Goal: Task Accomplishment & Management: Complete application form

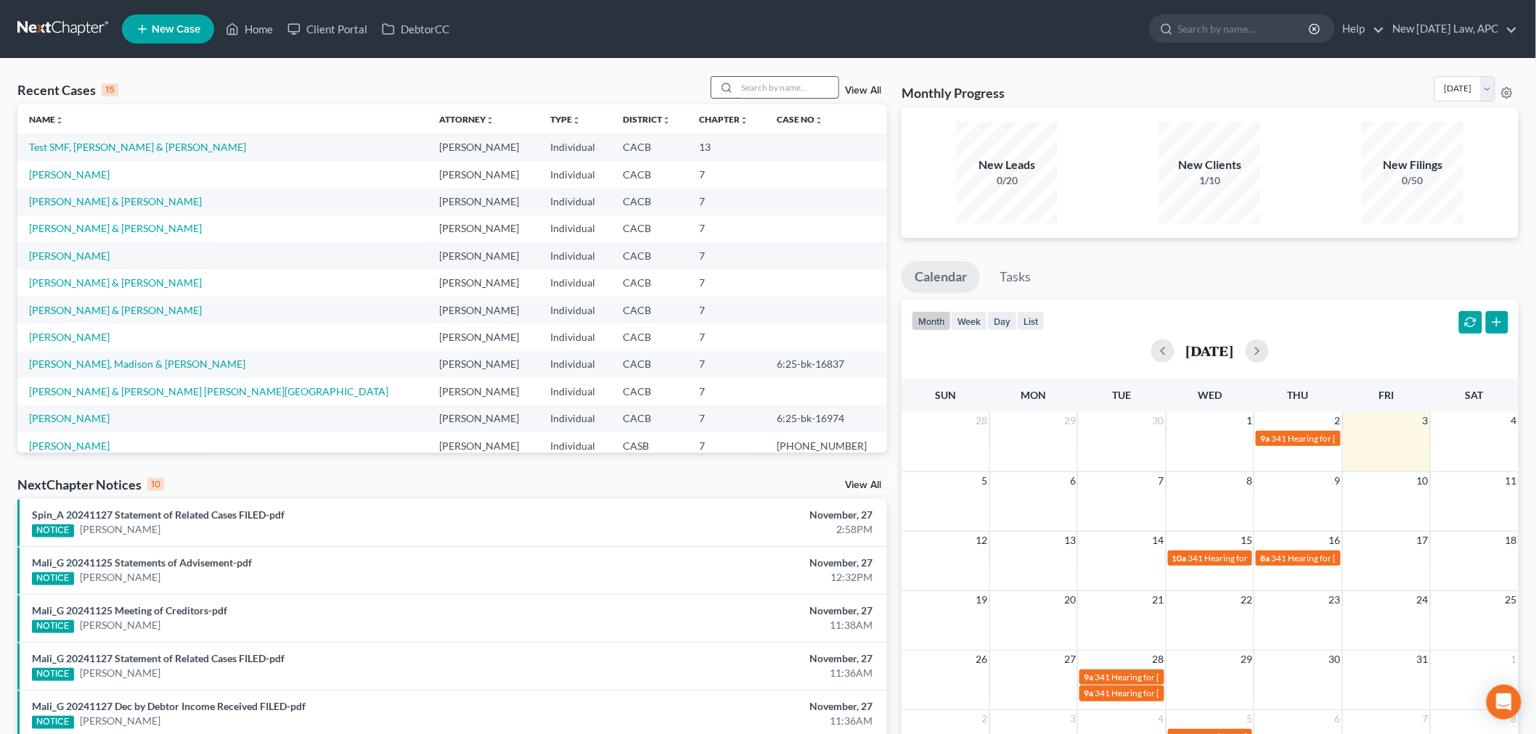
click at [770, 84] on input "search" at bounding box center [788, 87] width 102 height 21
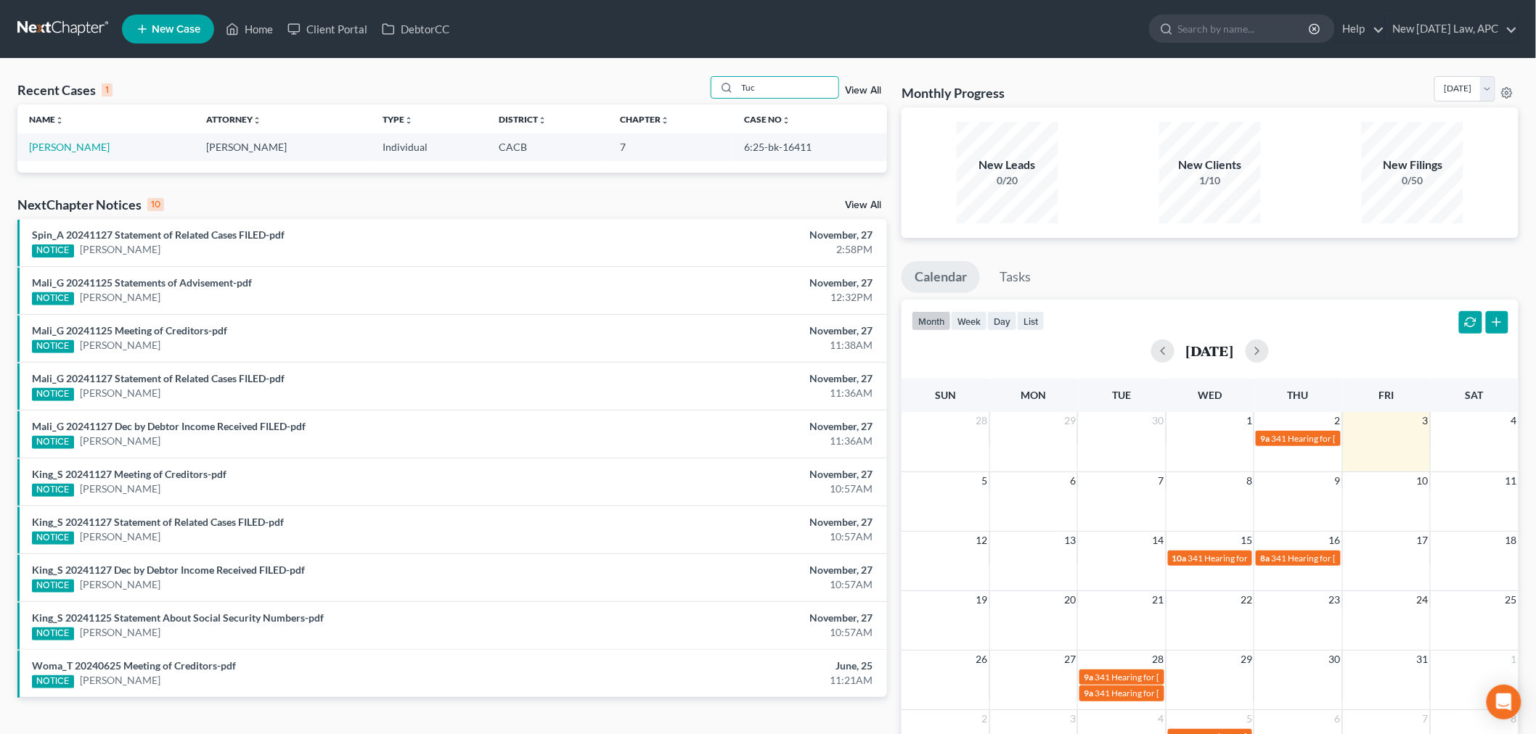
type input "Tuc"
click at [44, 152] on link "[PERSON_NAME]" at bounding box center [69, 147] width 81 height 12
select select "4"
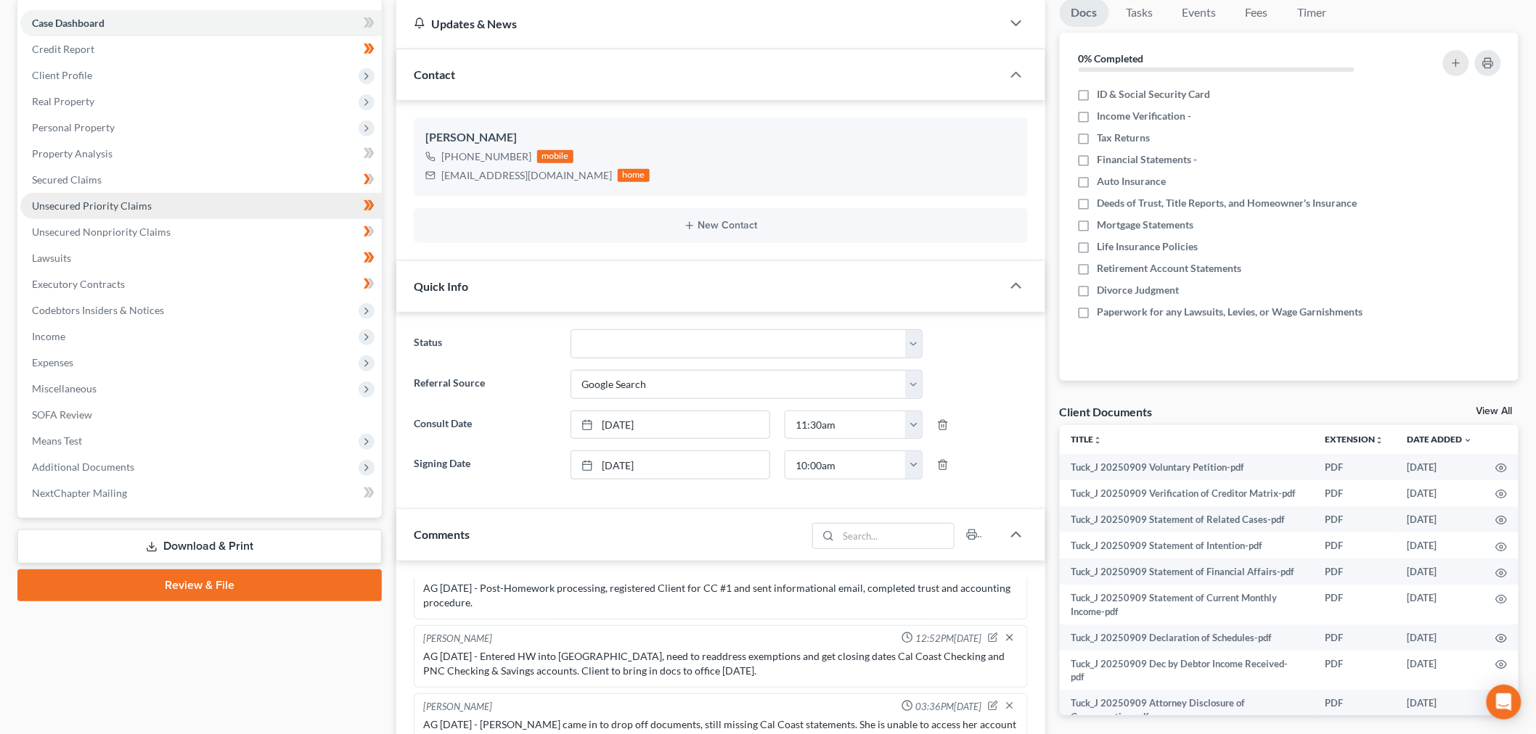
scroll to position [81, 0]
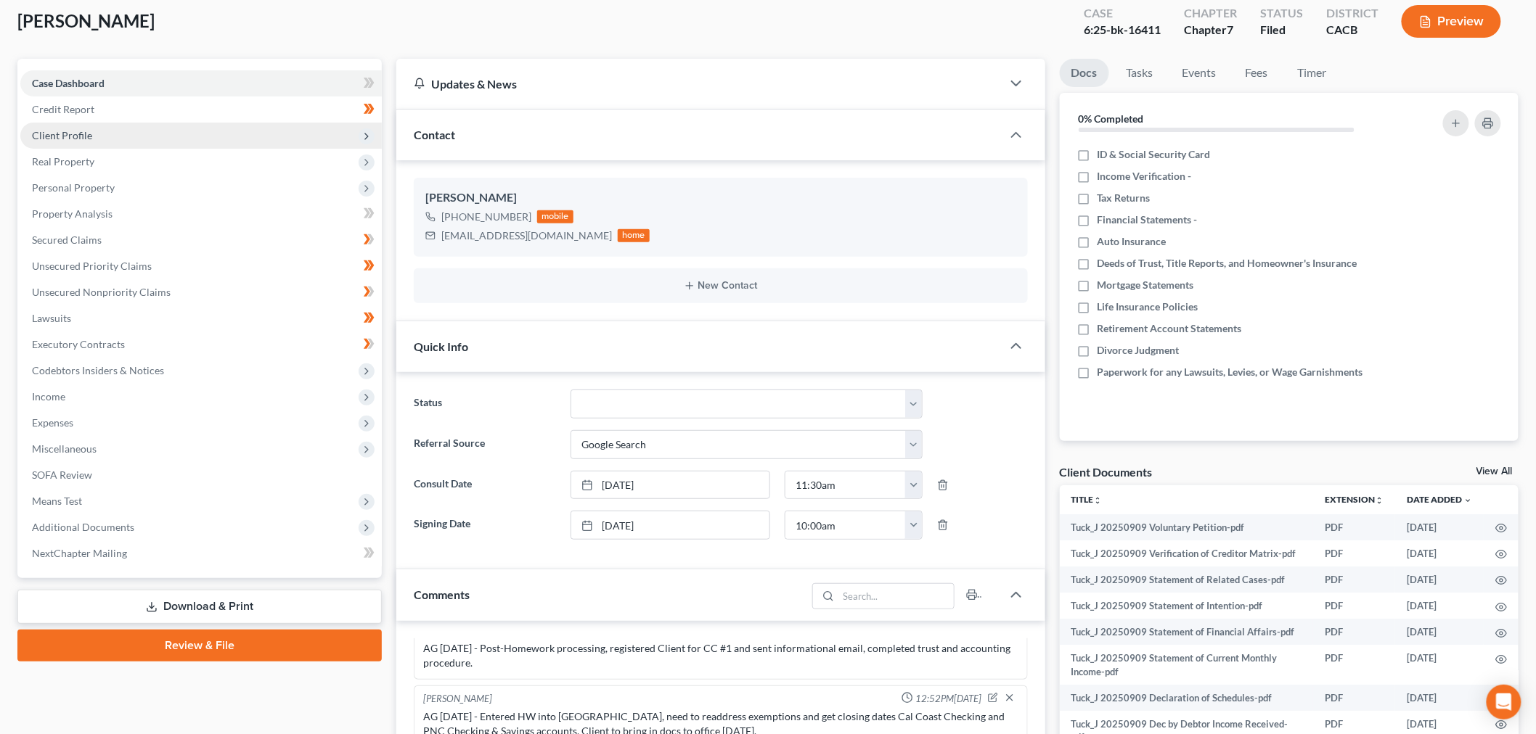
click at [127, 135] on span "Client Profile" at bounding box center [200, 136] width 361 height 26
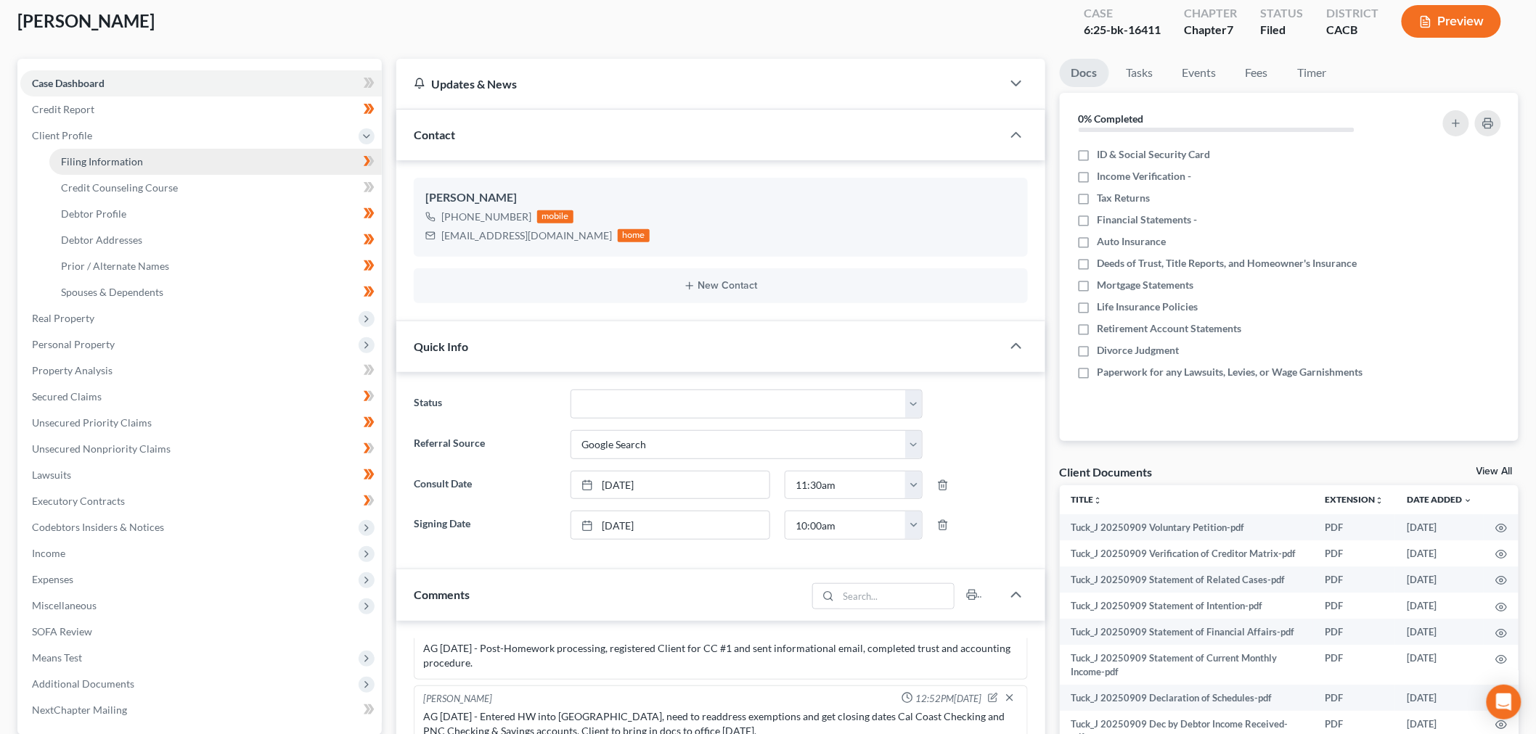
click at [127, 169] on link "Filing Information" at bounding box center [215, 162] width 332 height 26
select select "1"
select select "0"
select select "4"
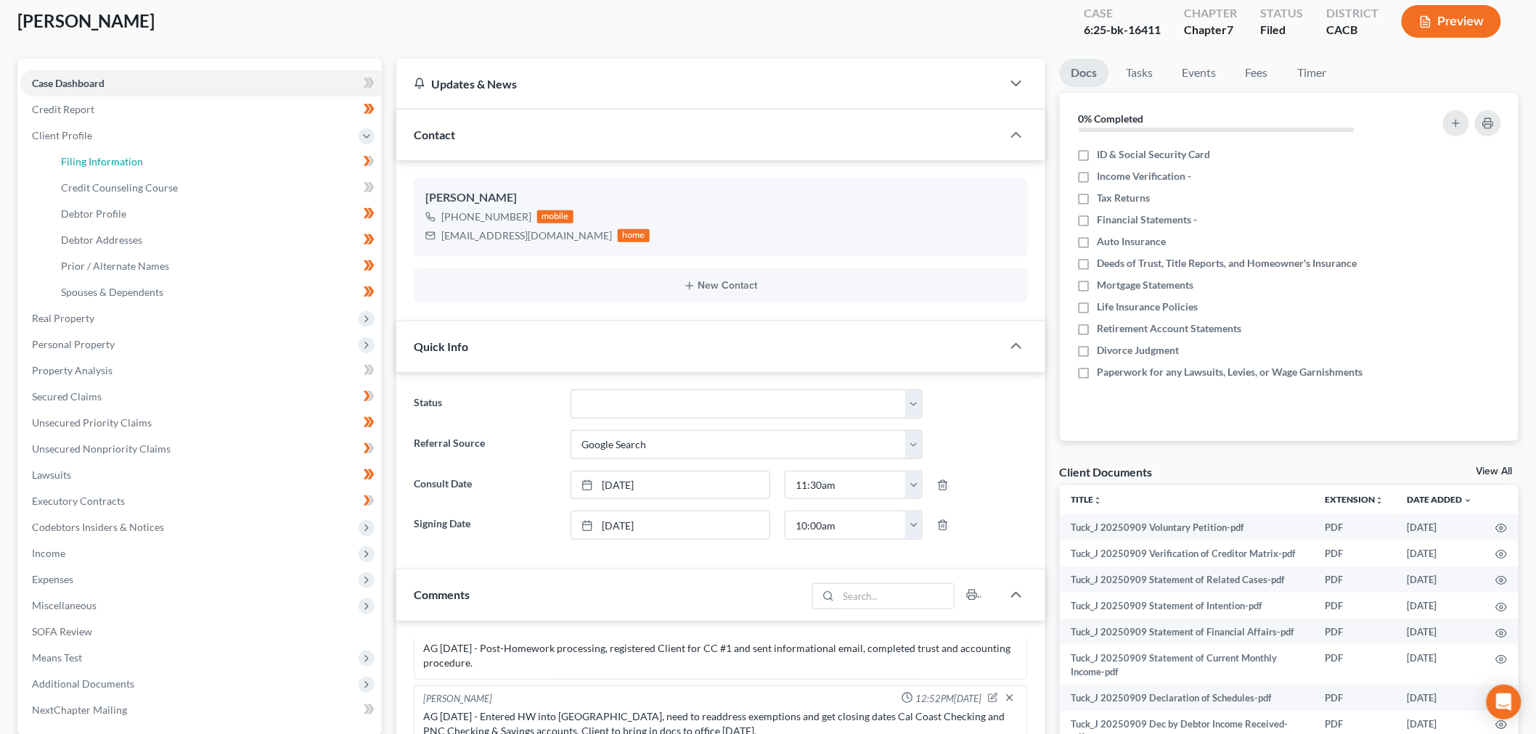
select select "1"
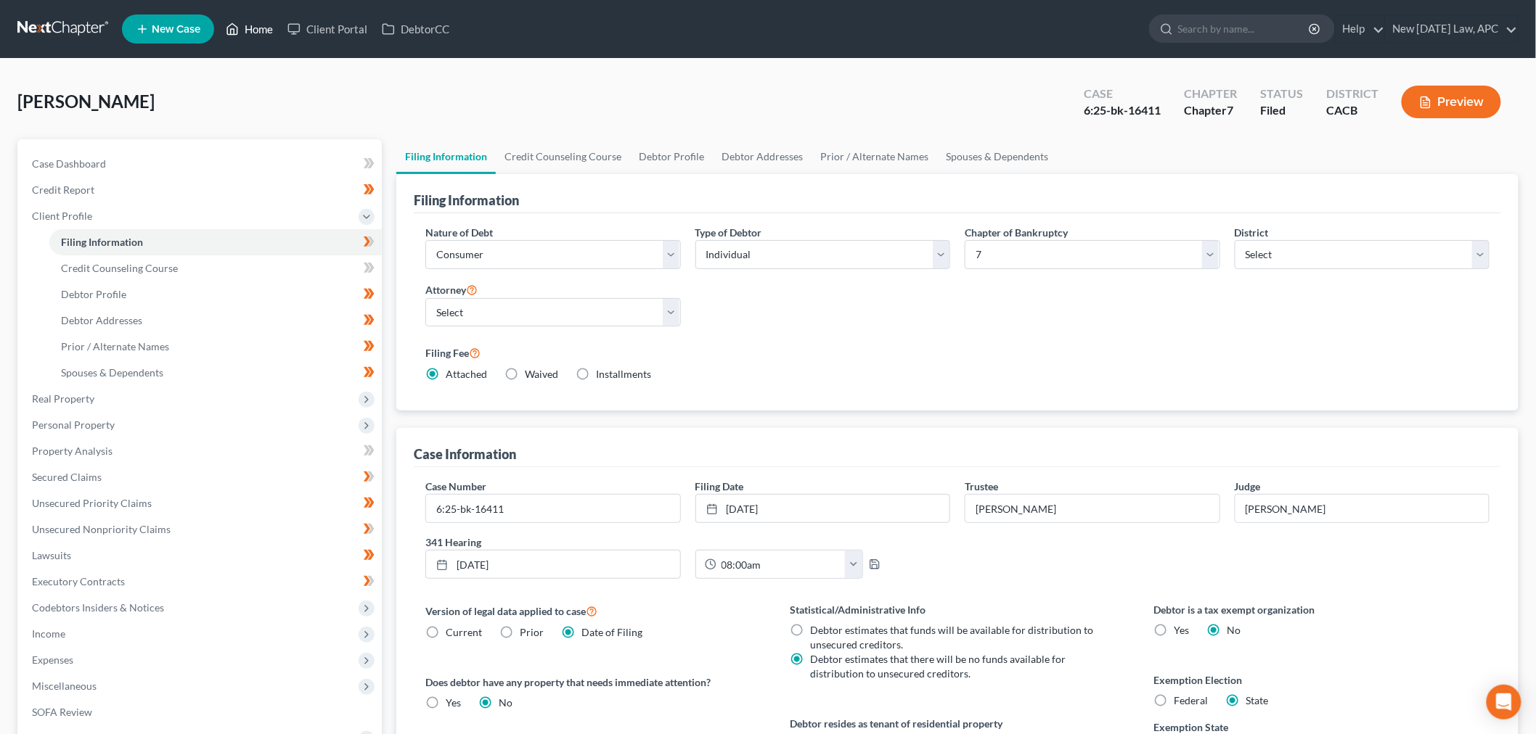
click at [247, 27] on link "Home" at bounding box center [249, 29] width 62 height 26
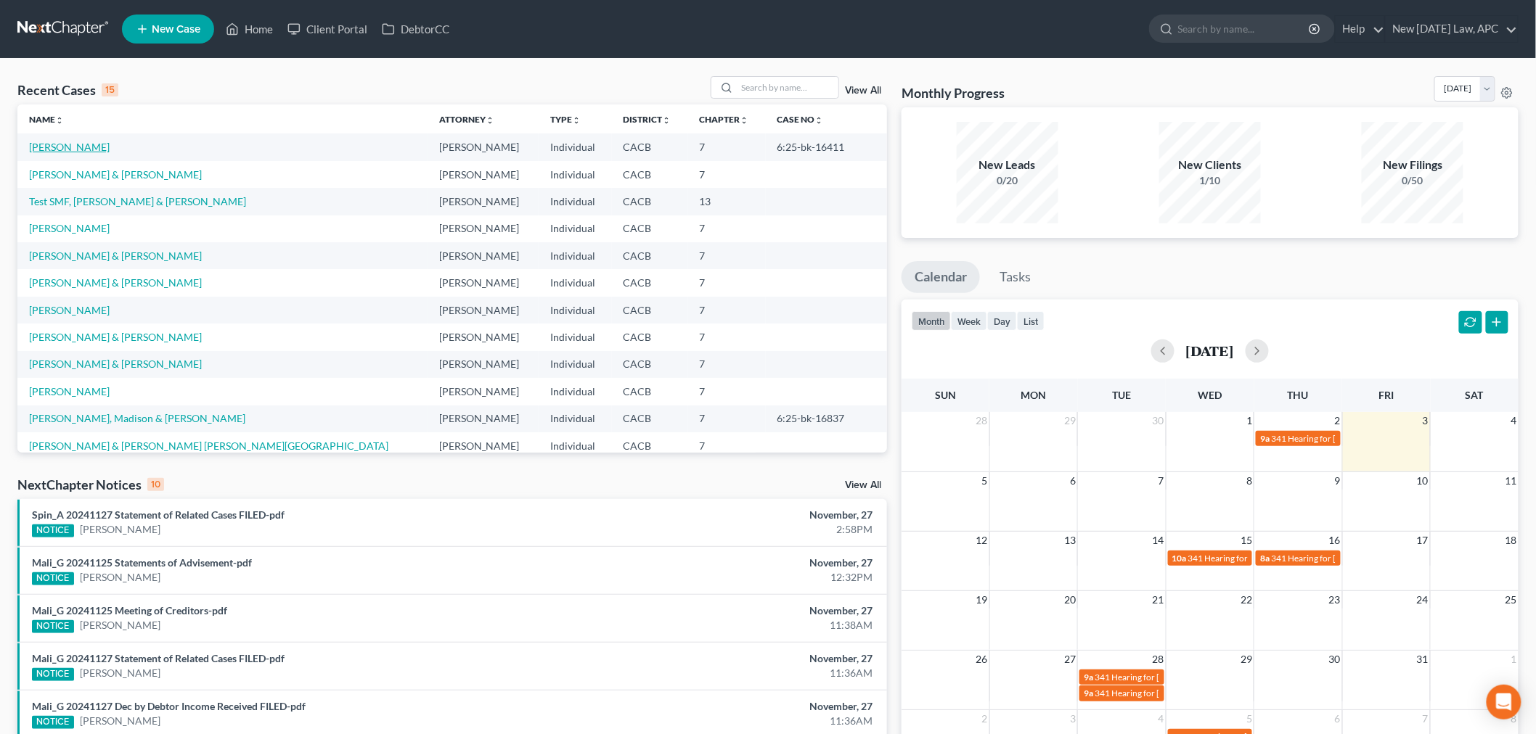
click at [47, 145] on link "[PERSON_NAME]" at bounding box center [69, 147] width 81 height 12
select select "4"
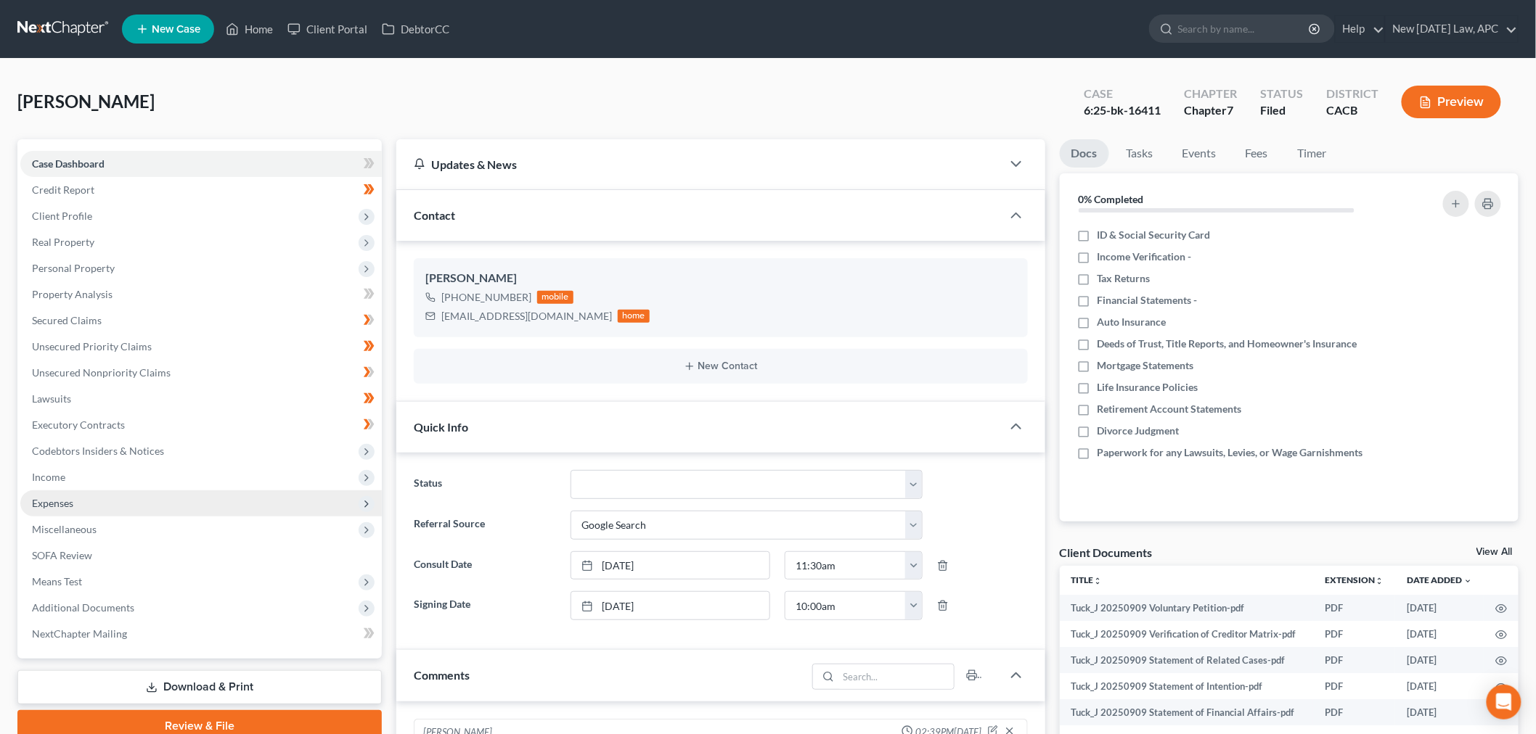
scroll to position [3128, 0]
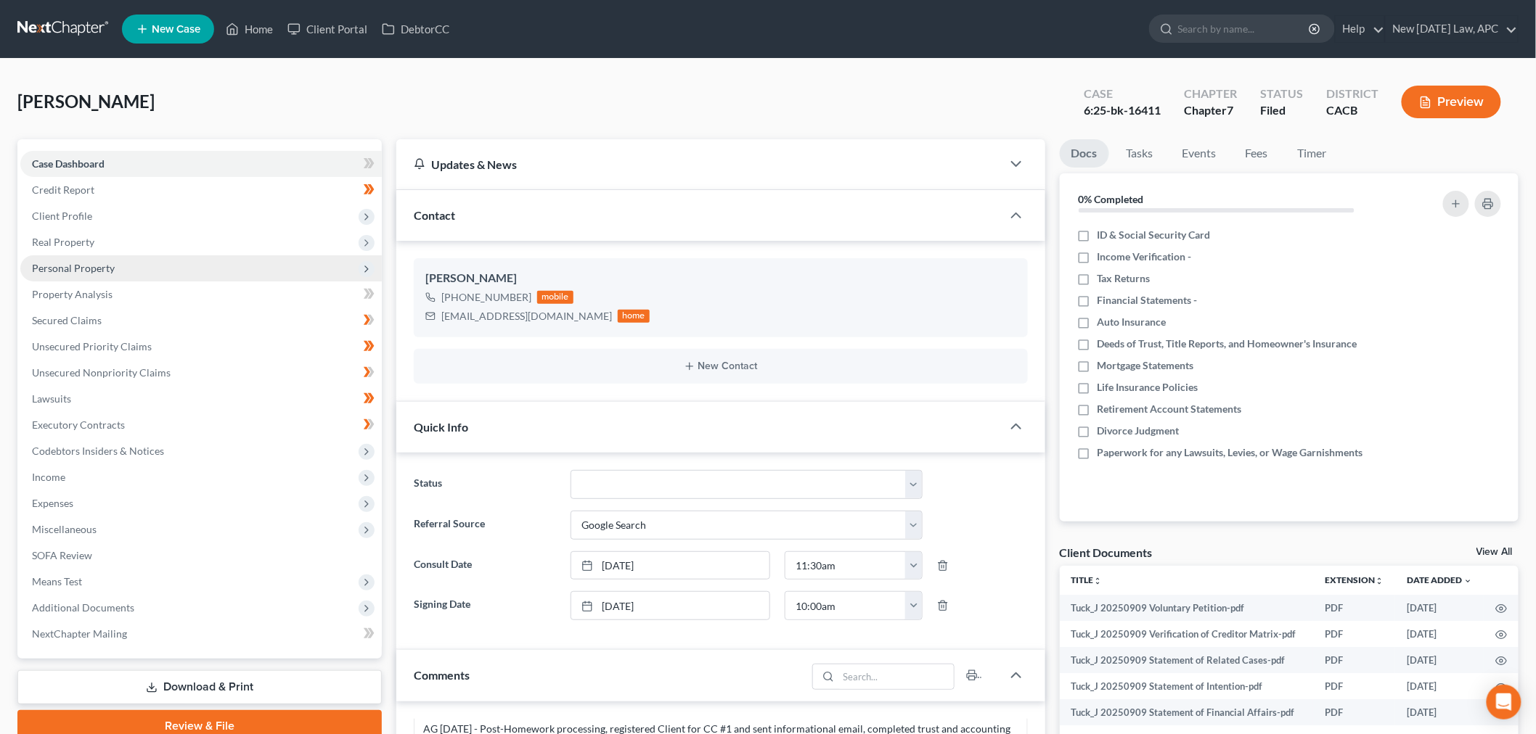
click at [98, 274] on span "Personal Property" at bounding box center [200, 268] width 361 height 26
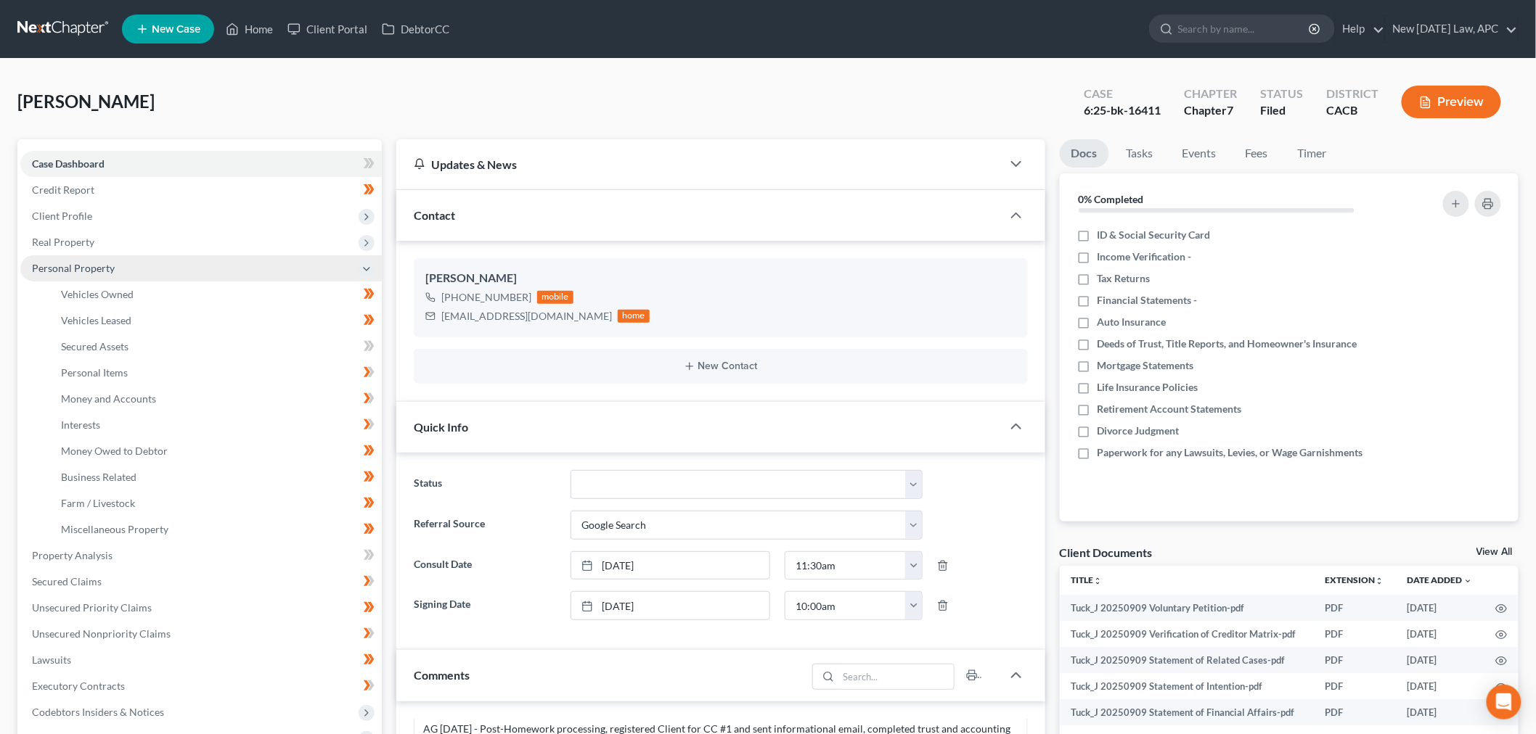
click at [90, 262] on span "Personal Property" at bounding box center [73, 268] width 83 height 12
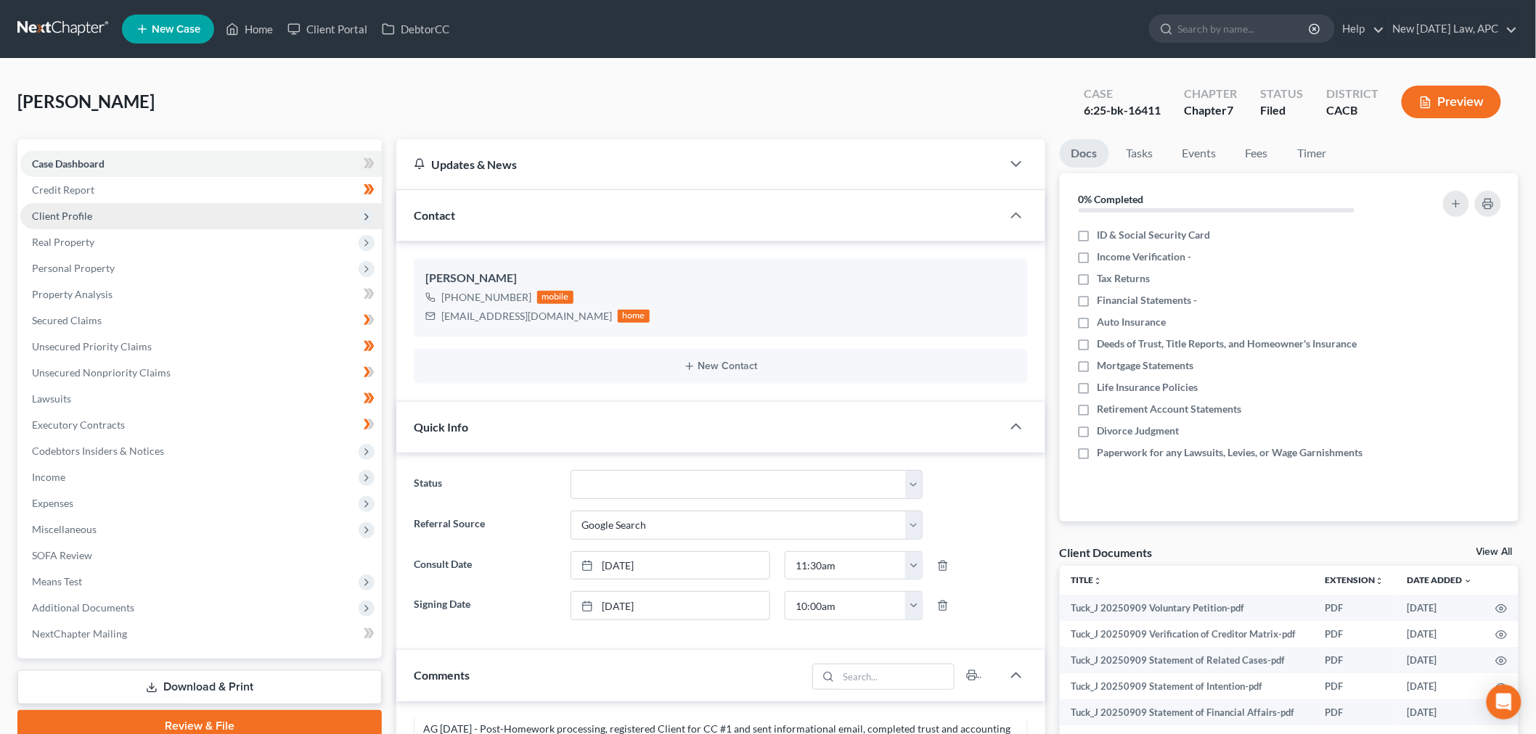
click at [104, 218] on span "Client Profile" at bounding box center [200, 216] width 361 height 26
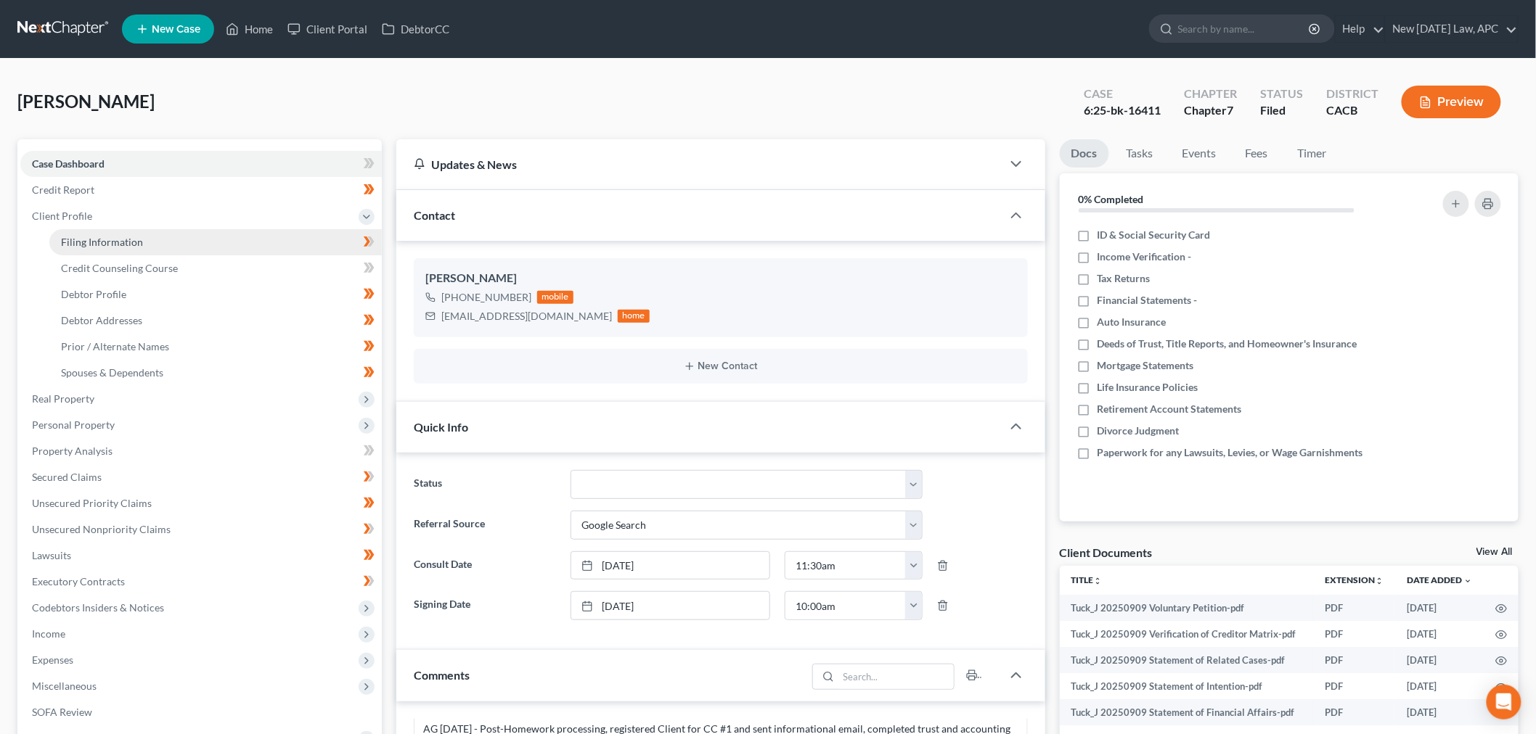
click at [115, 242] on span "Filing Information" at bounding box center [102, 242] width 82 height 12
select select "1"
select select "0"
select select "7"
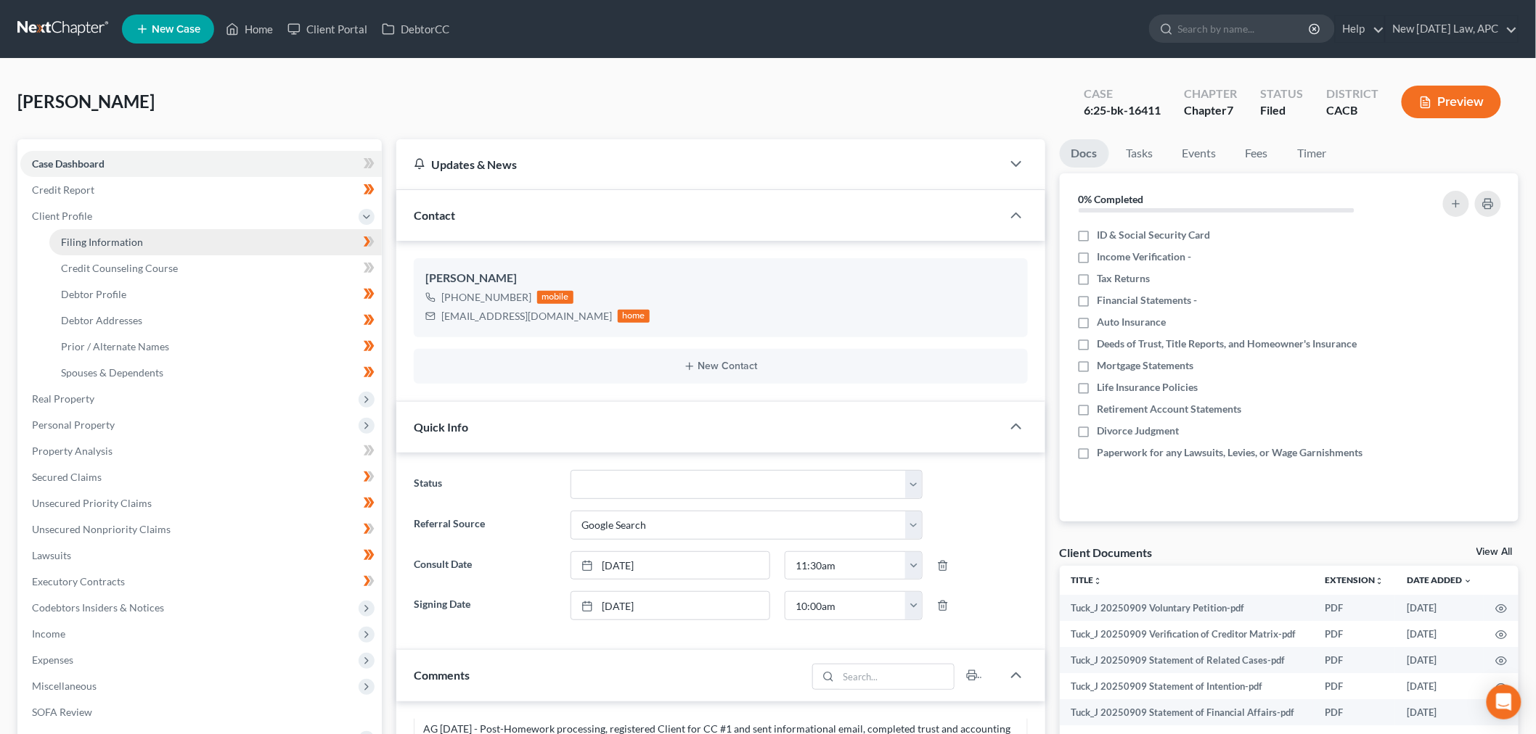
select select "1"
select select "4"
select select "1"
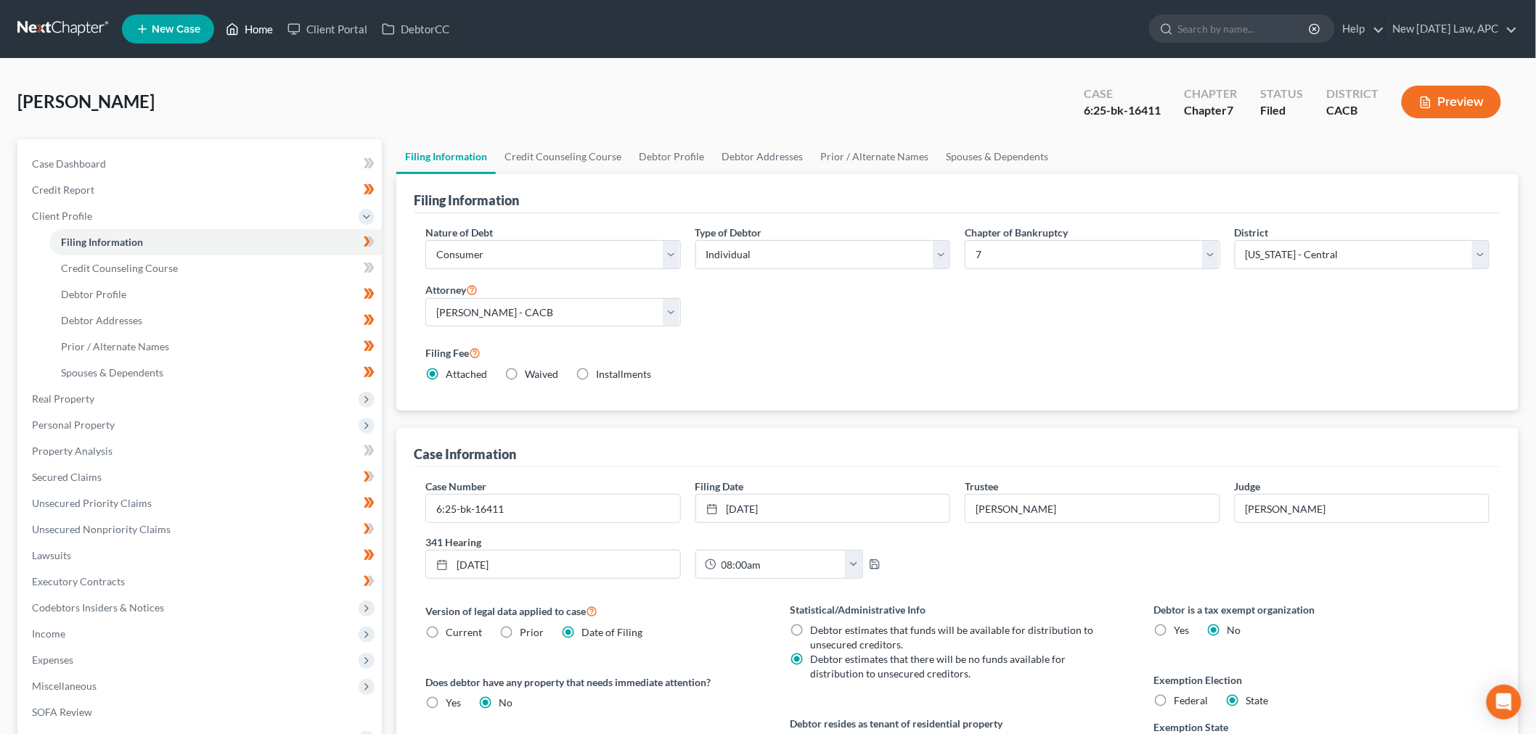
click at [234, 27] on icon at bounding box center [232, 28] width 13 height 17
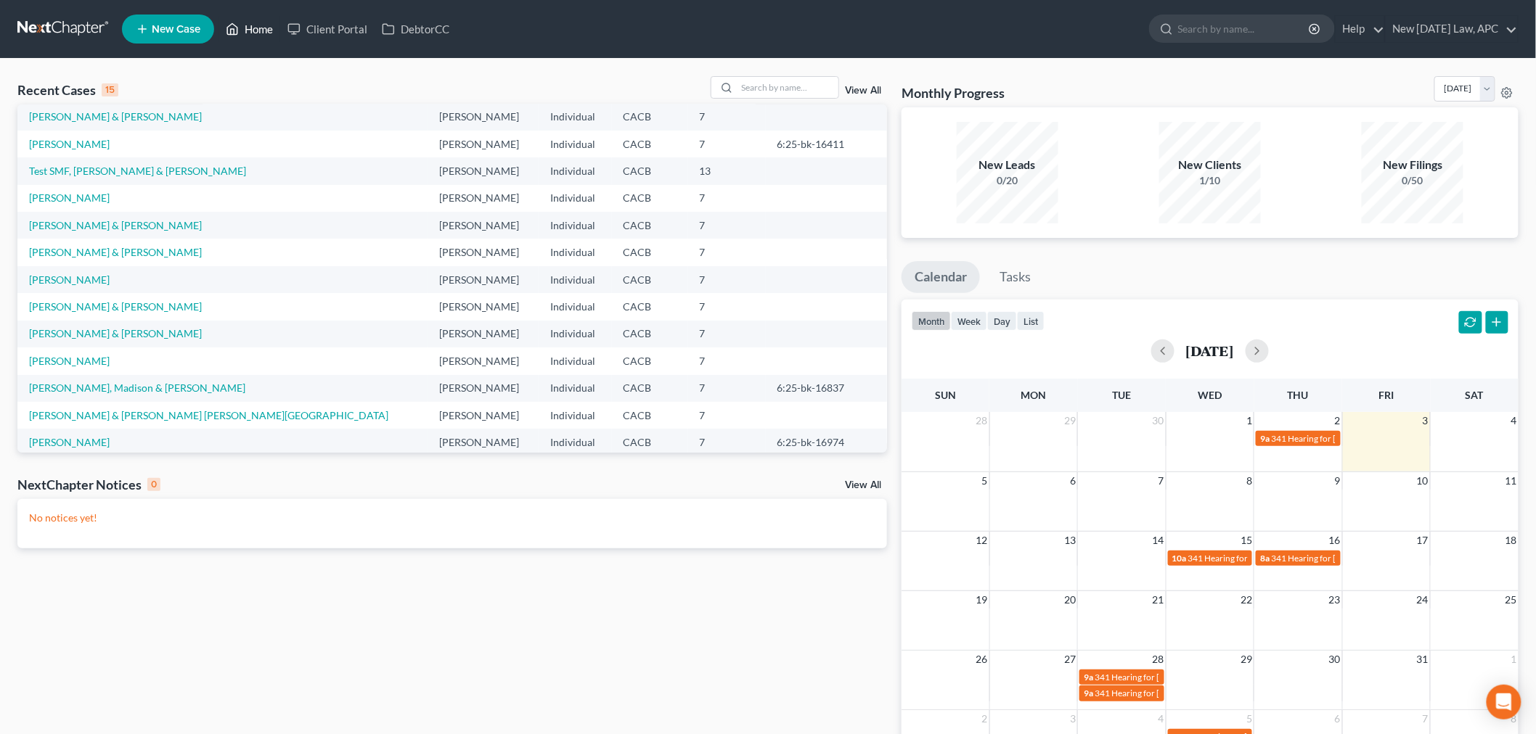
scroll to position [81, 0]
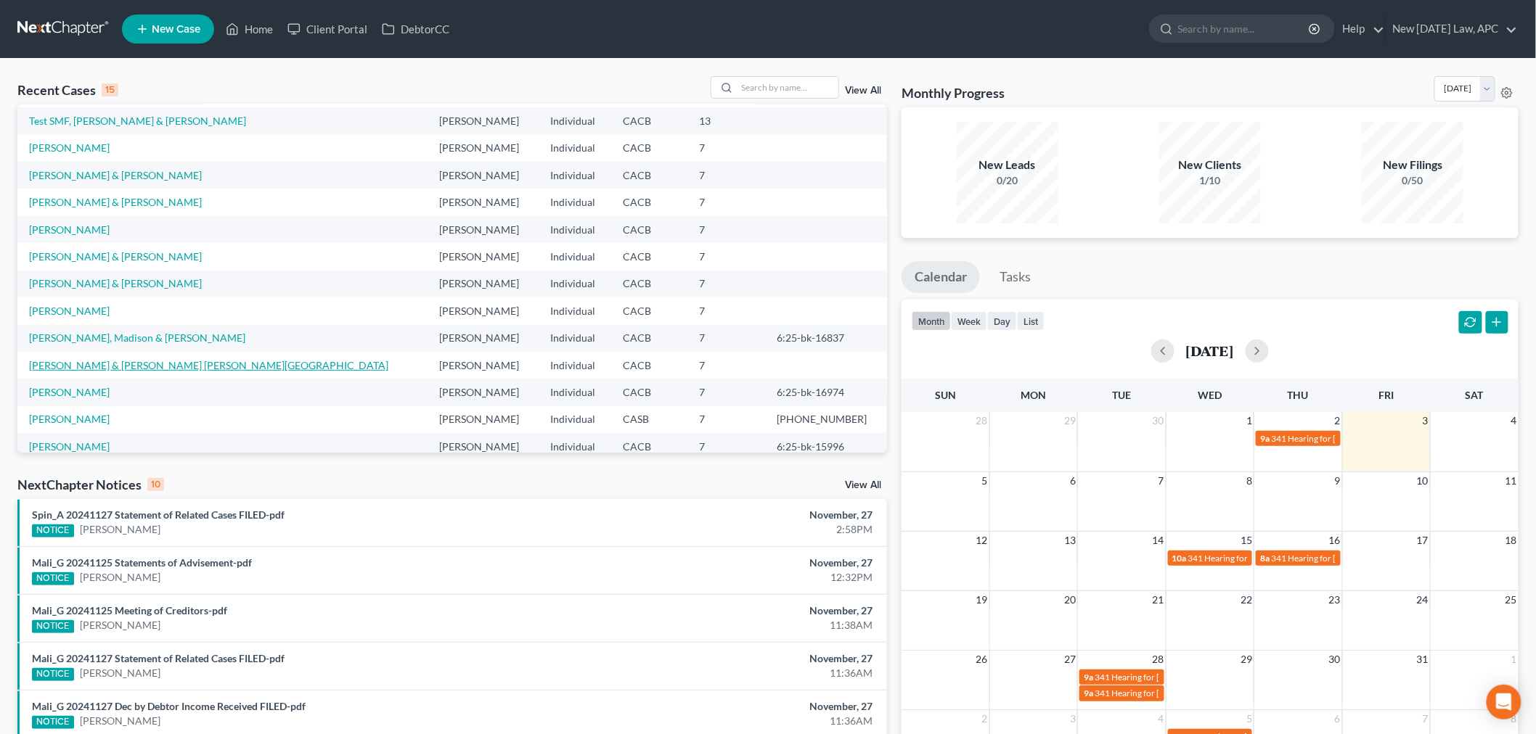
click at [152, 359] on link "[PERSON_NAME] & [PERSON_NAME] [PERSON_NAME][GEOGRAPHIC_DATA]" at bounding box center [208, 365] width 359 height 12
select select "6"
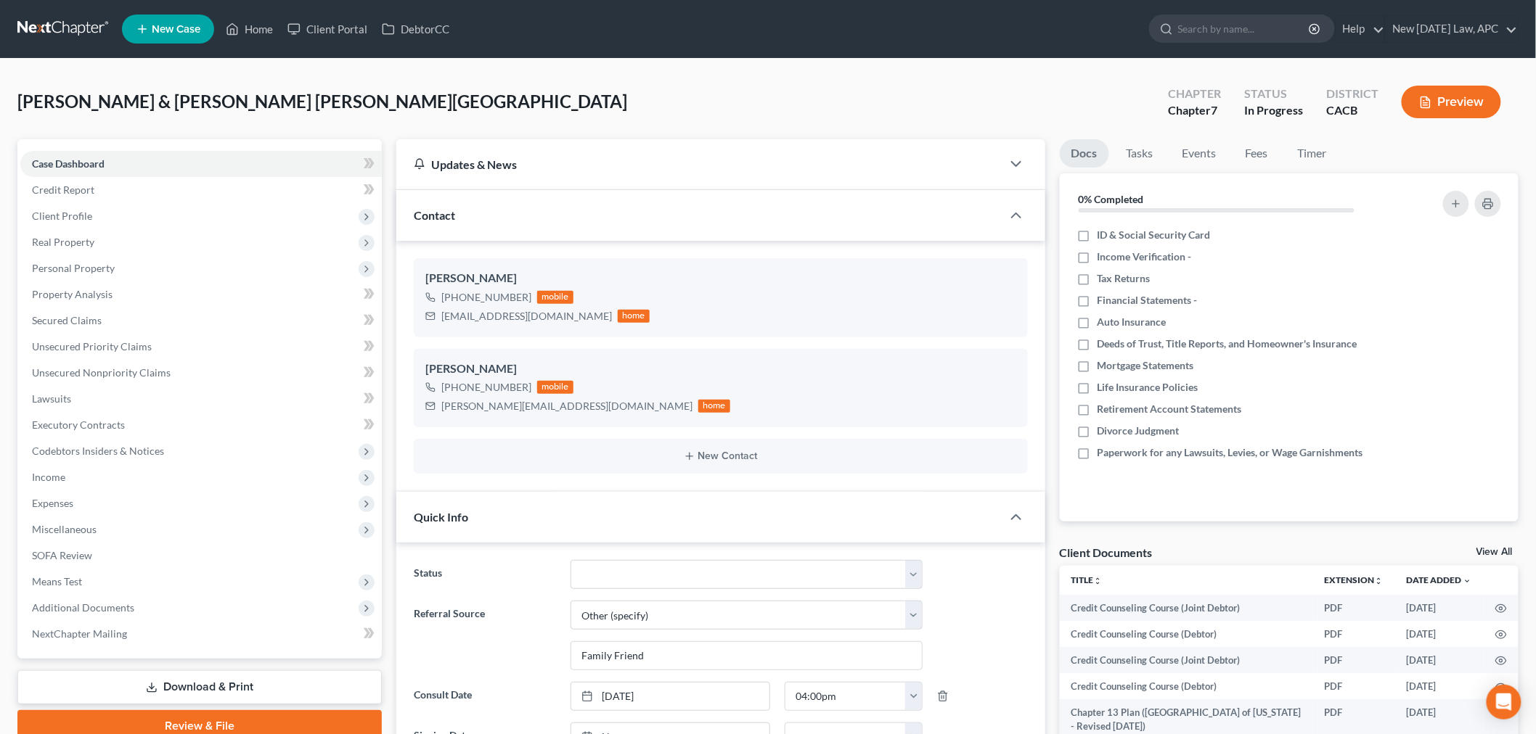
scroll to position [7527, 0]
click at [89, 474] on span "Income" at bounding box center [200, 477] width 361 height 26
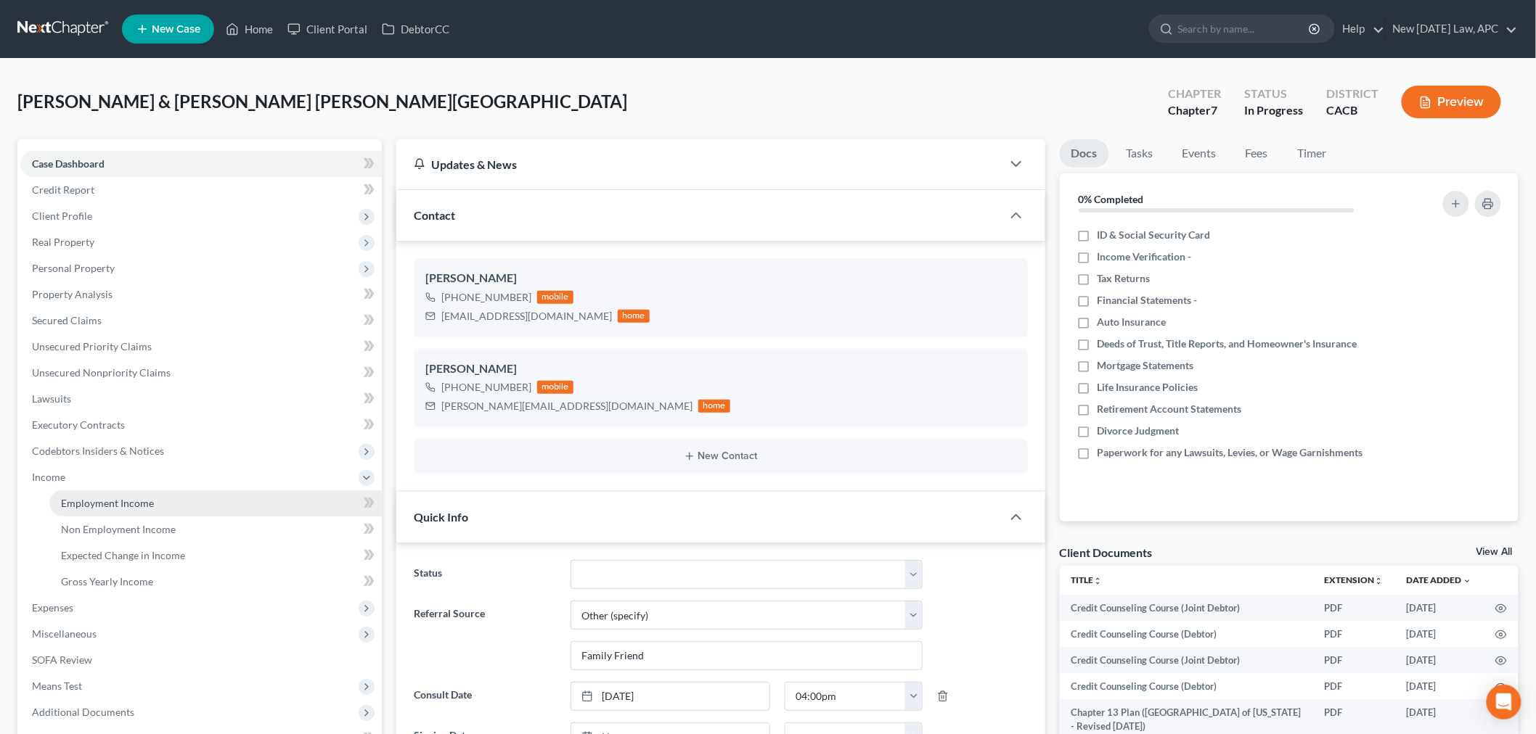
click at [119, 508] on span "Employment Income" at bounding box center [107, 503] width 93 height 12
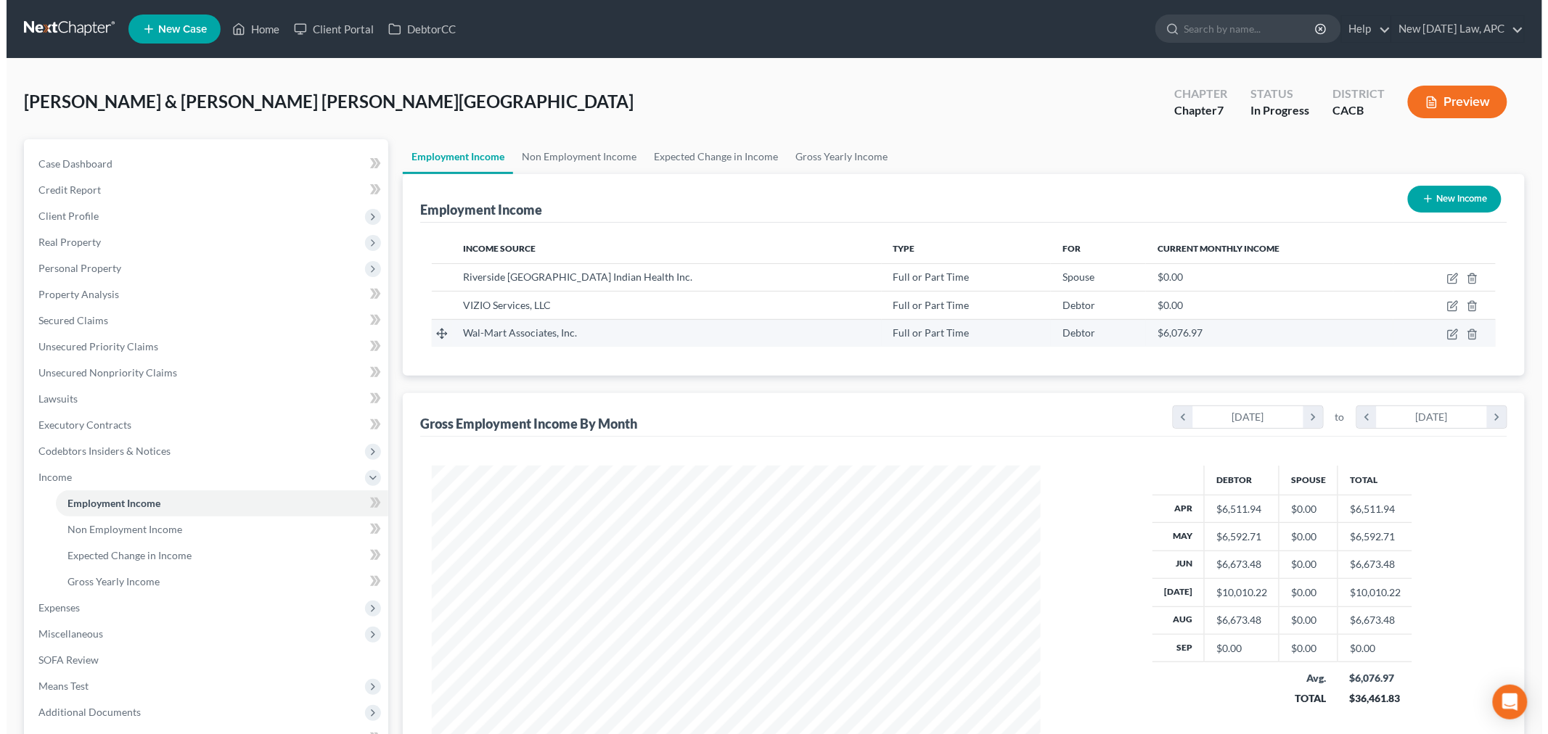
scroll to position [303, 637]
click at [1444, 332] on icon "button" at bounding box center [1446, 335] width 12 height 12
select select "0"
select select "2"
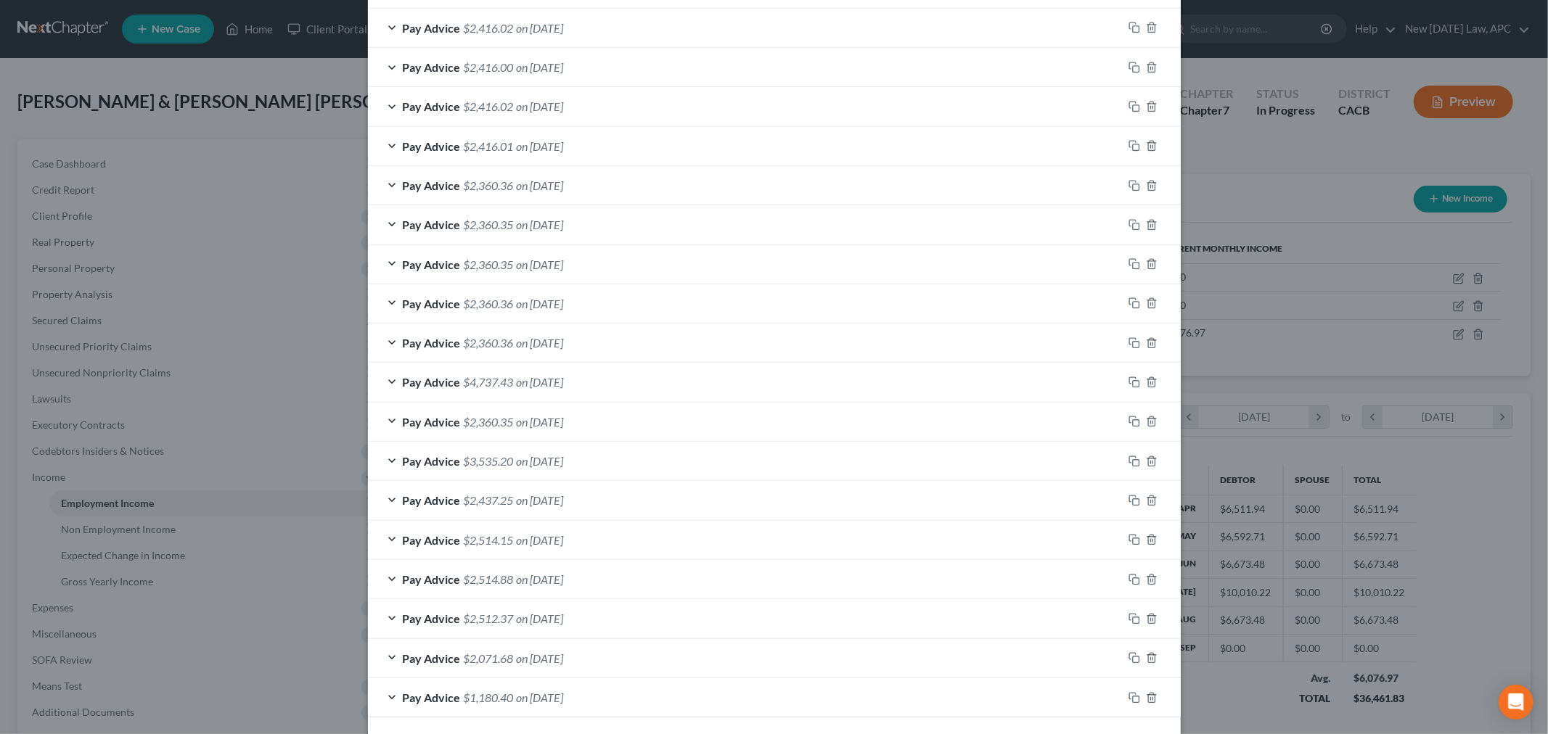
scroll to position [705, 0]
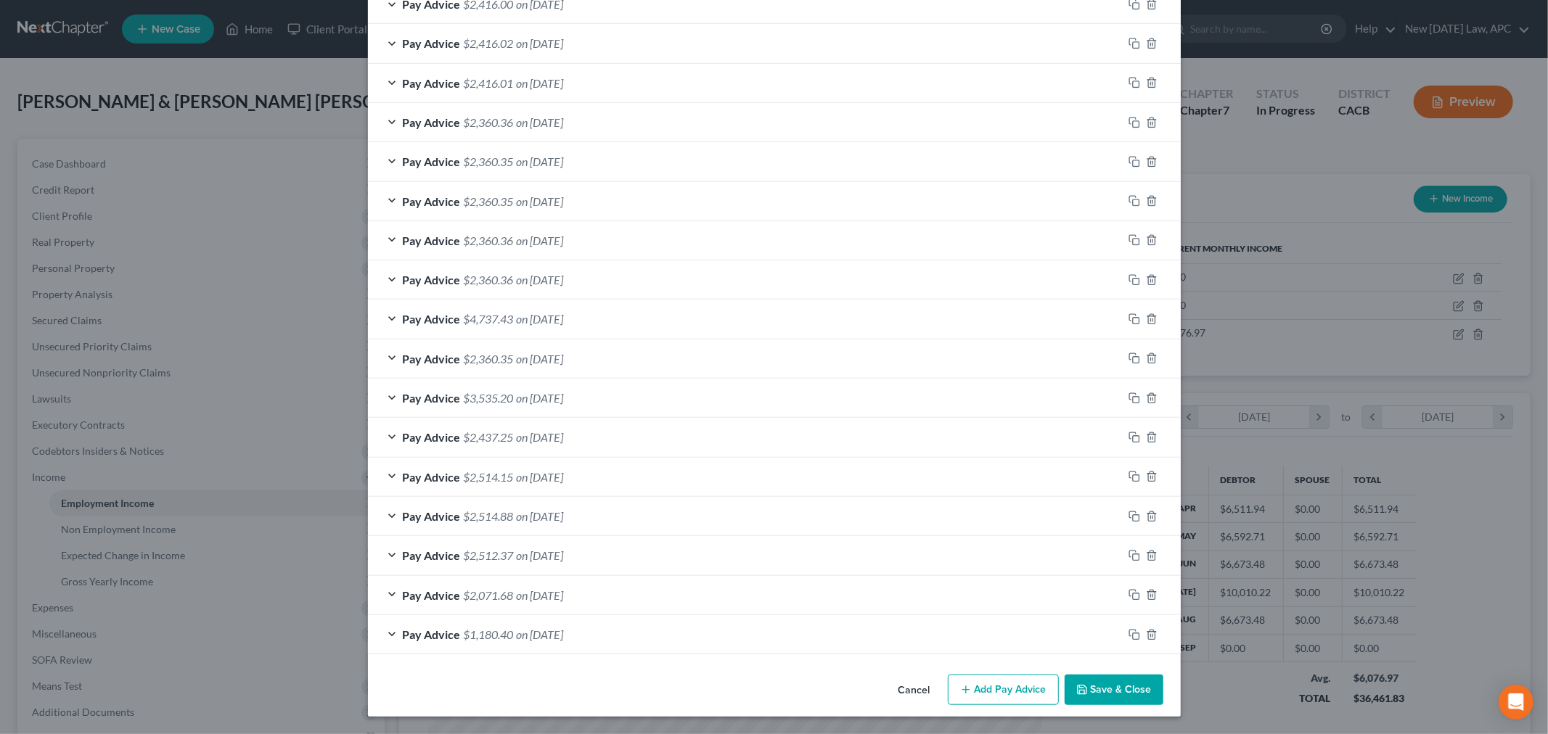
click at [983, 680] on button "Add Pay Advice" at bounding box center [1003, 690] width 111 height 30
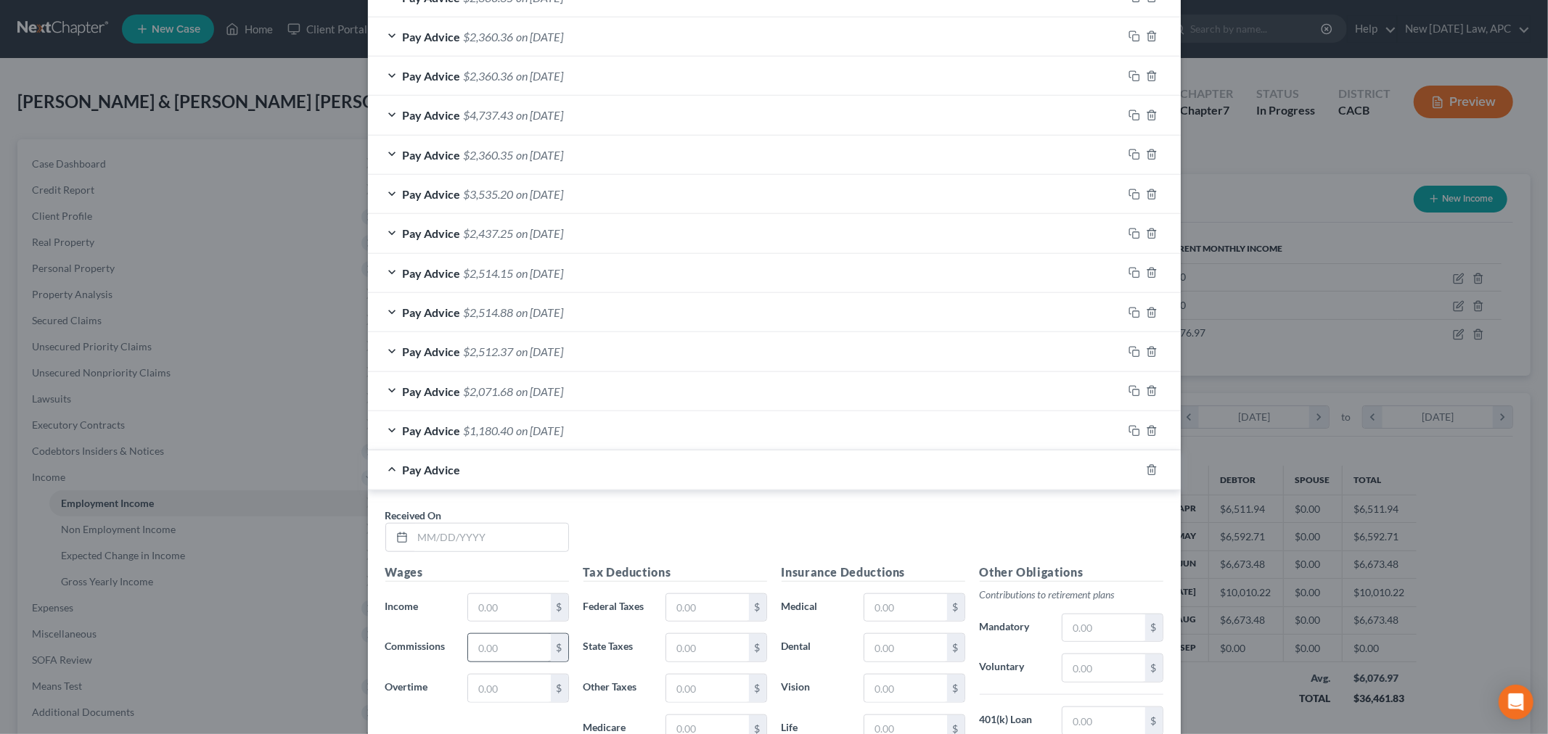
scroll to position [1027, 0]
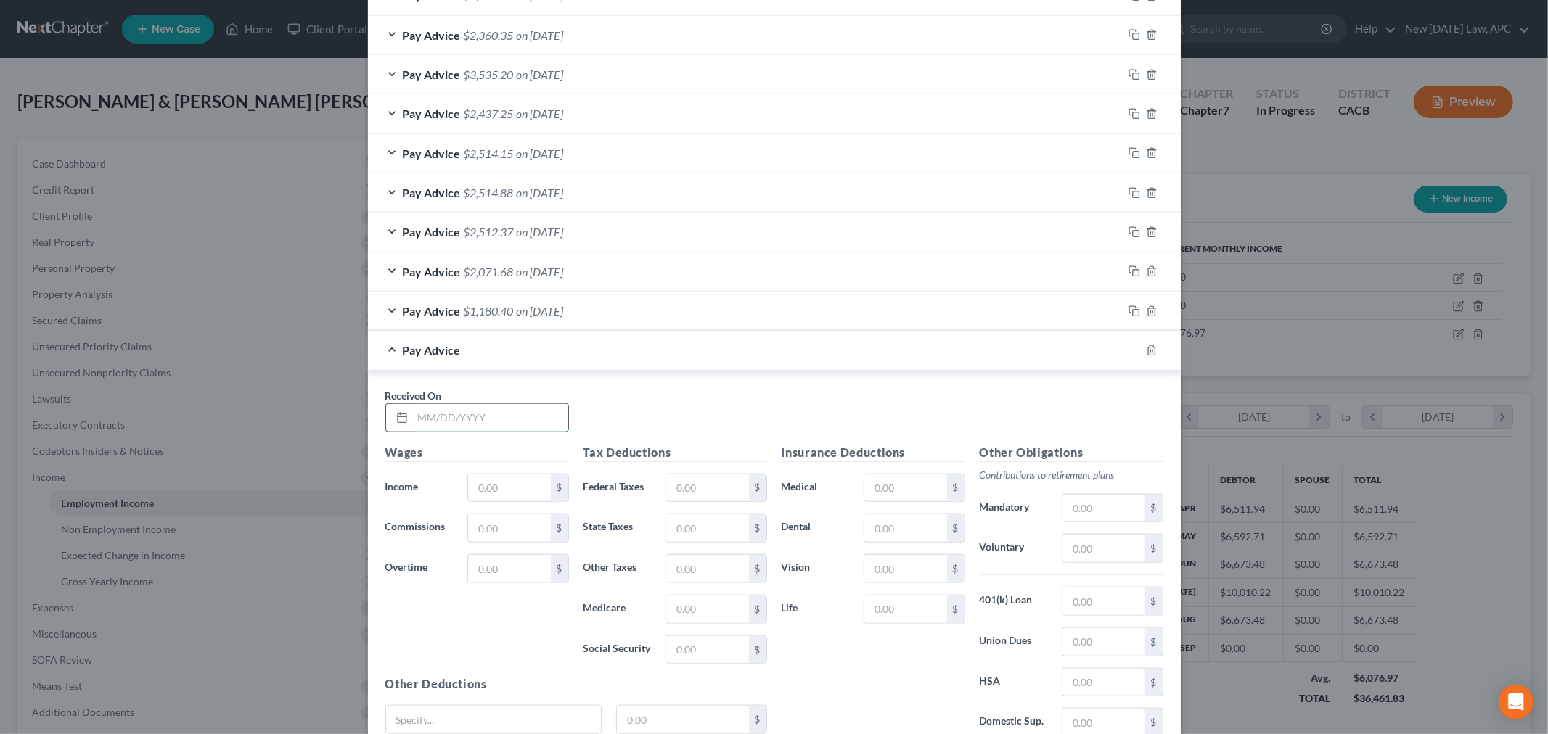
drag, startPoint x: 467, startPoint y: 421, endPoint x: 467, endPoint y: 412, distance: 8.7
click at [467, 421] on input "text" at bounding box center [490, 418] width 155 height 28
type input "[DATE]"
click at [483, 488] on input "text" at bounding box center [509, 489] width 82 height 28
type input "3,336.74"
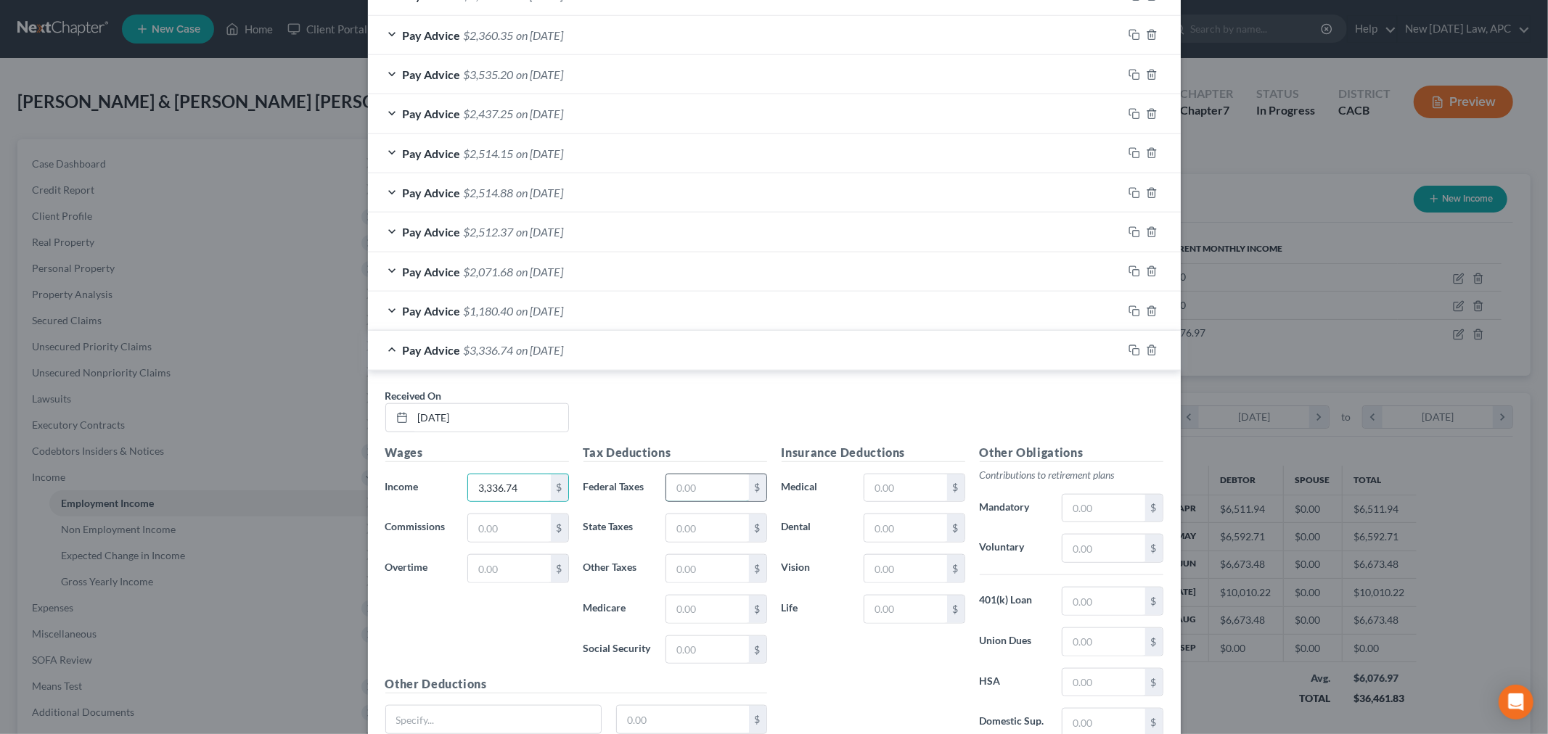
click at [705, 490] on input "text" at bounding box center [707, 489] width 82 height 28
type input "207.64"
click at [676, 527] on input "text" at bounding box center [707, 528] width 82 height 28
type input "142.42"
click at [690, 567] on input "text" at bounding box center [707, 569] width 82 height 28
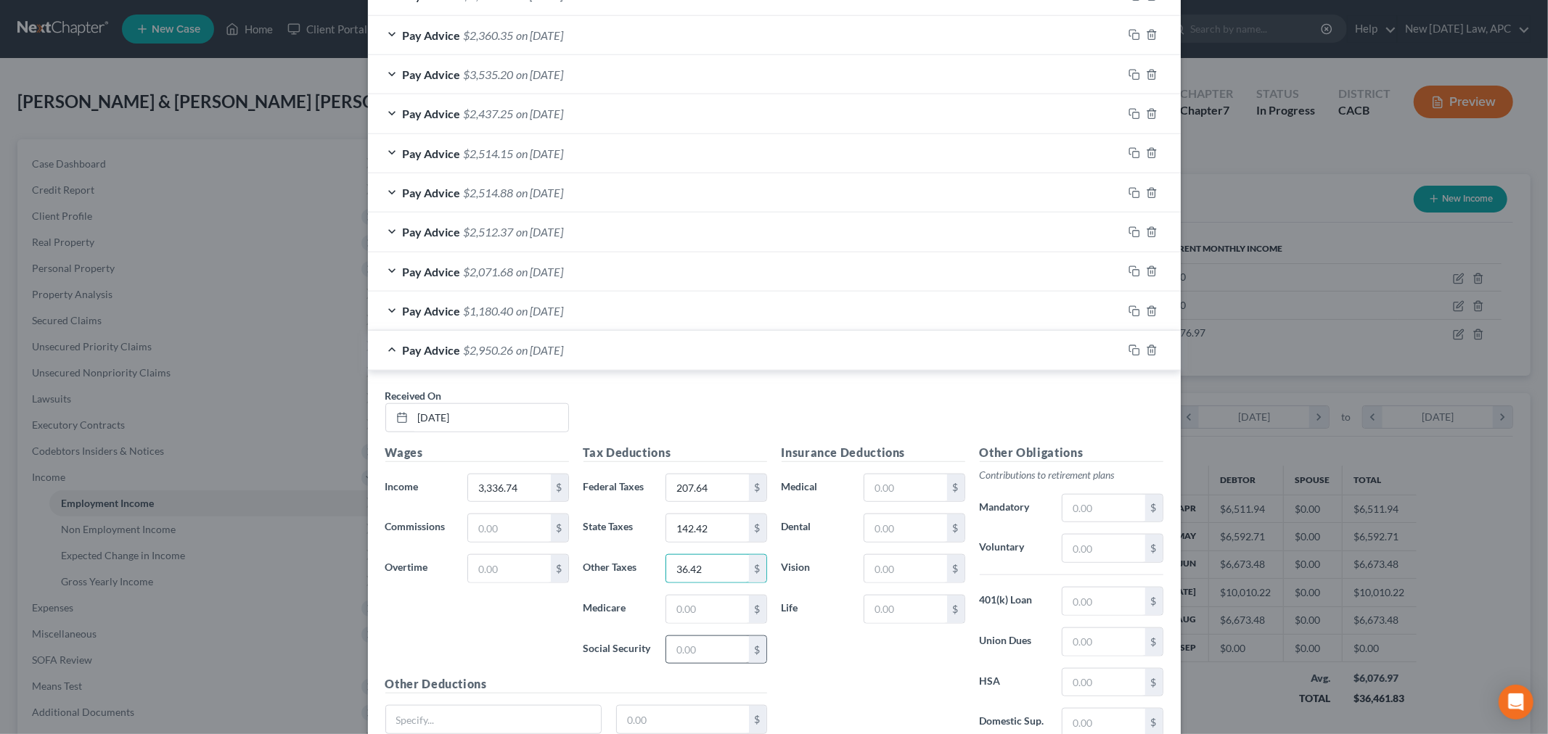
type input "36.42"
click at [682, 659] on input "text" at bounding box center [707, 650] width 82 height 28
type input "188.18"
click at [713, 620] on input "text" at bounding box center [707, 610] width 82 height 28
type input "44.01"
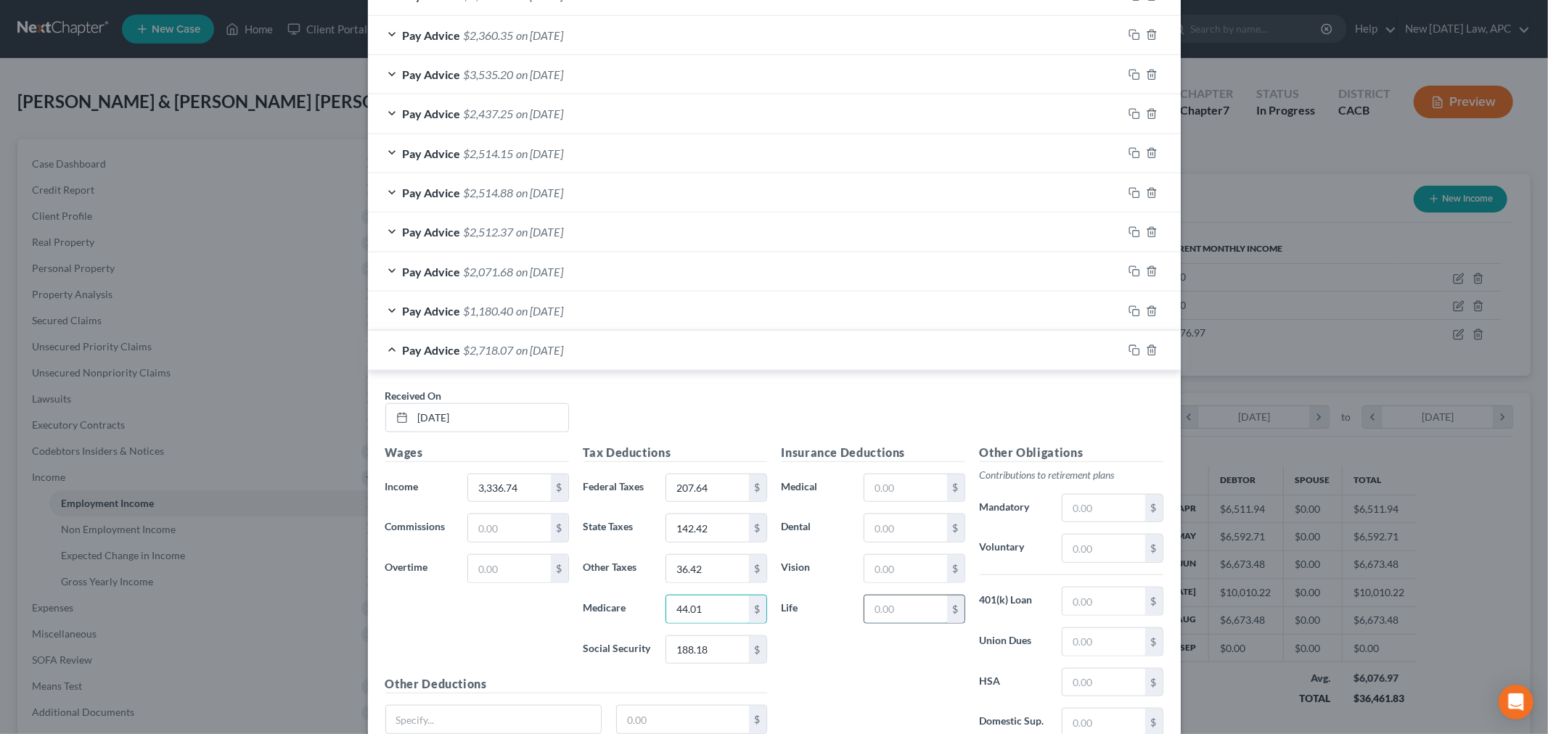
click at [881, 610] on input "text" at bounding box center [905, 610] width 82 height 28
type input "0.53"
click at [867, 524] on input "text" at bounding box center [905, 528] width 82 height 28
type input "20.00"
click at [888, 491] on input "text" at bounding box center [905, 489] width 82 height 28
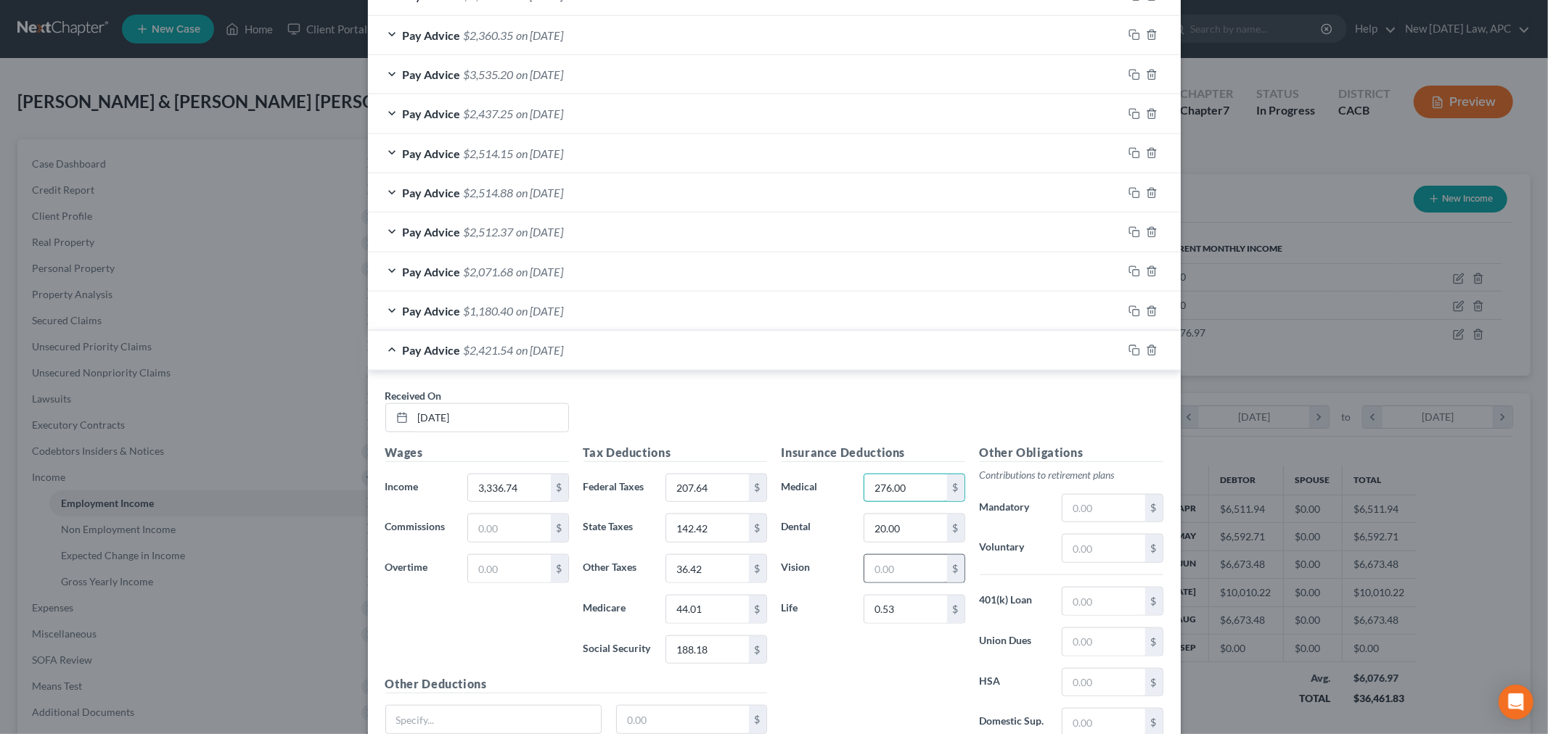
type input "276.00"
click at [875, 574] on input "text" at bounding box center [905, 569] width 82 height 28
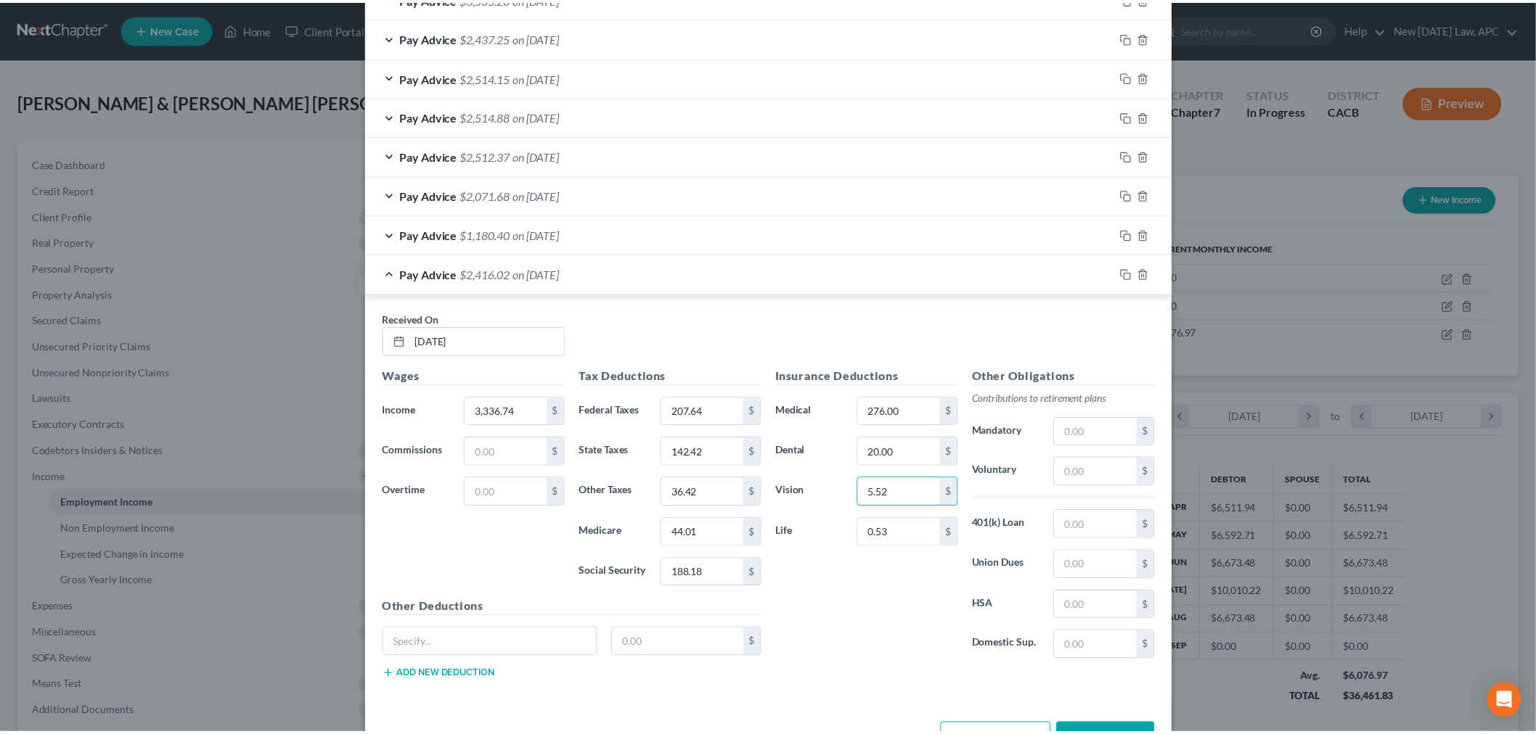
scroll to position [1155, 0]
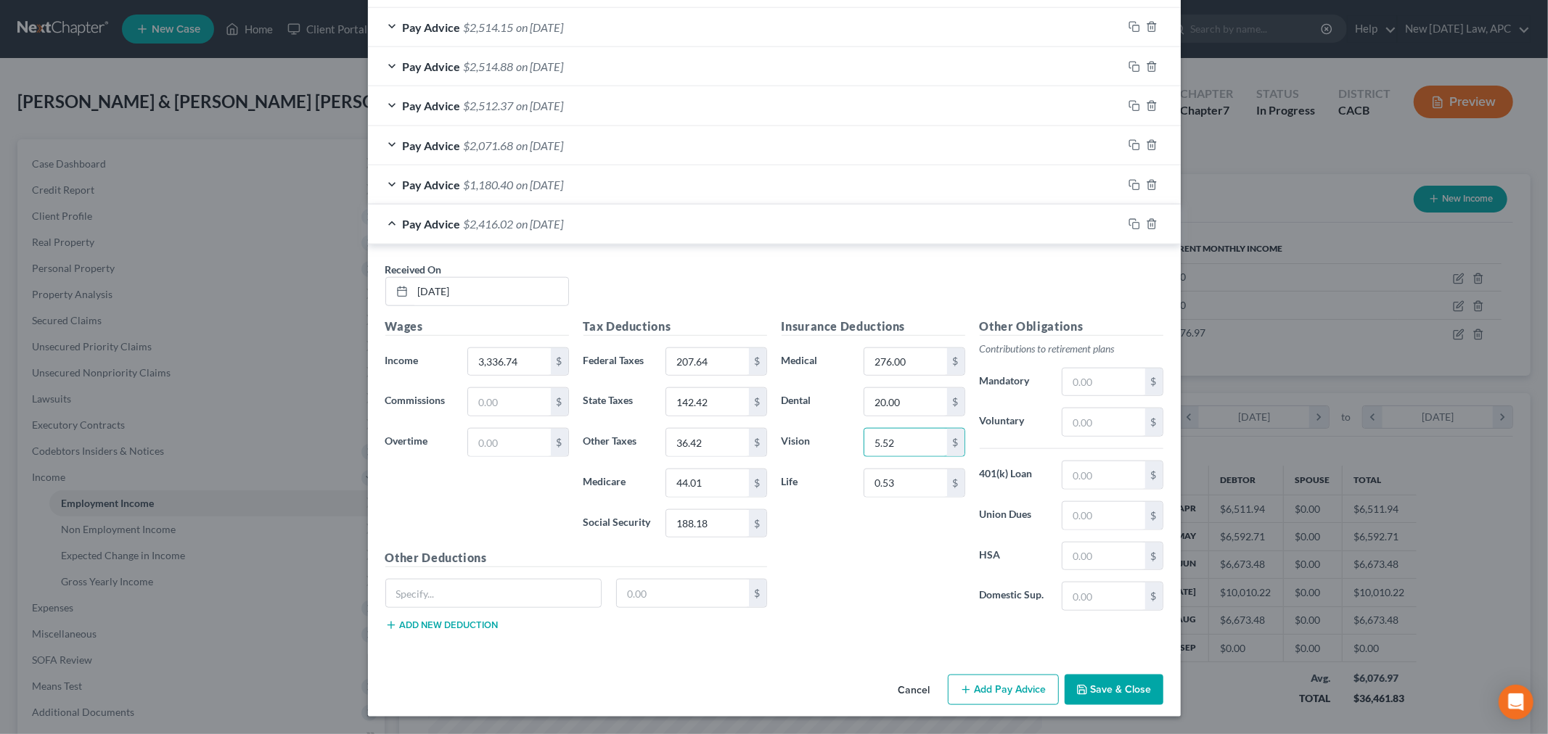
type input "5.52"
click at [1102, 690] on button "Save & Close" at bounding box center [1114, 690] width 99 height 30
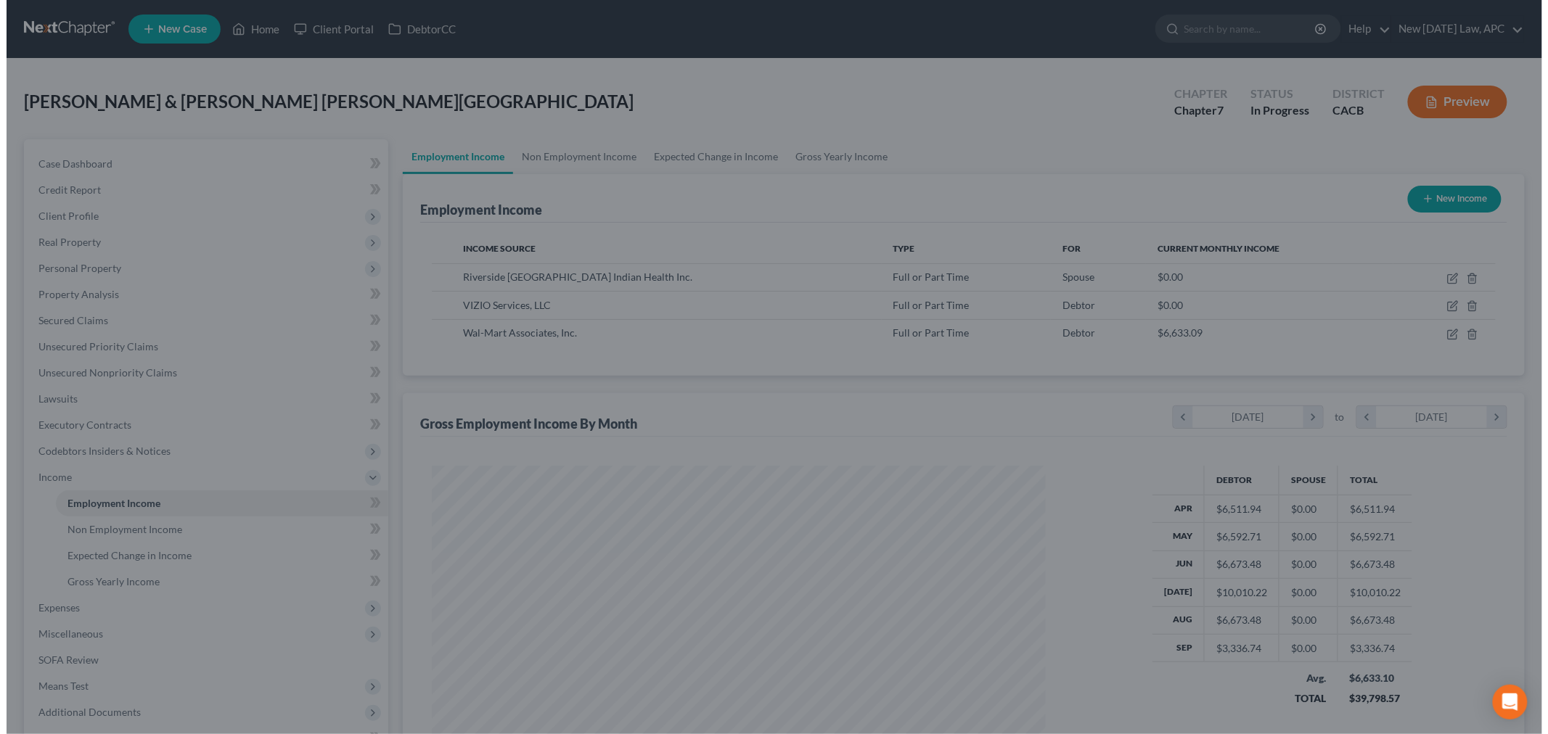
scroll to position [725358, 725024]
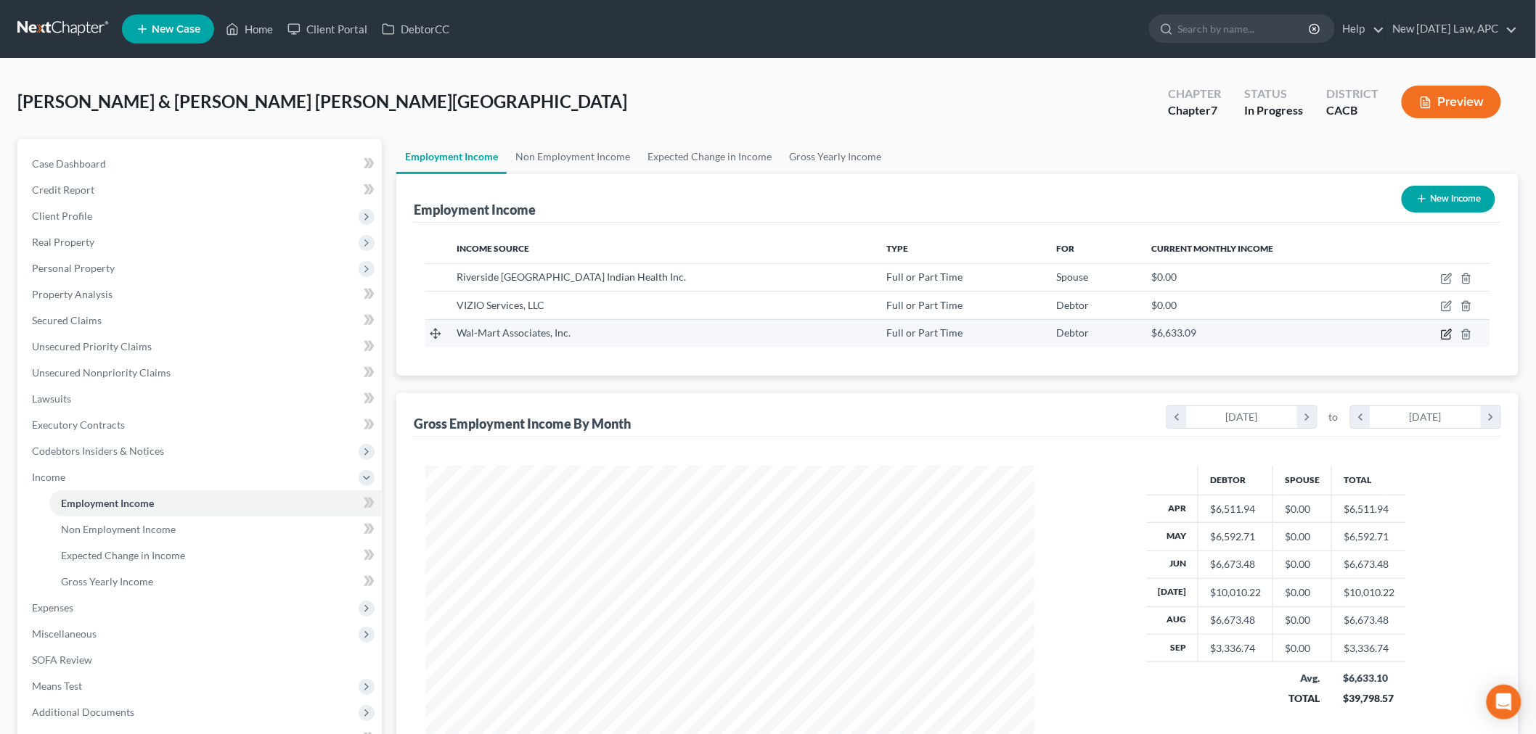
click at [1446, 335] on icon "button" at bounding box center [1447, 332] width 7 height 7
select select "0"
select select "2"
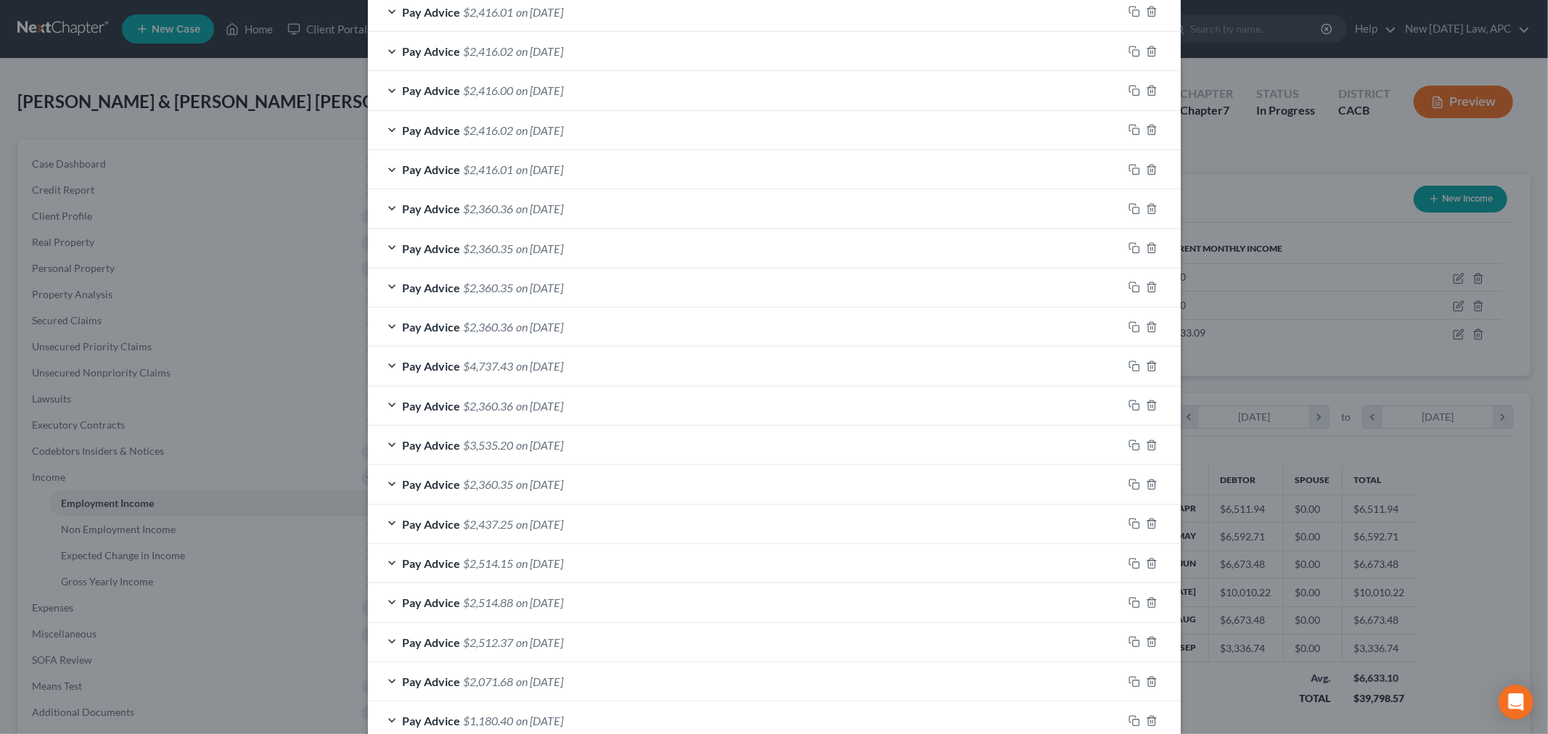
scroll to position [700, 0]
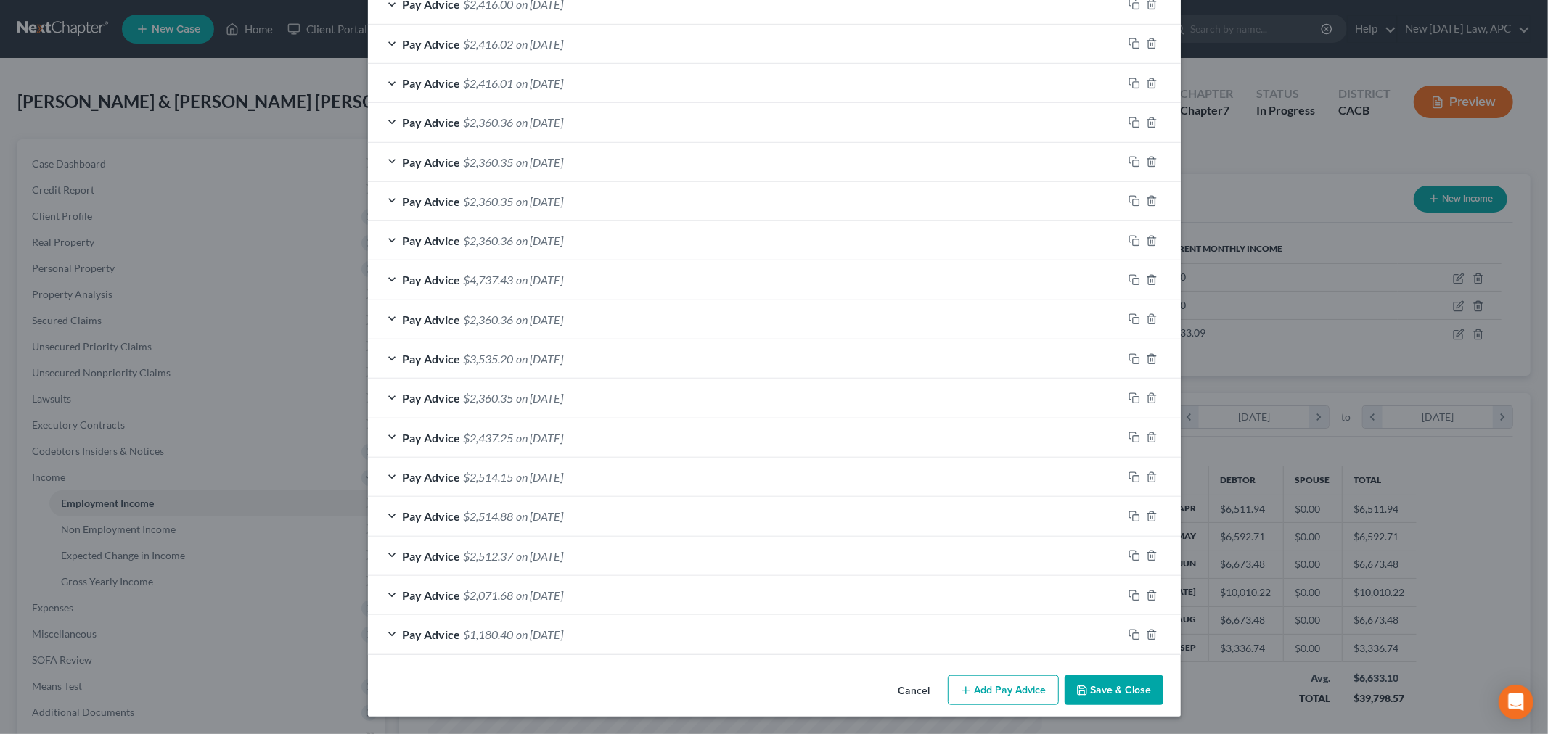
click at [969, 702] on button "Add Pay Advice" at bounding box center [1003, 691] width 111 height 30
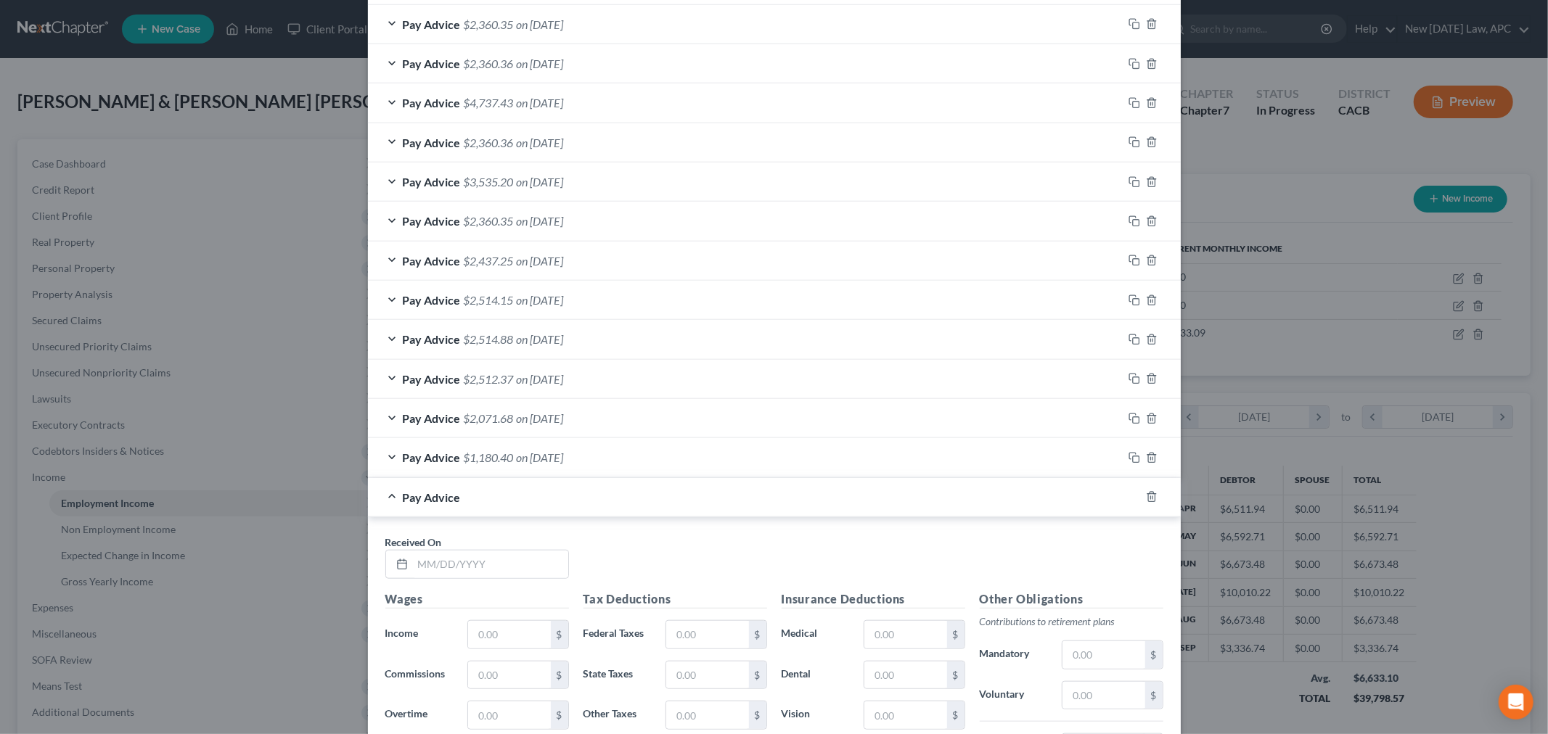
scroll to position [1023, 0]
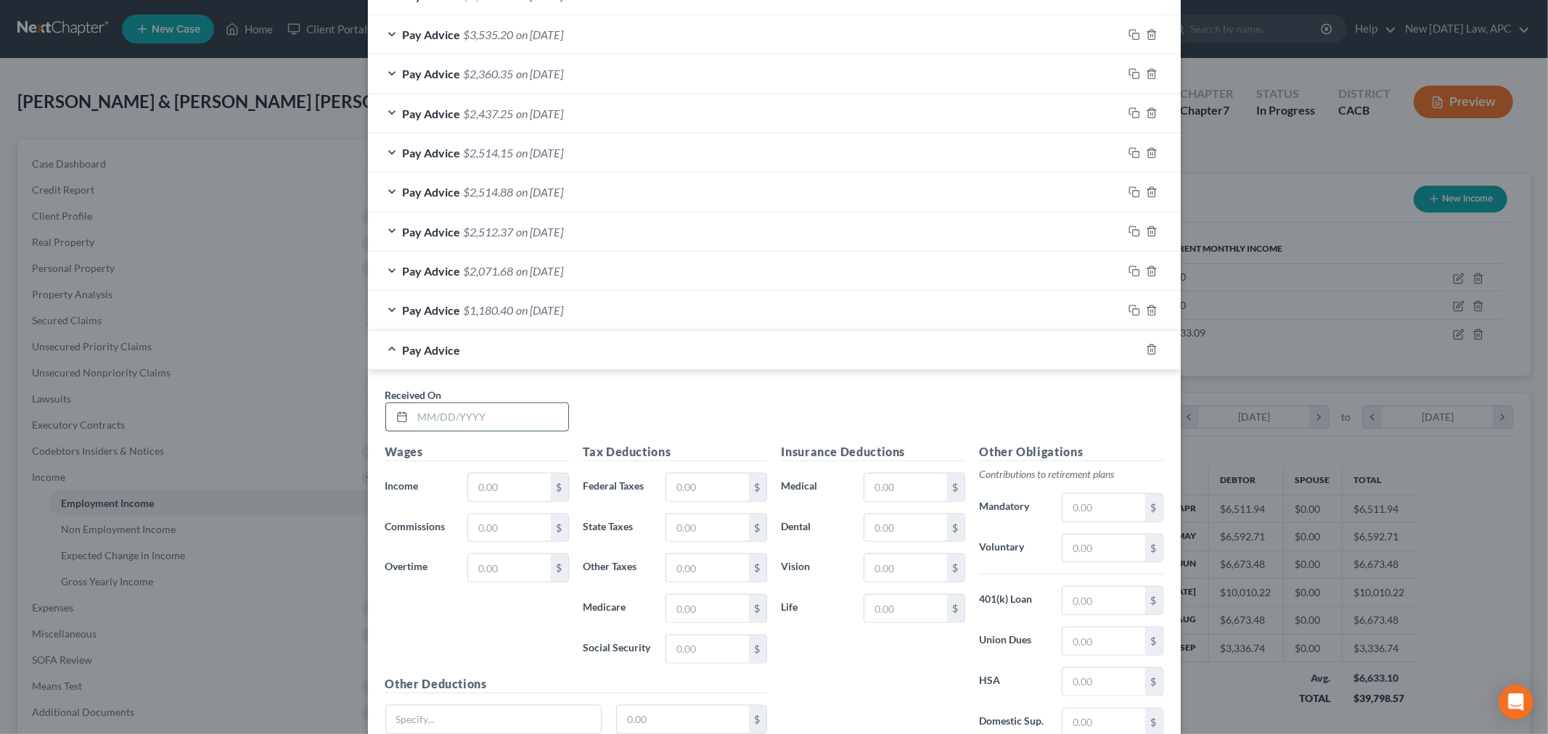
click at [467, 421] on input "text" at bounding box center [490, 417] width 155 height 28
type input "[DATE]"
click at [474, 486] on input "text" at bounding box center [509, 489] width 82 height 28
type input "3,336.74"
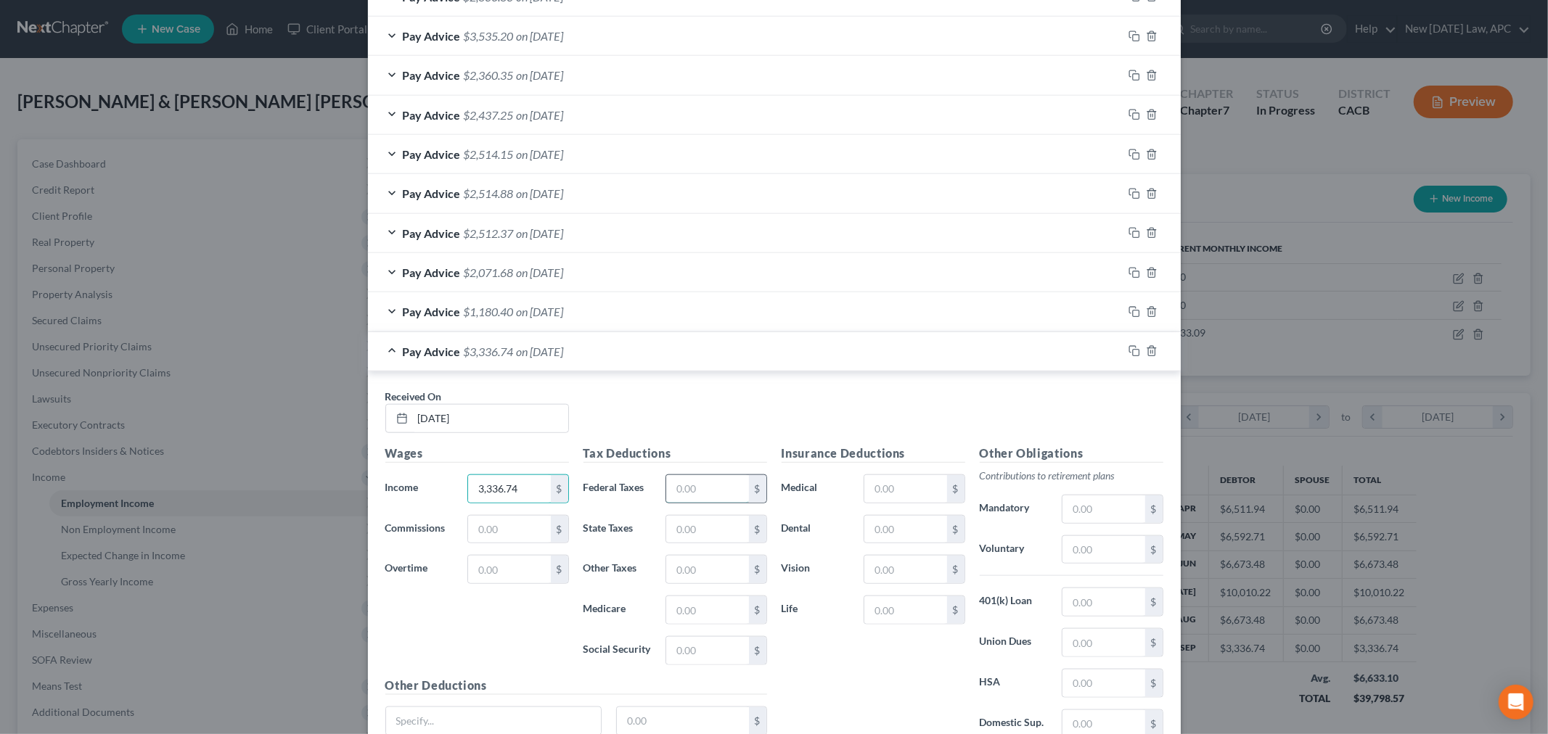
click at [682, 484] on input "text" at bounding box center [707, 489] width 82 height 28
type input "207.64"
click at [692, 520] on input "text" at bounding box center [707, 530] width 82 height 28
type input "142.42"
click at [691, 574] on input "text" at bounding box center [707, 570] width 82 height 28
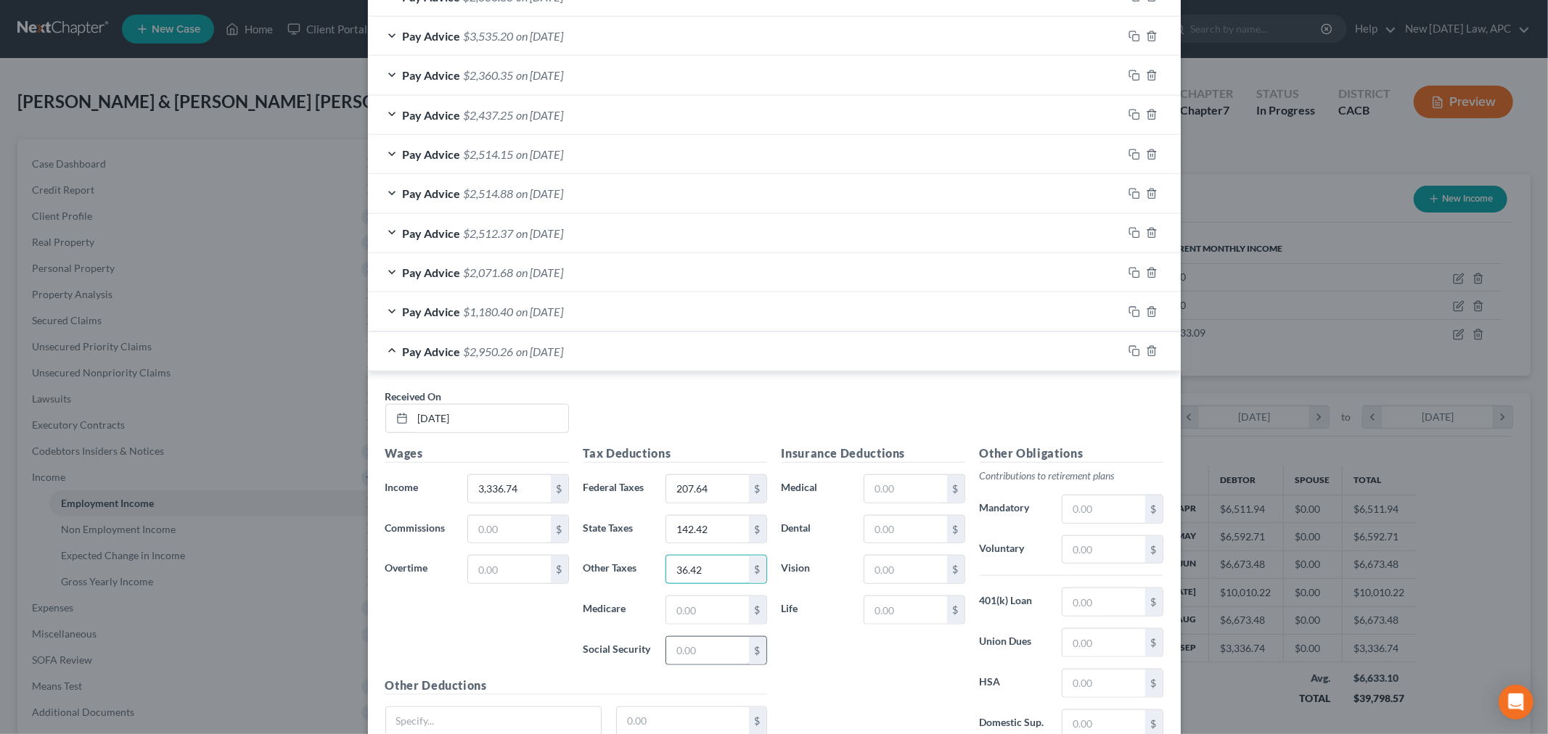
type input "36.42"
click at [666, 652] on input "text" at bounding box center [707, 651] width 82 height 28
type input "188.18"
click at [697, 605] on input "text" at bounding box center [707, 610] width 82 height 28
type input "44.01"
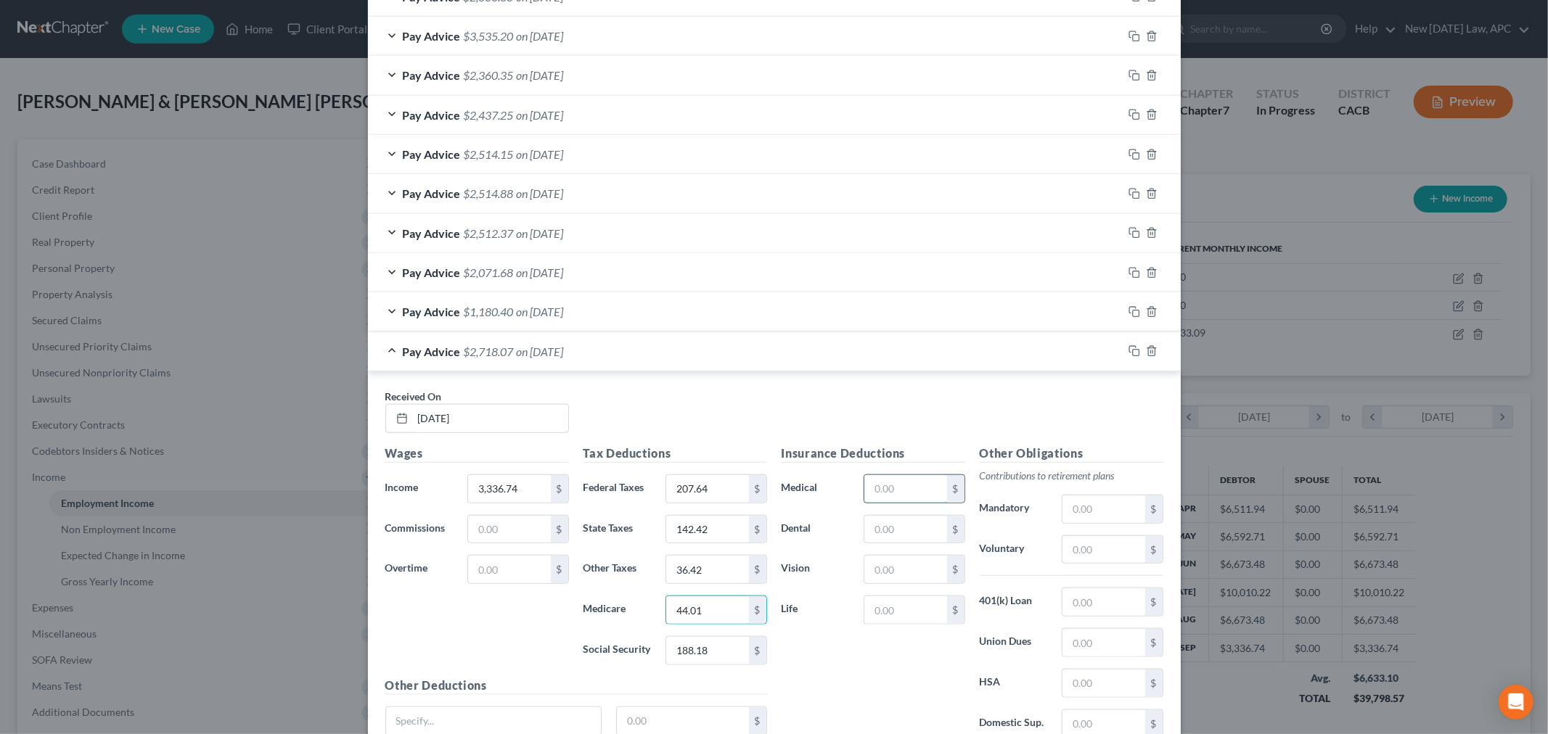
click at [887, 493] on input "text" at bounding box center [905, 489] width 82 height 28
type input "276.00"
click at [904, 525] on input "text" at bounding box center [905, 530] width 82 height 28
type input "20.00"
click at [881, 557] on input "text" at bounding box center [905, 570] width 82 height 28
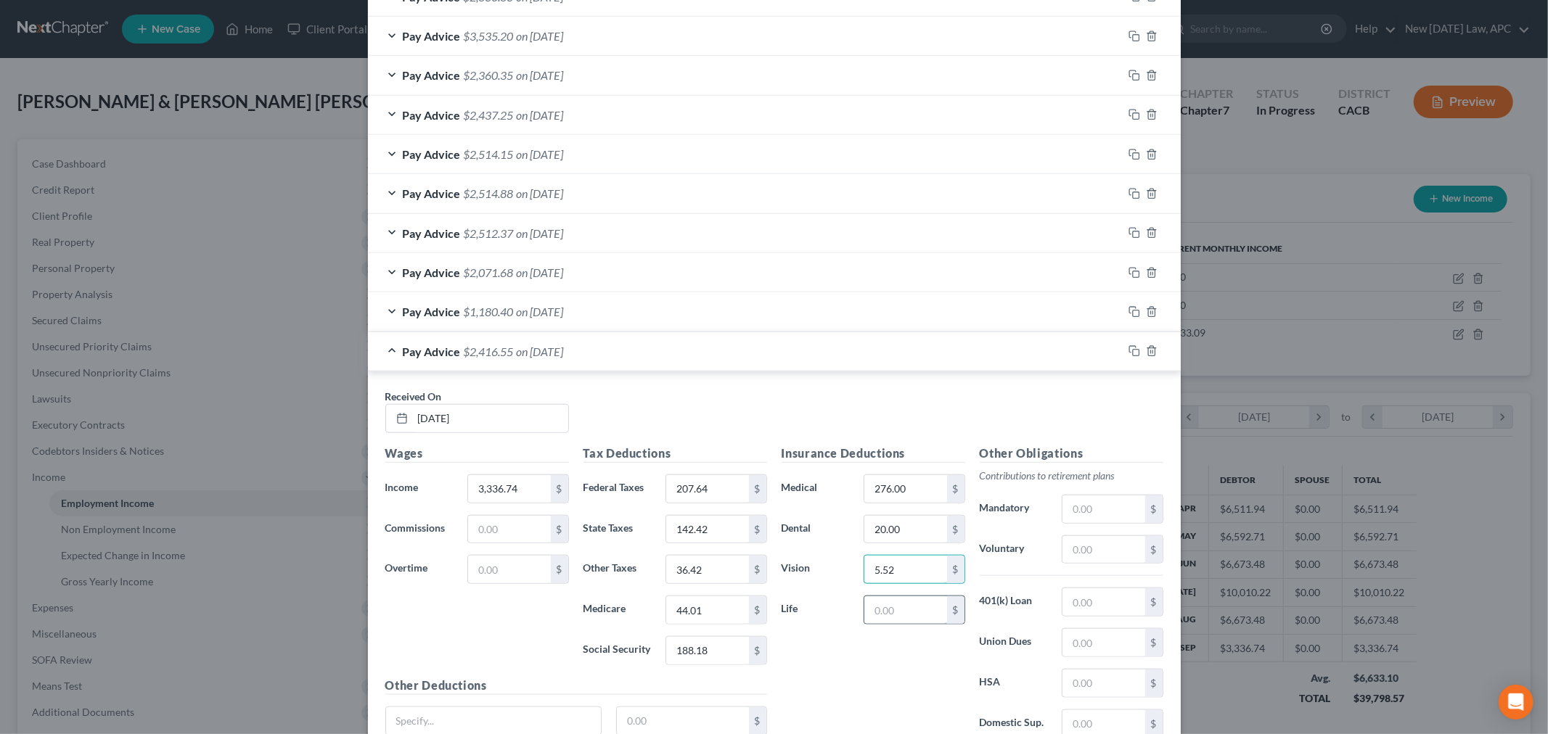
type input "5.52"
click at [897, 620] on input "text" at bounding box center [905, 610] width 82 height 28
type input "0.53"
click at [873, 651] on div "Insurance Deductions Medical 276.00 $ Dental 20.00 $ Vision 5.52 $ Life 0.53 $" at bounding box center [873, 598] width 198 height 306
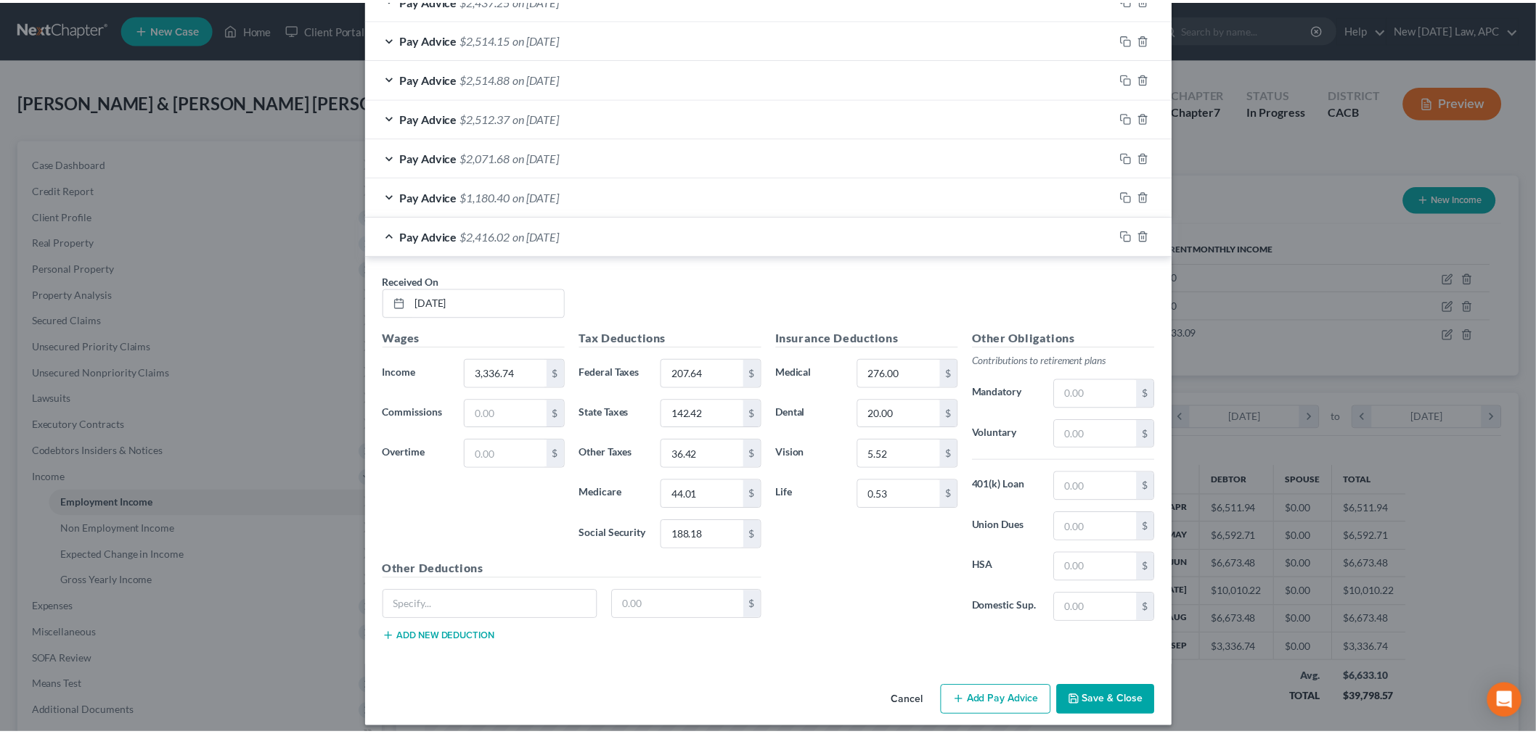
scroll to position [1194, 0]
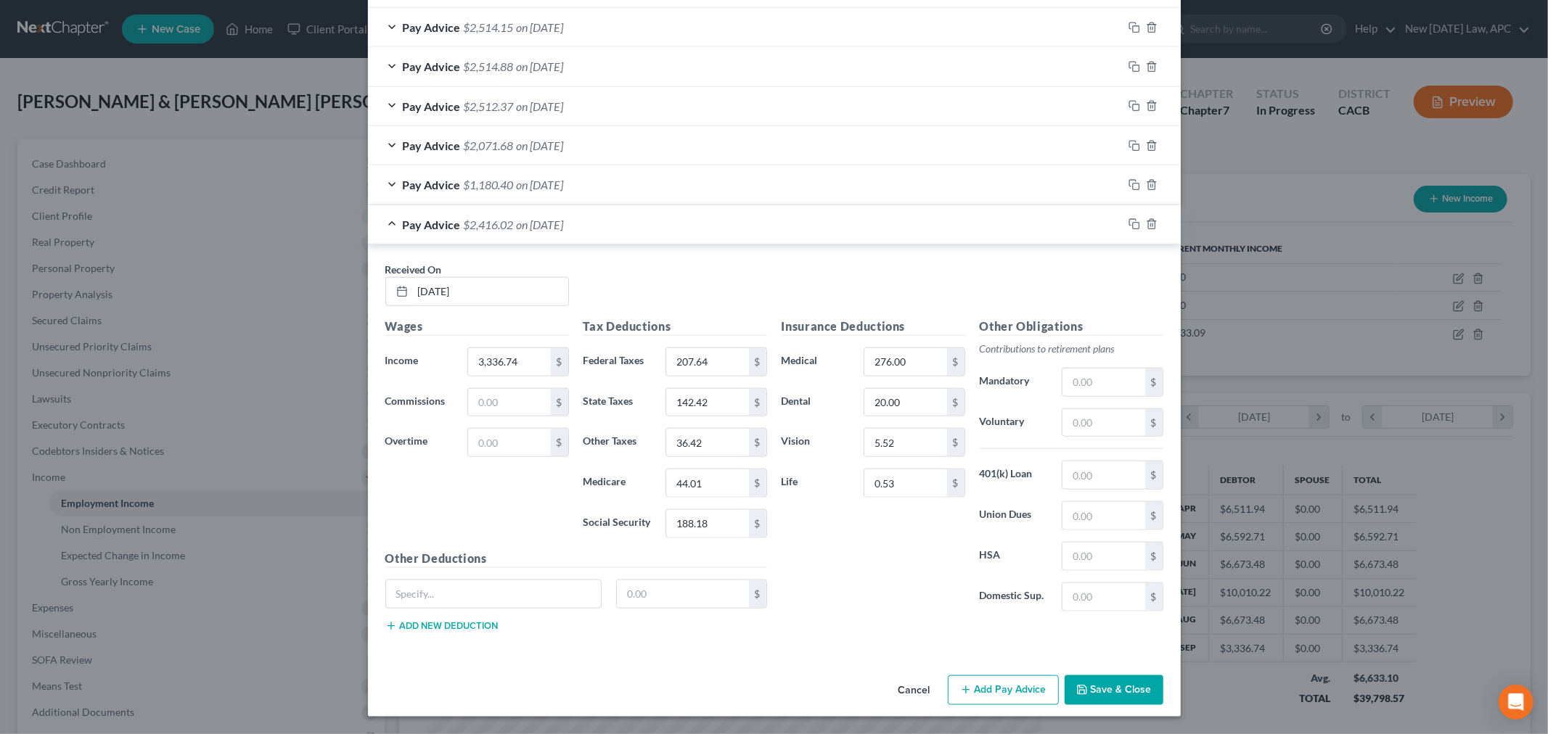
click at [1090, 686] on button "Save & Close" at bounding box center [1114, 691] width 99 height 30
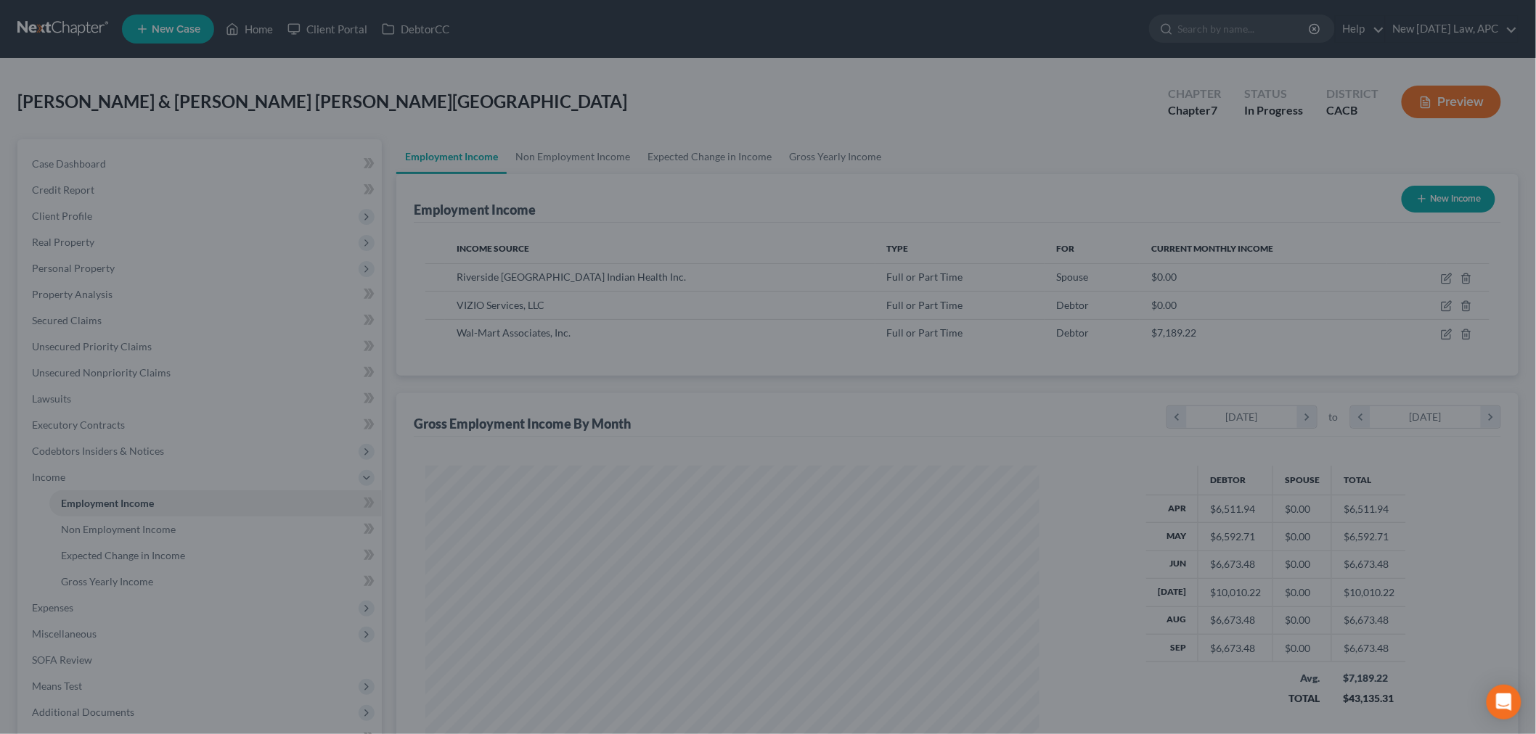
scroll to position [725358, 725024]
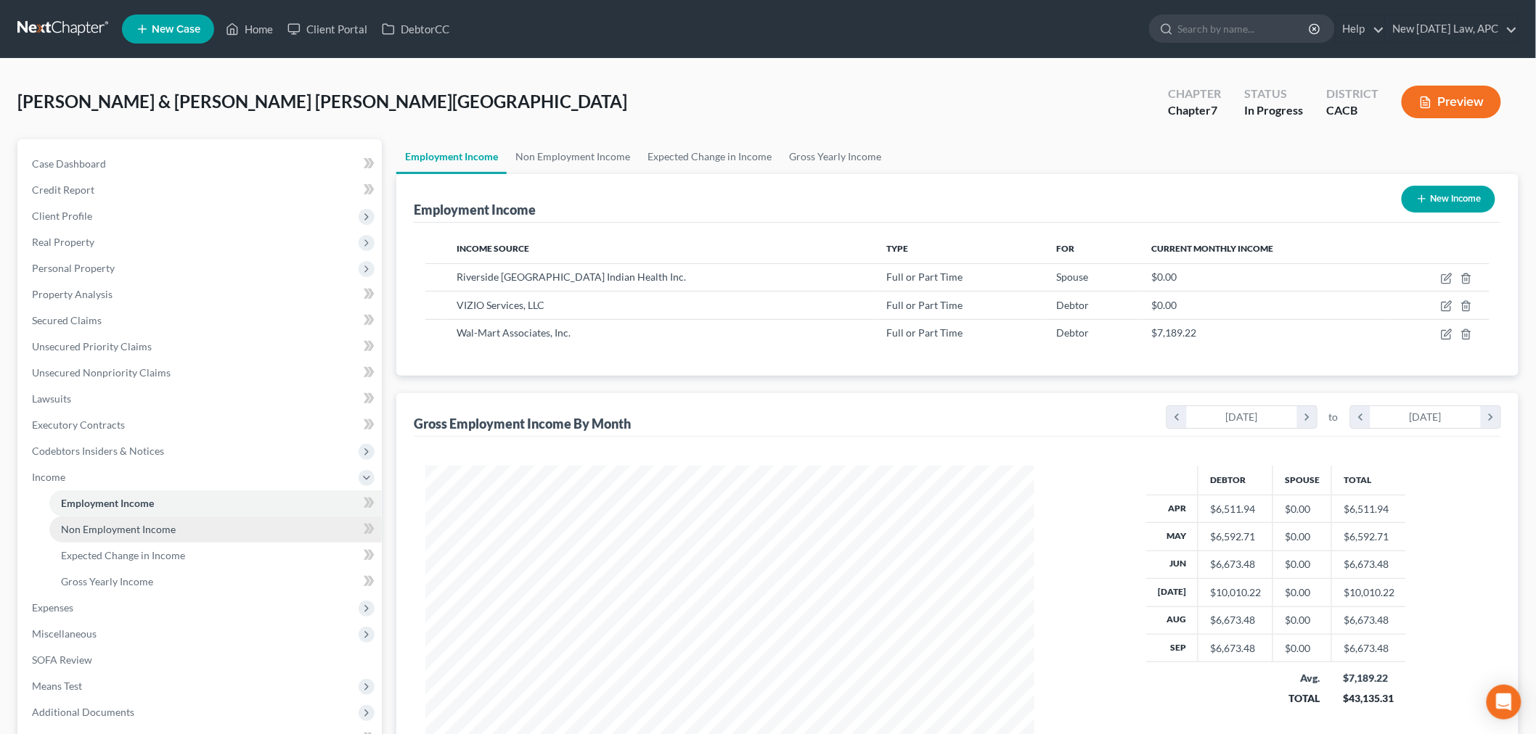
click at [152, 523] on span "Non Employment Income" at bounding box center [118, 529] width 115 height 12
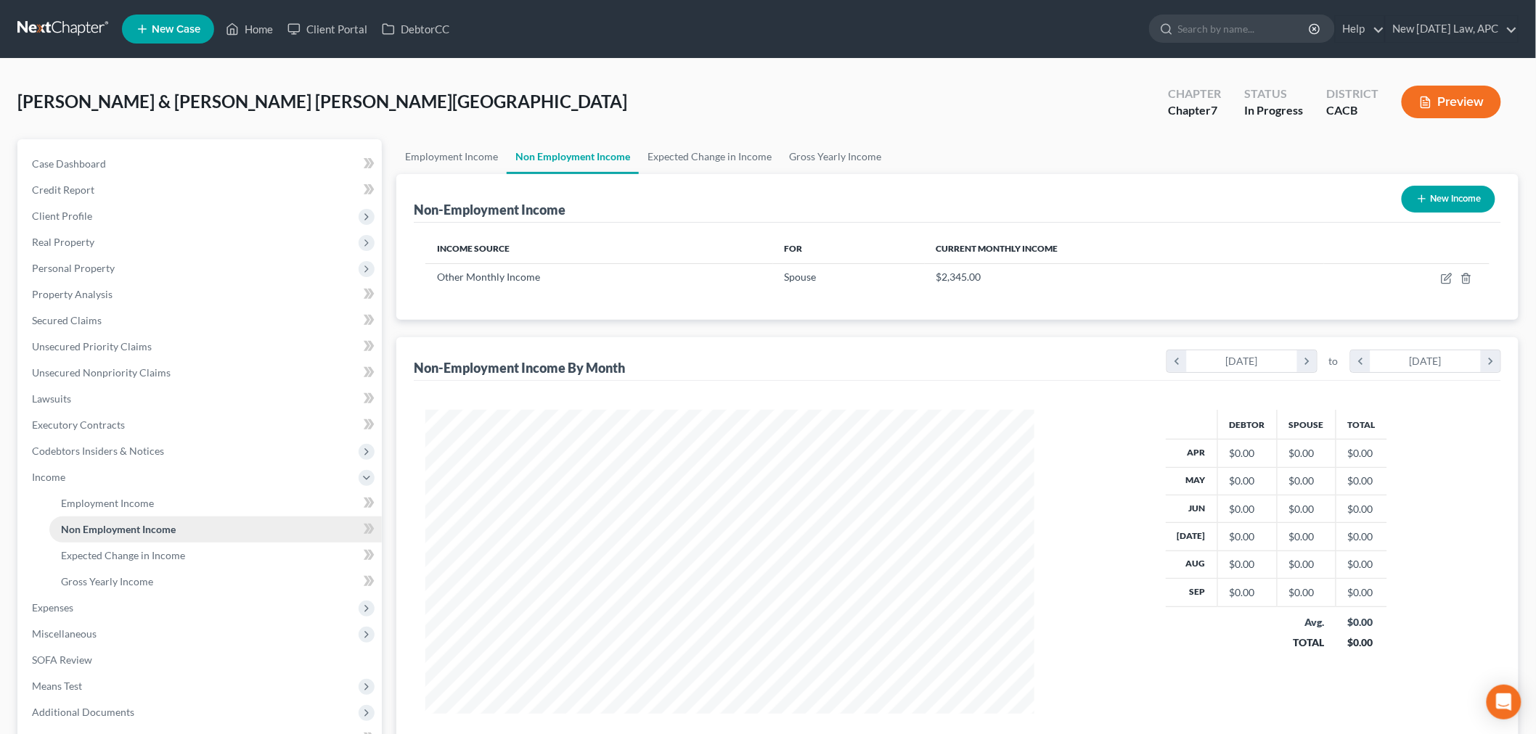
scroll to position [303, 637]
click at [151, 579] on span "Gross Yearly Income" at bounding box center [107, 581] width 92 height 12
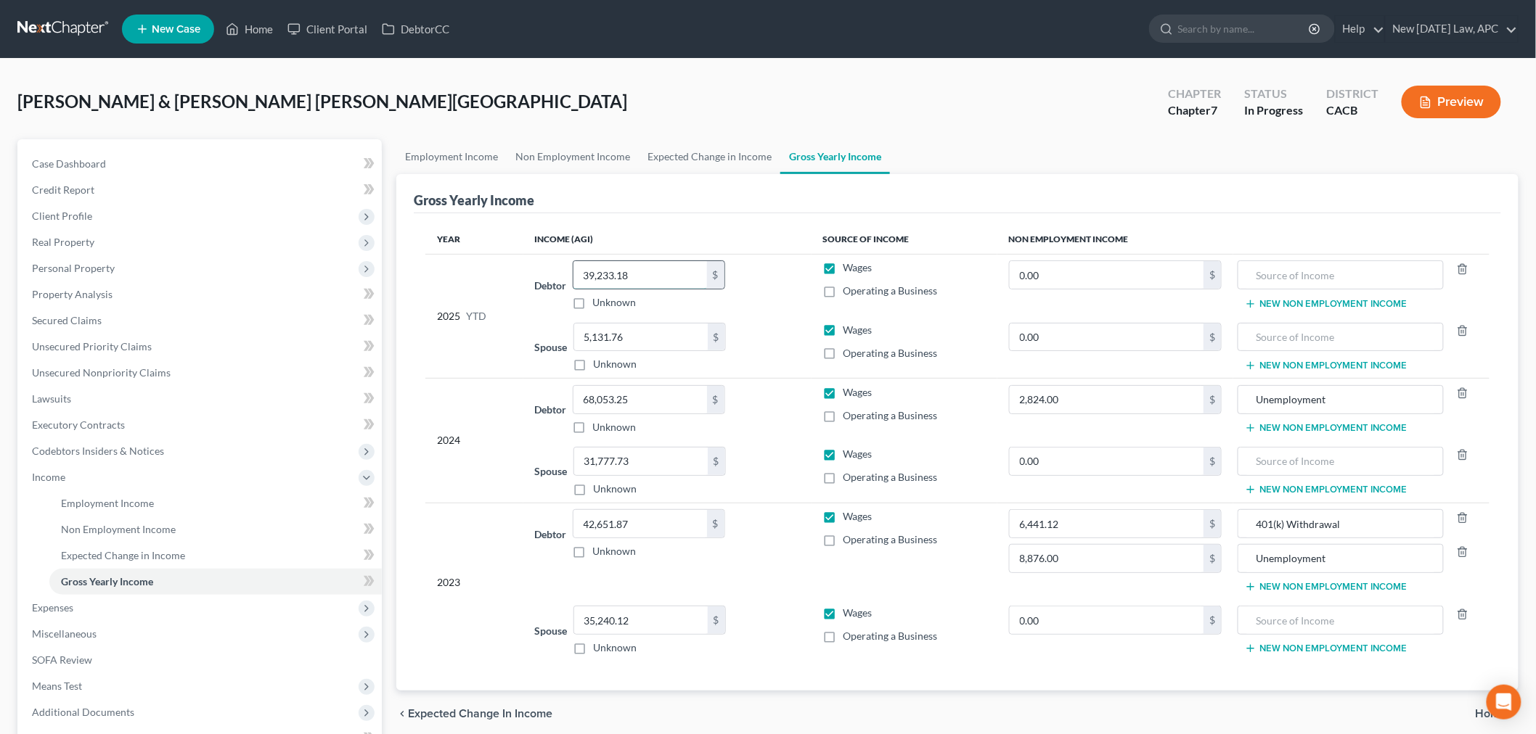
click at [665, 270] on input "39,233.18" at bounding box center [640, 275] width 134 height 28
type input "83,198.10"
click at [615, 199] on div "Gross Yearly Income" at bounding box center [957, 193] width 1087 height 39
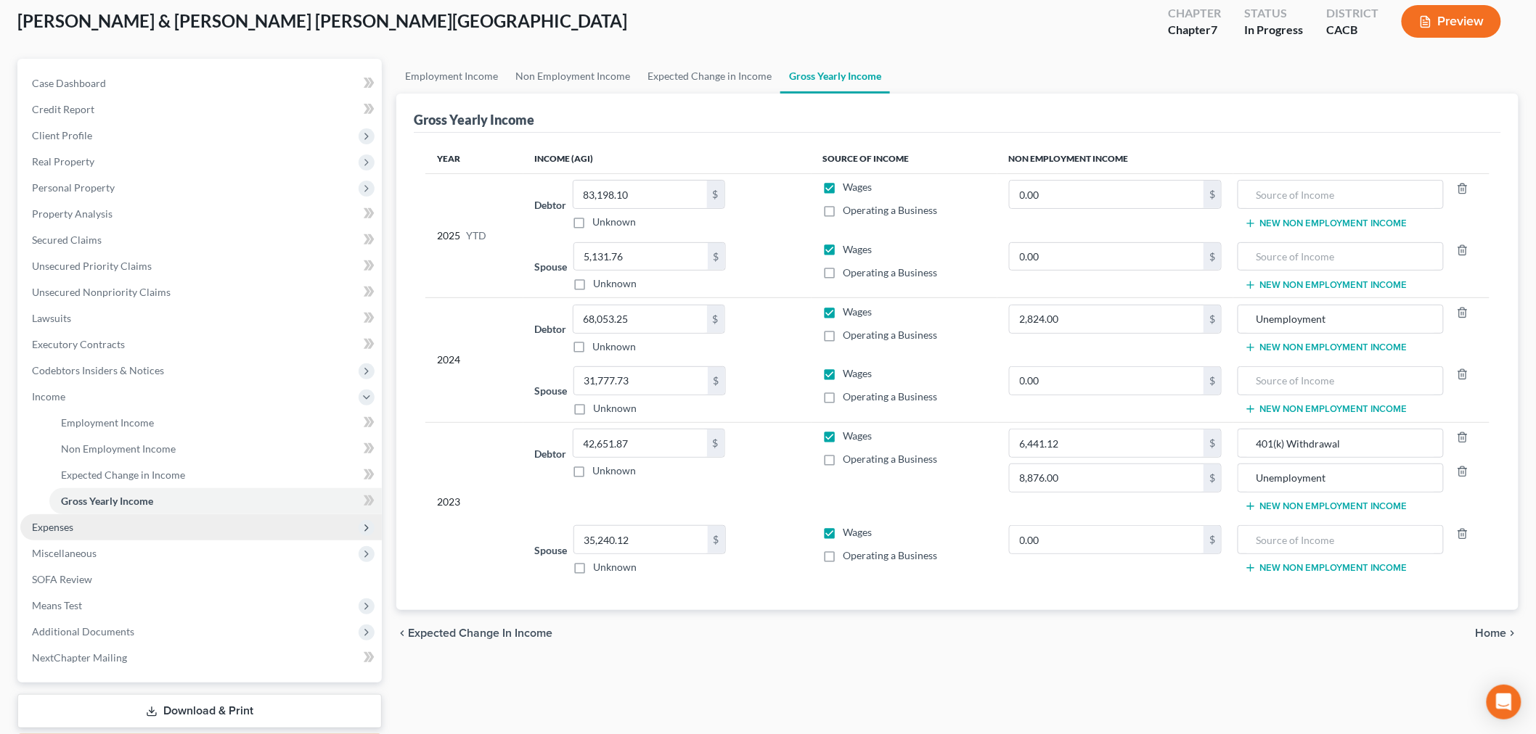
scroll to position [161, 0]
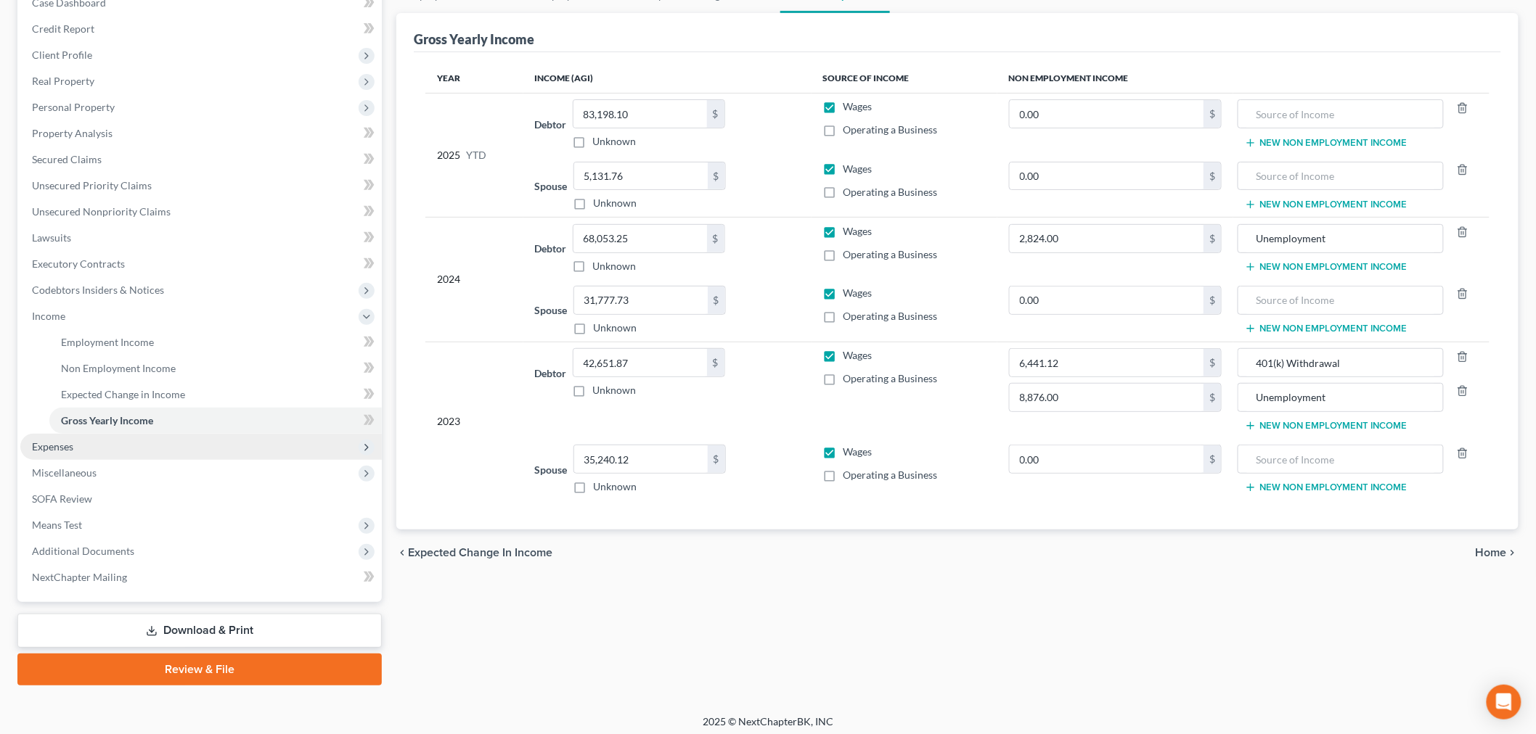
click at [184, 447] on span "Expenses" at bounding box center [200, 447] width 361 height 26
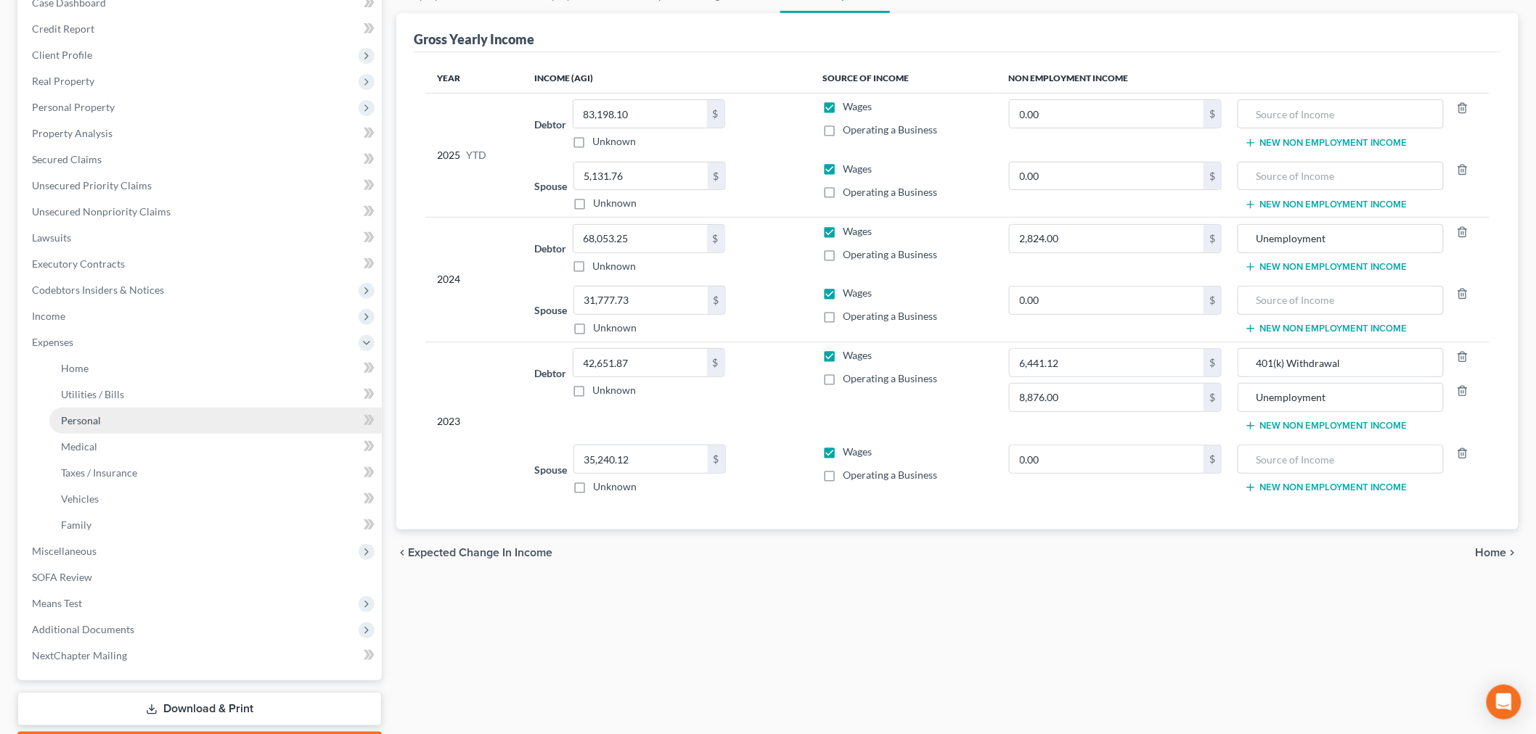
click at [189, 414] on link "Personal" at bounding box center [215, 421] width 332 height 26
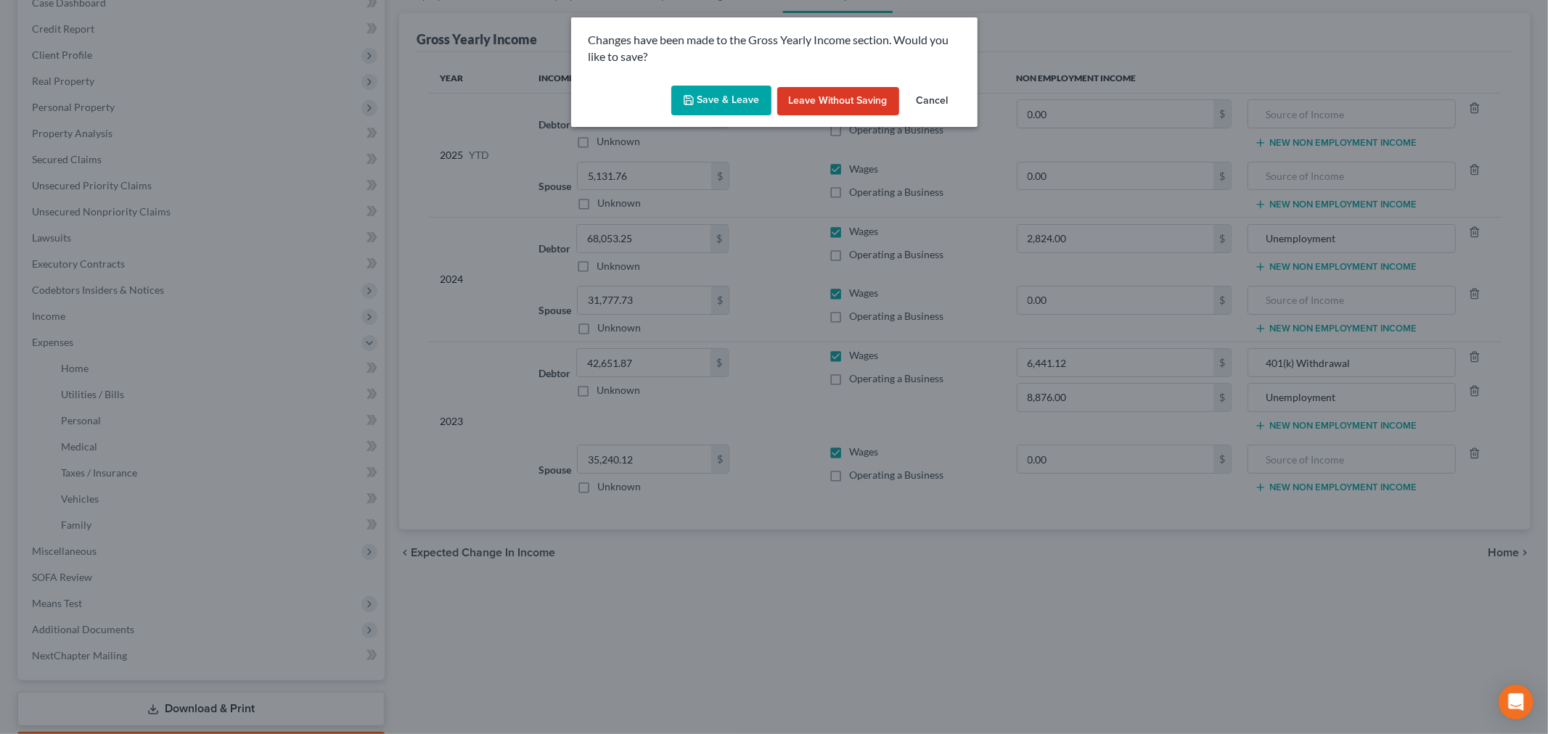
click at [715, 97] on button "Save & Leave" at bounding box center [721, 101] width 100 height 30
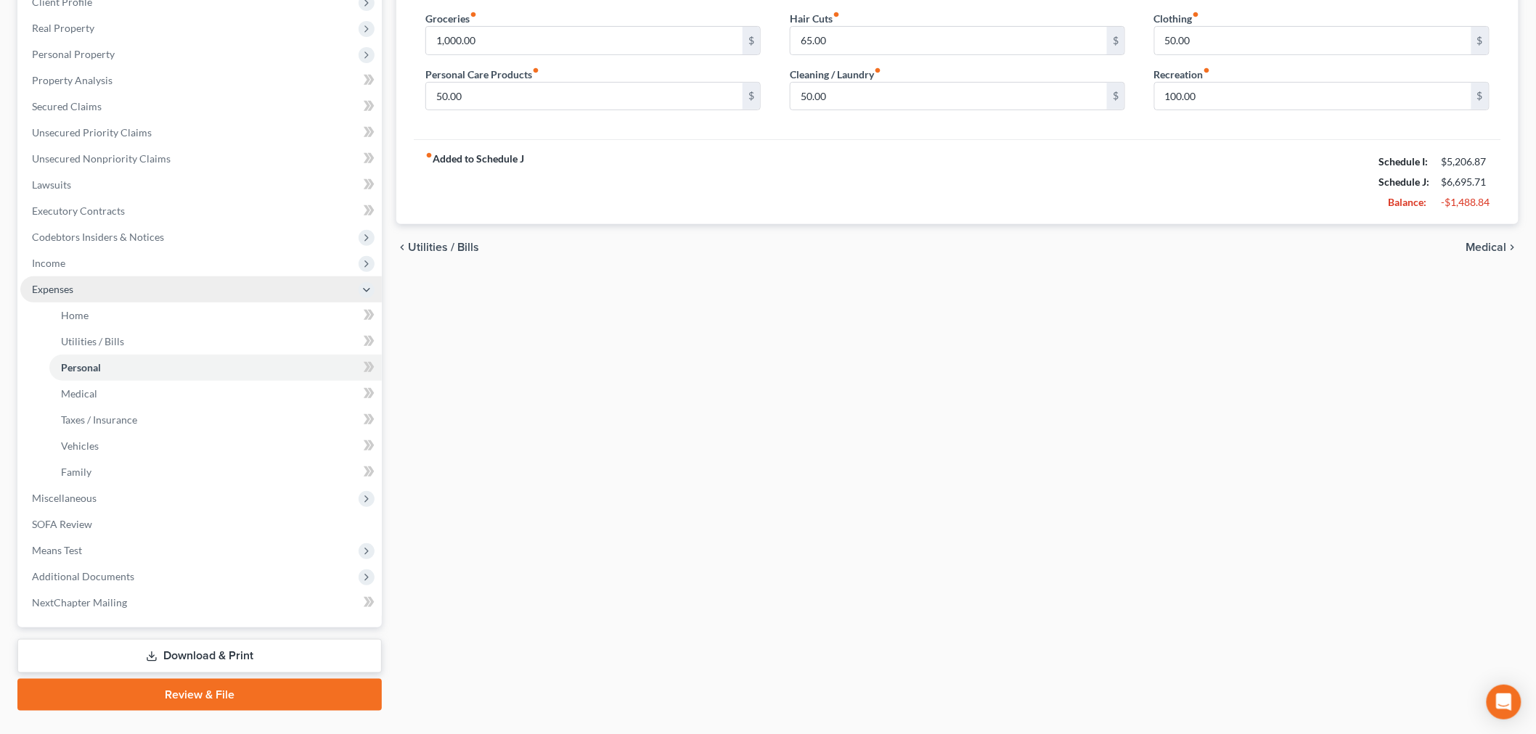
scroll to position [242, 0]
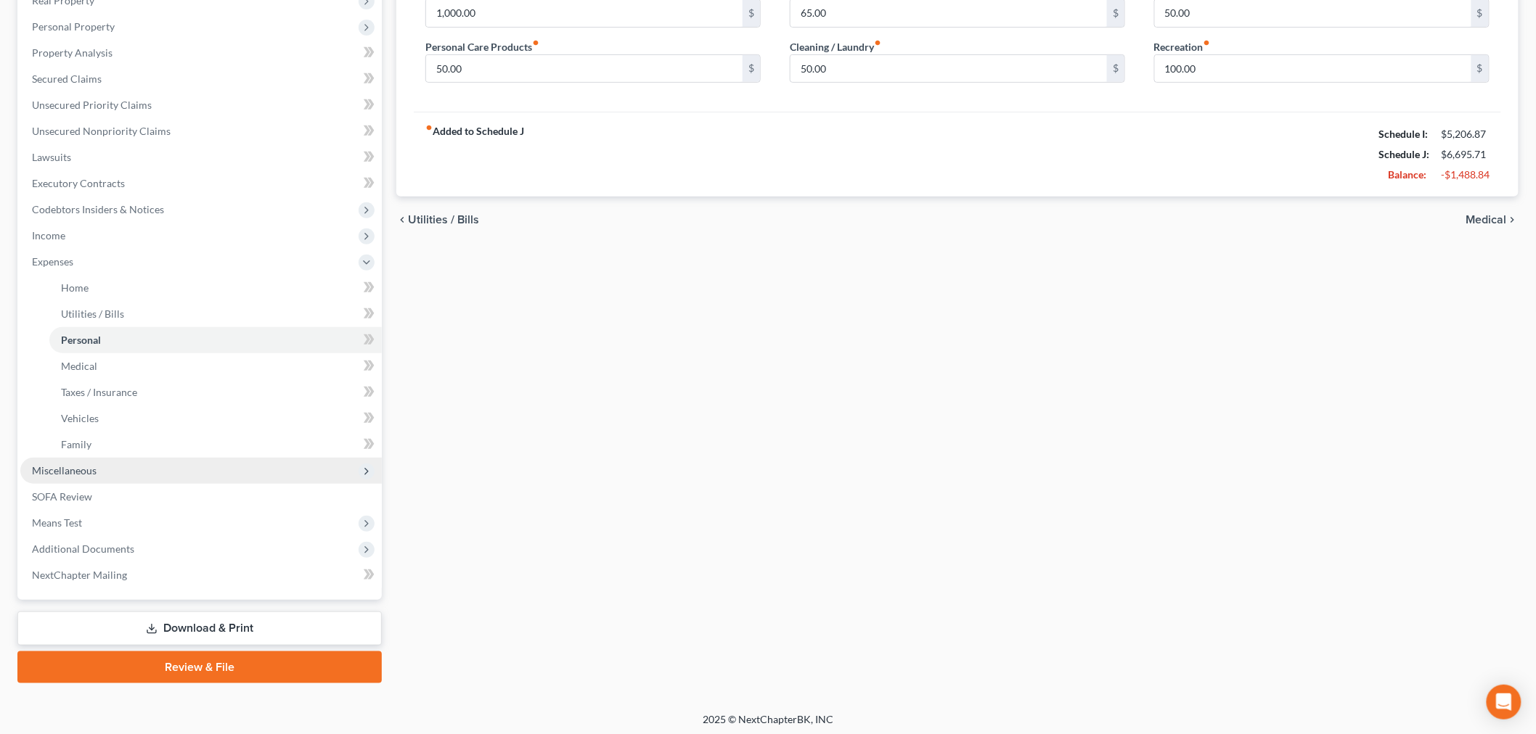
click at [154, 466] on span "Miscellaneous" at bounding box center [200, 471] width 361 height 26
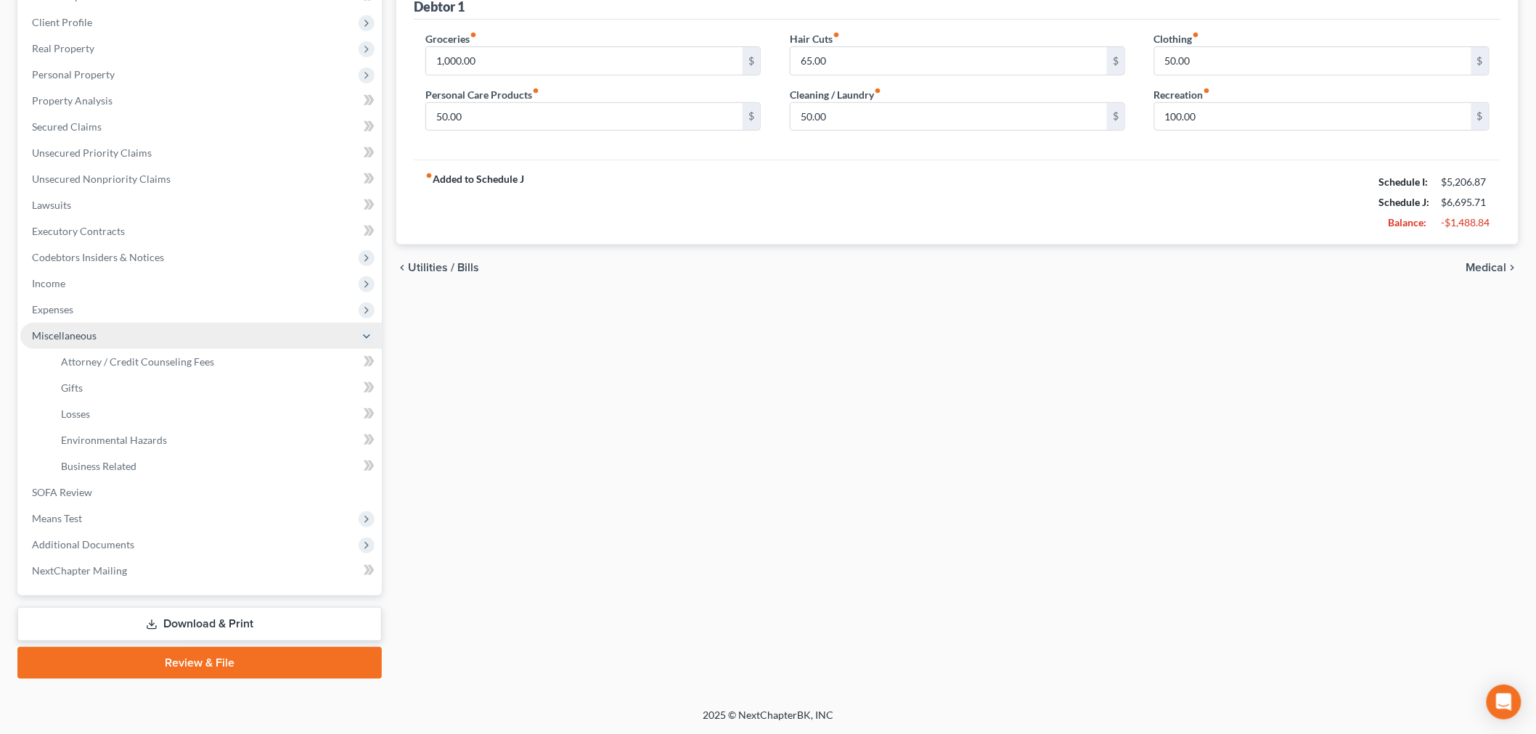
scroll to position [192, 0]
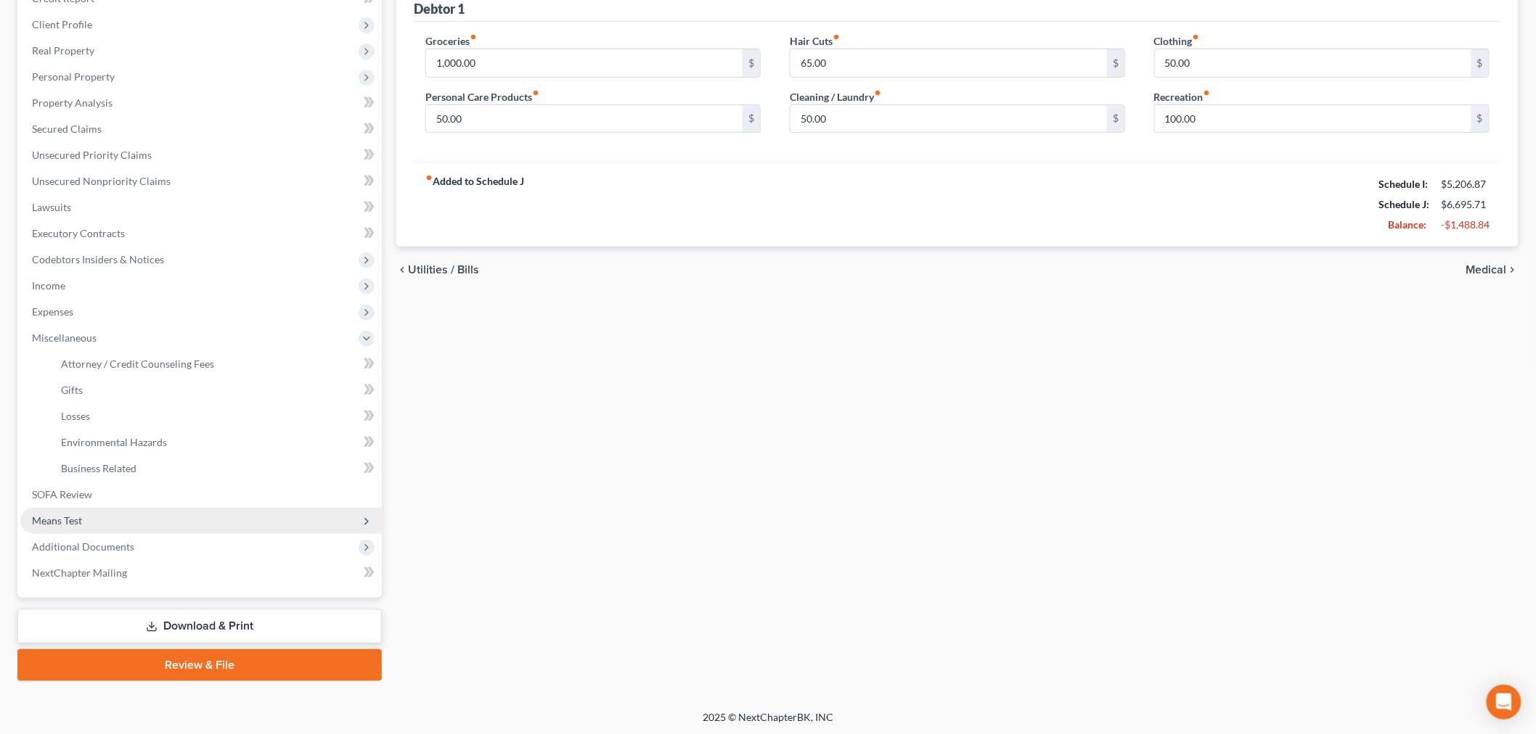
click at [128, 519] on span "Means Test" at bounding box center [200, 521] width 361 height 26
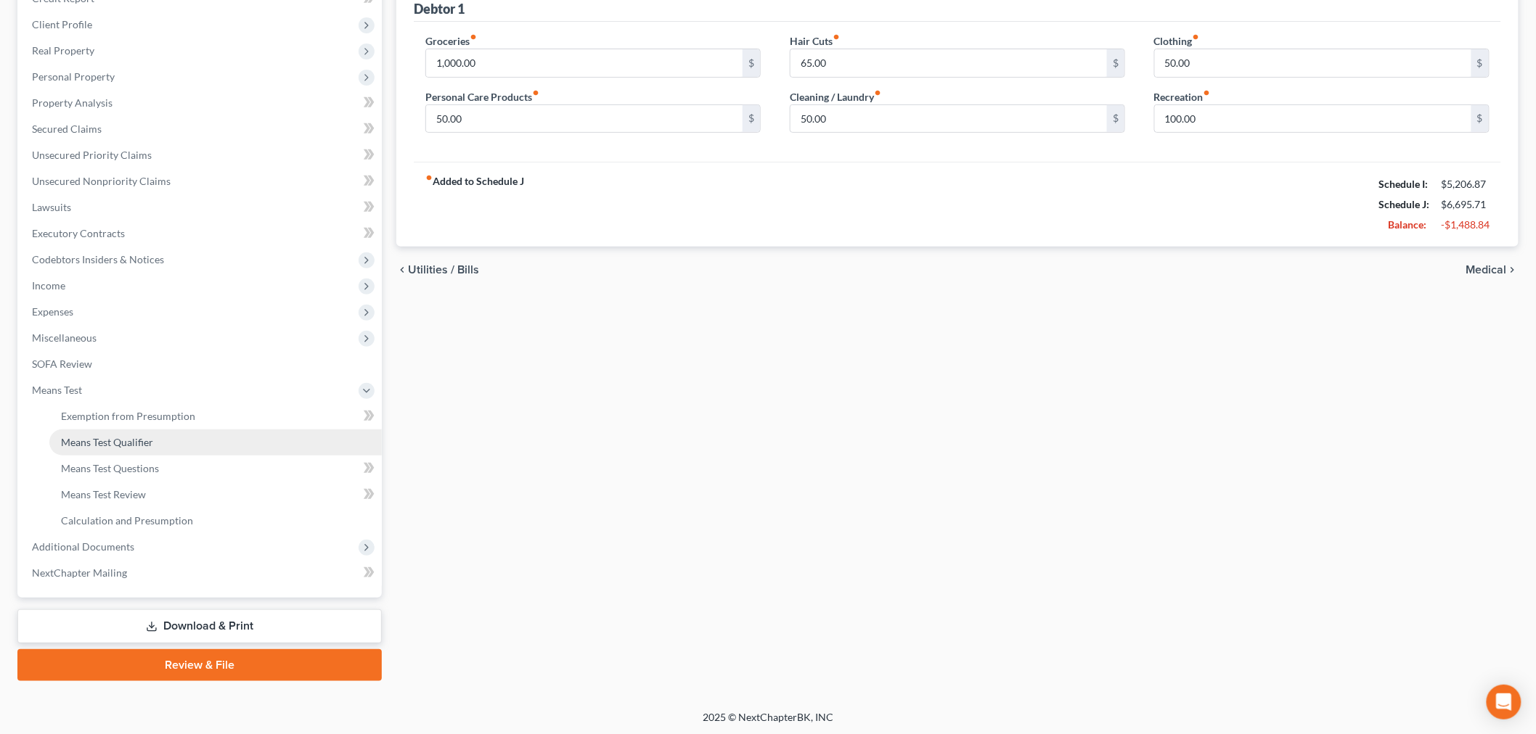
click at [173, 447] on link "Means Test Qualifier" at bounding box center [215, 443] width 332 height 26
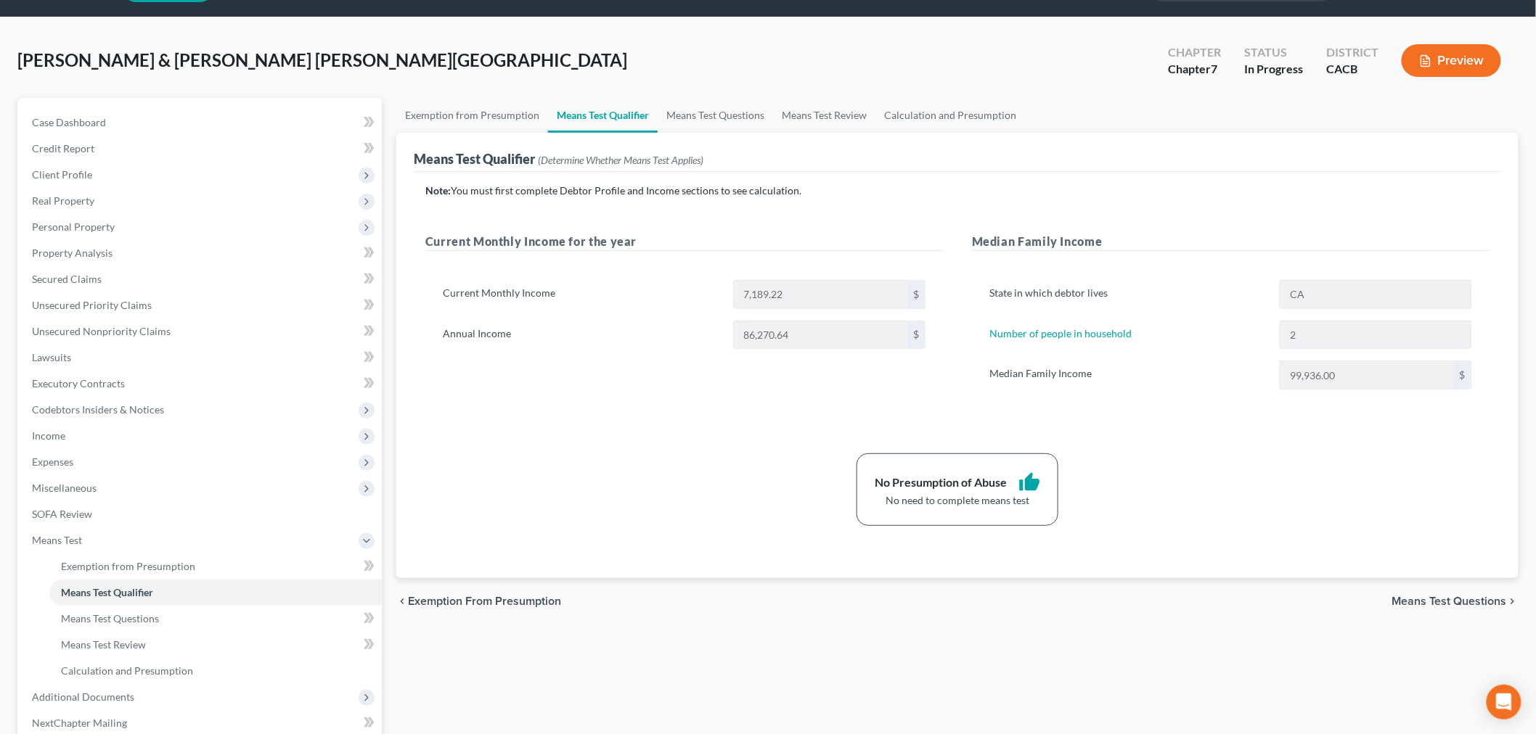
scroll to position [81, 0]
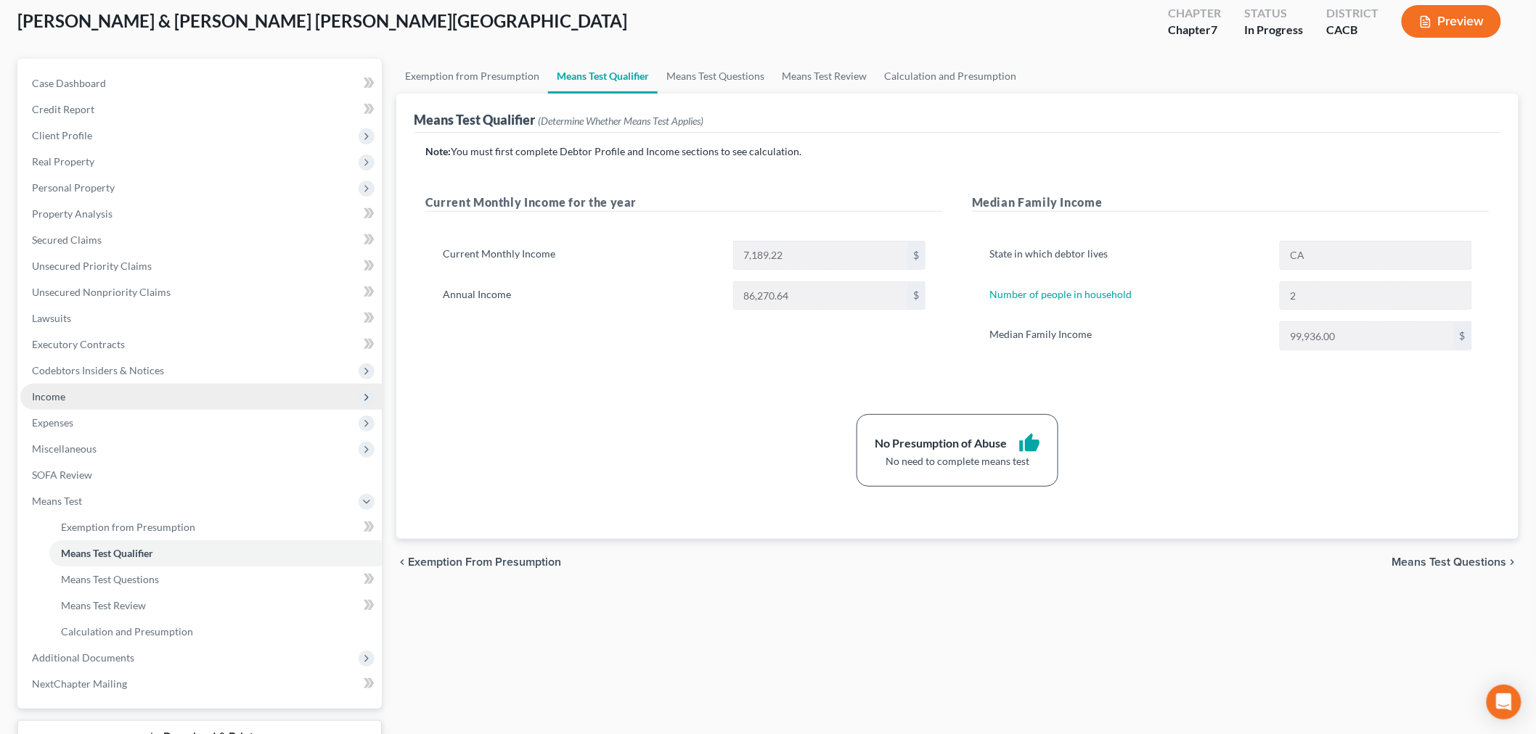
click at [120, 392] on span "Income" at bounding box center [200, 397] width 361 height 26
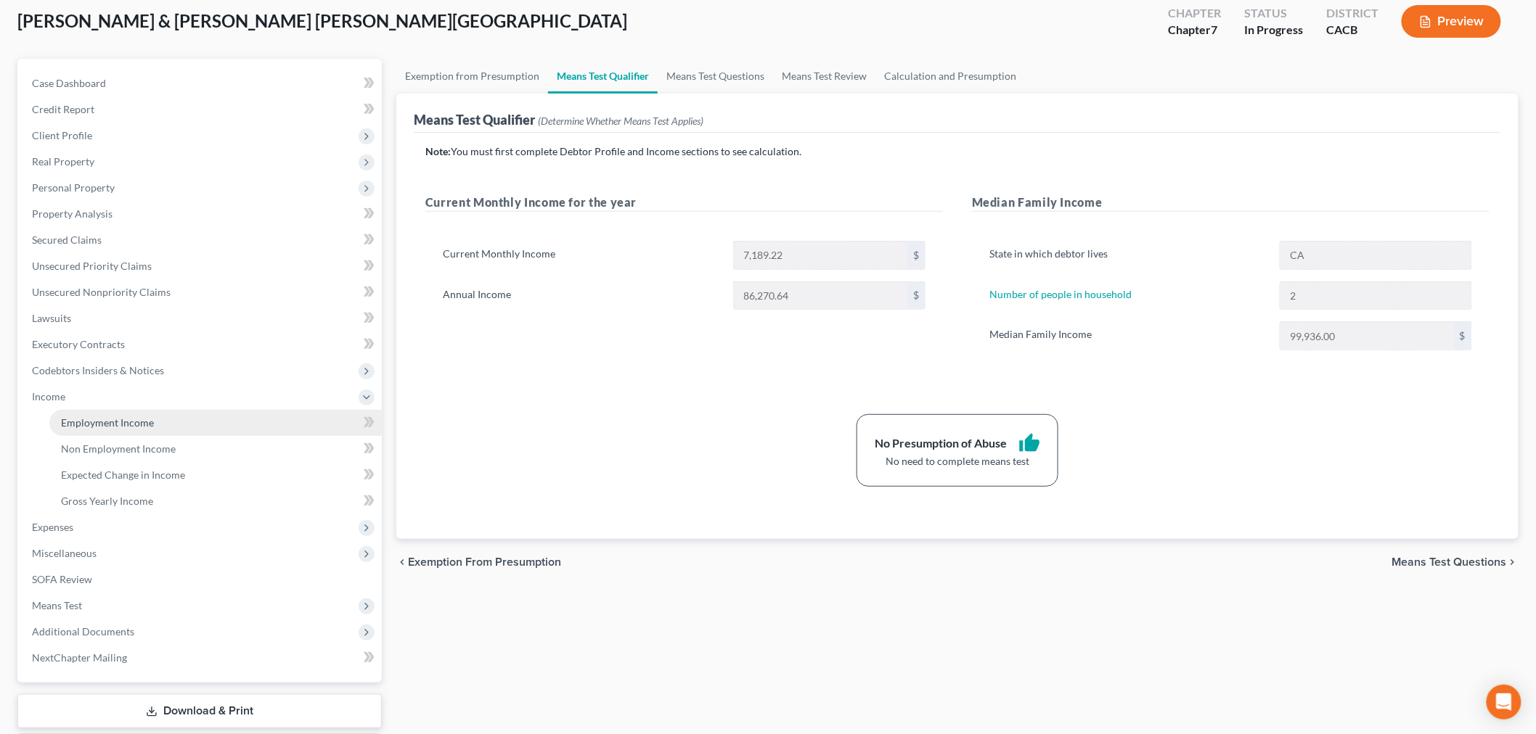
click at [106, 417] on span "Employment Income" at bounding box center [107, 423] width 93 height 12
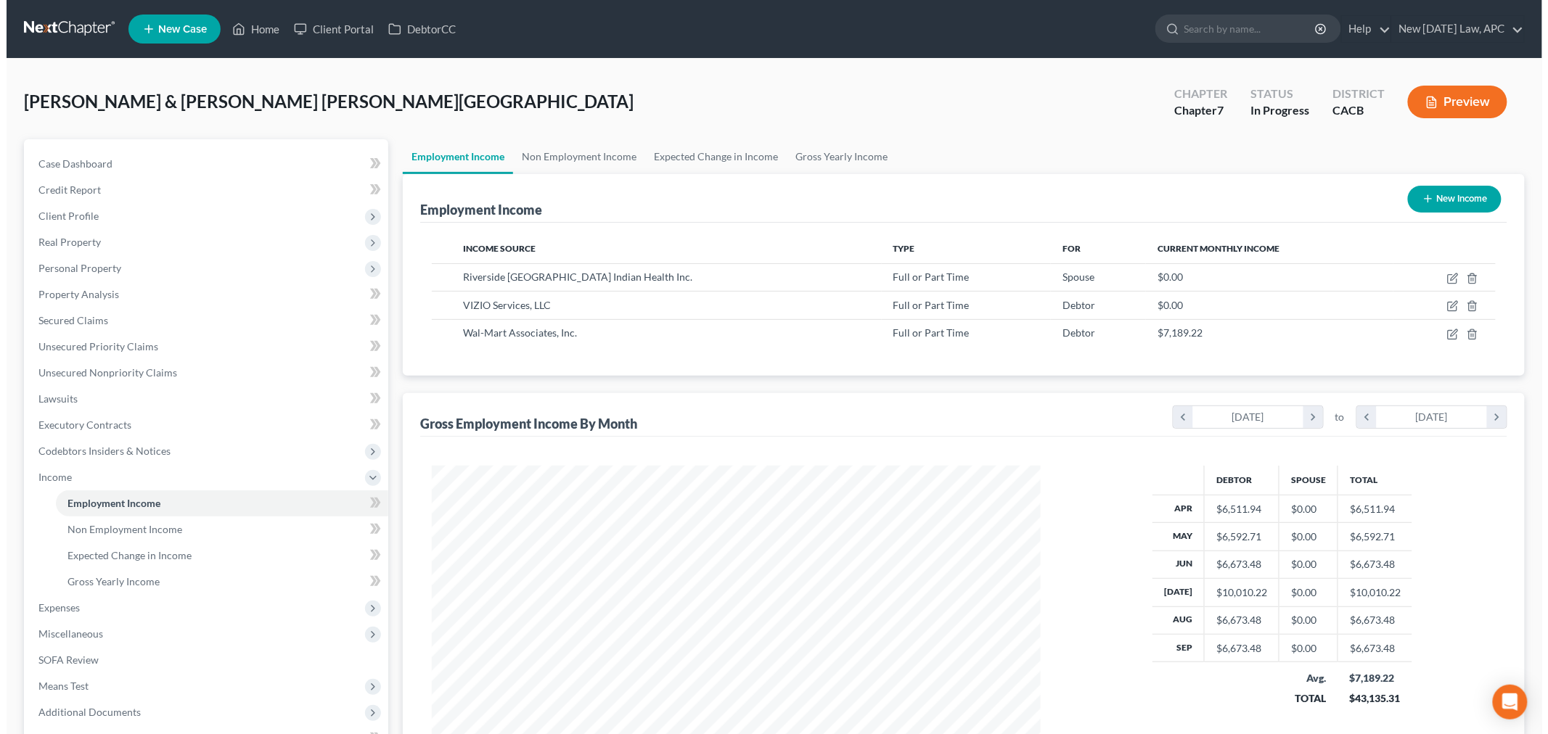
scroll to position [303, 637]
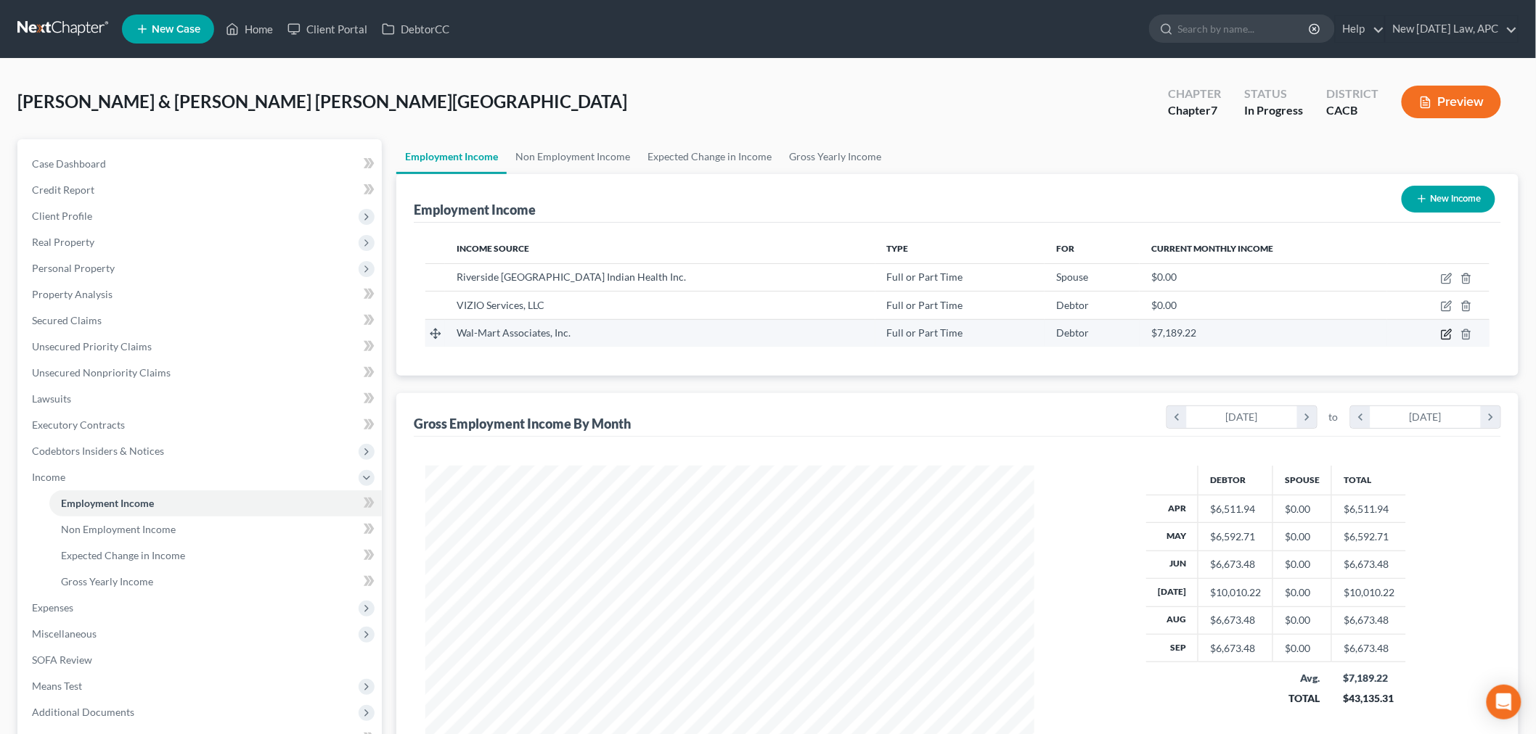
click at [1443, 334] on icon "button" at bounding box center [1446, 335] width 12 height 12
select select "0"
select select "2"
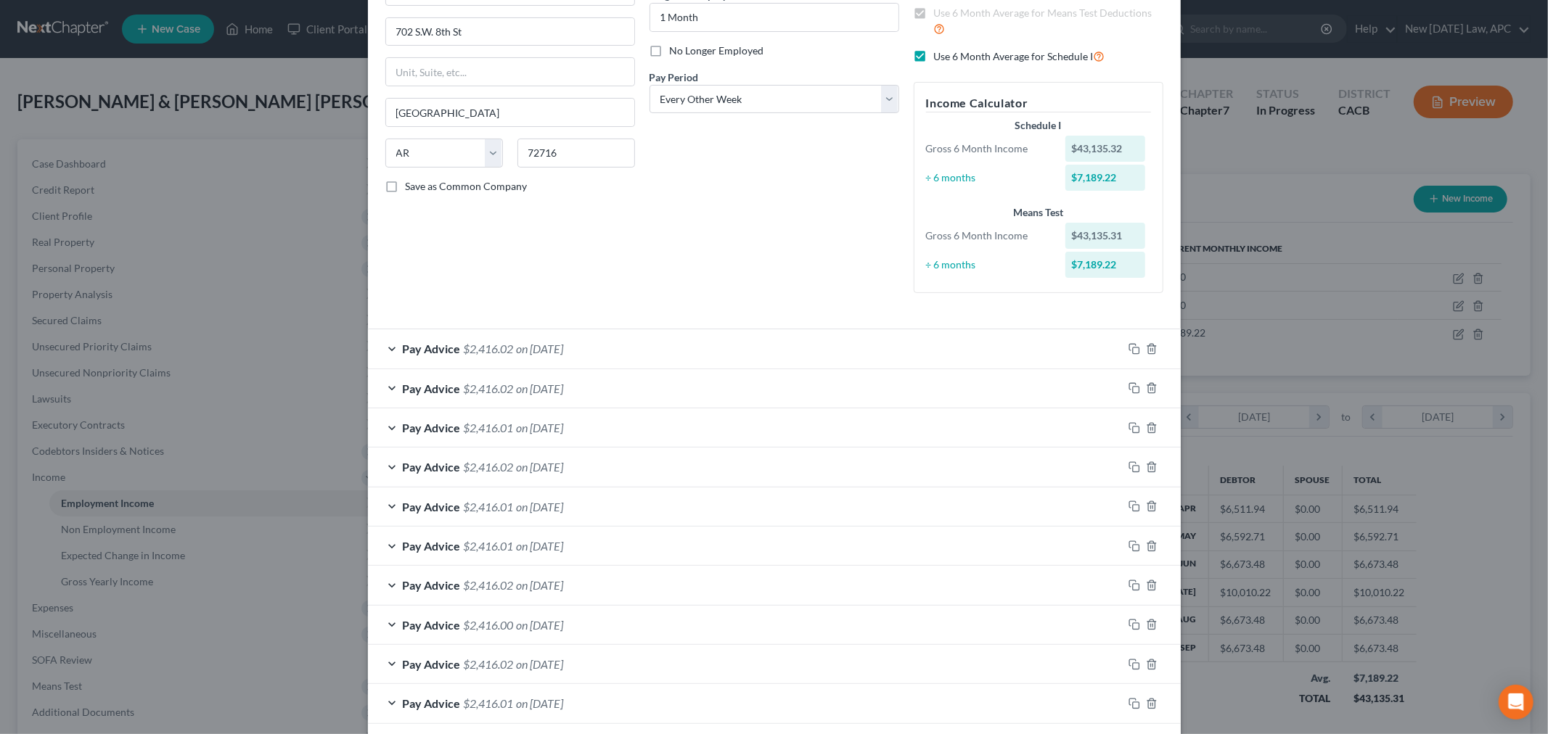
scroll to position [0, 0]
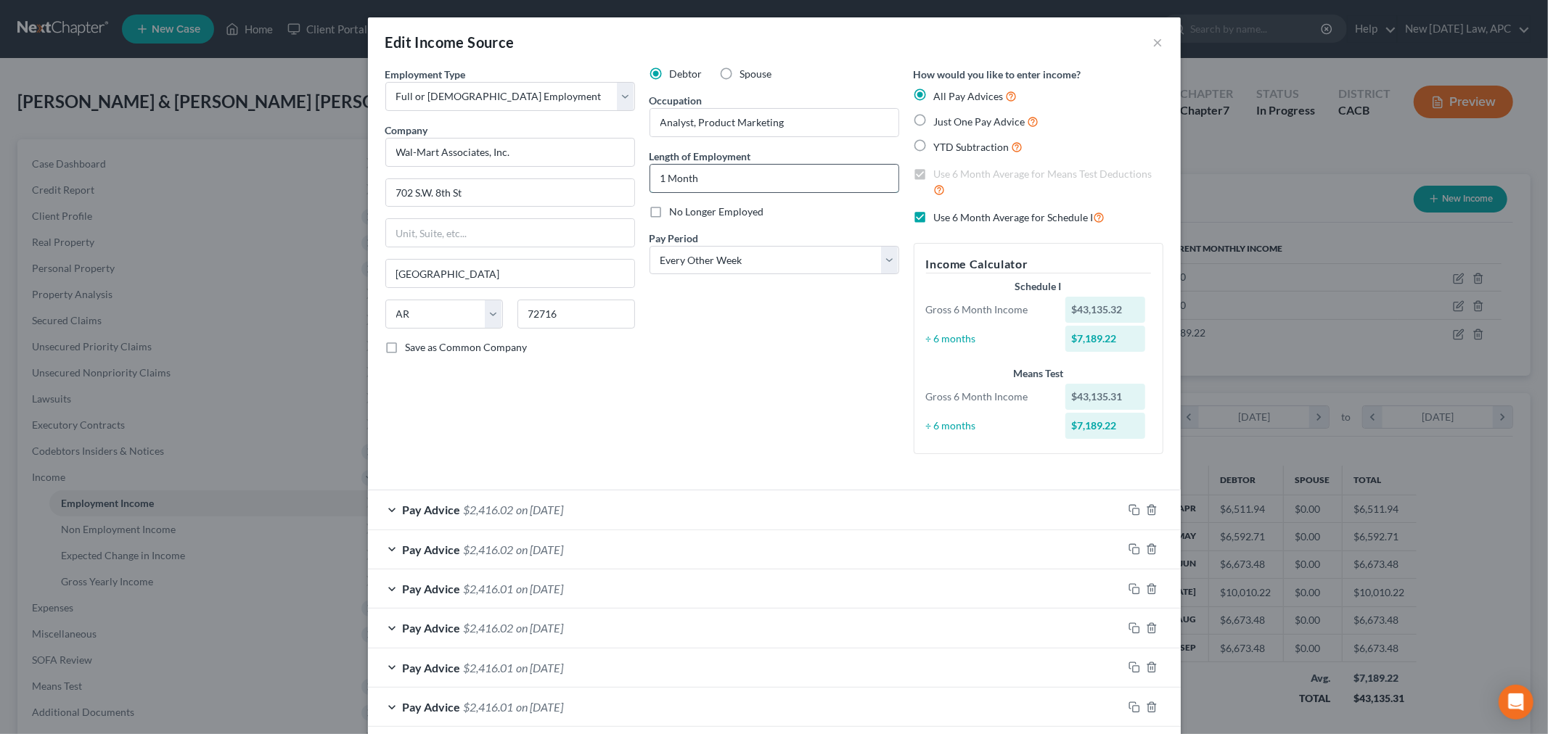
click at [726, 176] on input "1 Month" at bounding box center [774, 179] width 248 height 28
drag, startPoint x: 724, startPoint y: 176, endPoint x: 601, endPoint y: 174, distance: 123.4
click at [601, 174] on div "Employment Type * Select Full or [DEMOGRAPHIC_DATA] Employment Self Employment …" at bounding box center [774, 272] width 792 height 411
click at [791, 358] on div "Debtor Spouse Occupation Analyst, Product Marketing Length of Employment 1 Mont…" at bounding box center [774, 266] width 264 height 399
click at [763, 181] on input "1 Month" at bounding box center [774, 179] width 248 height 28
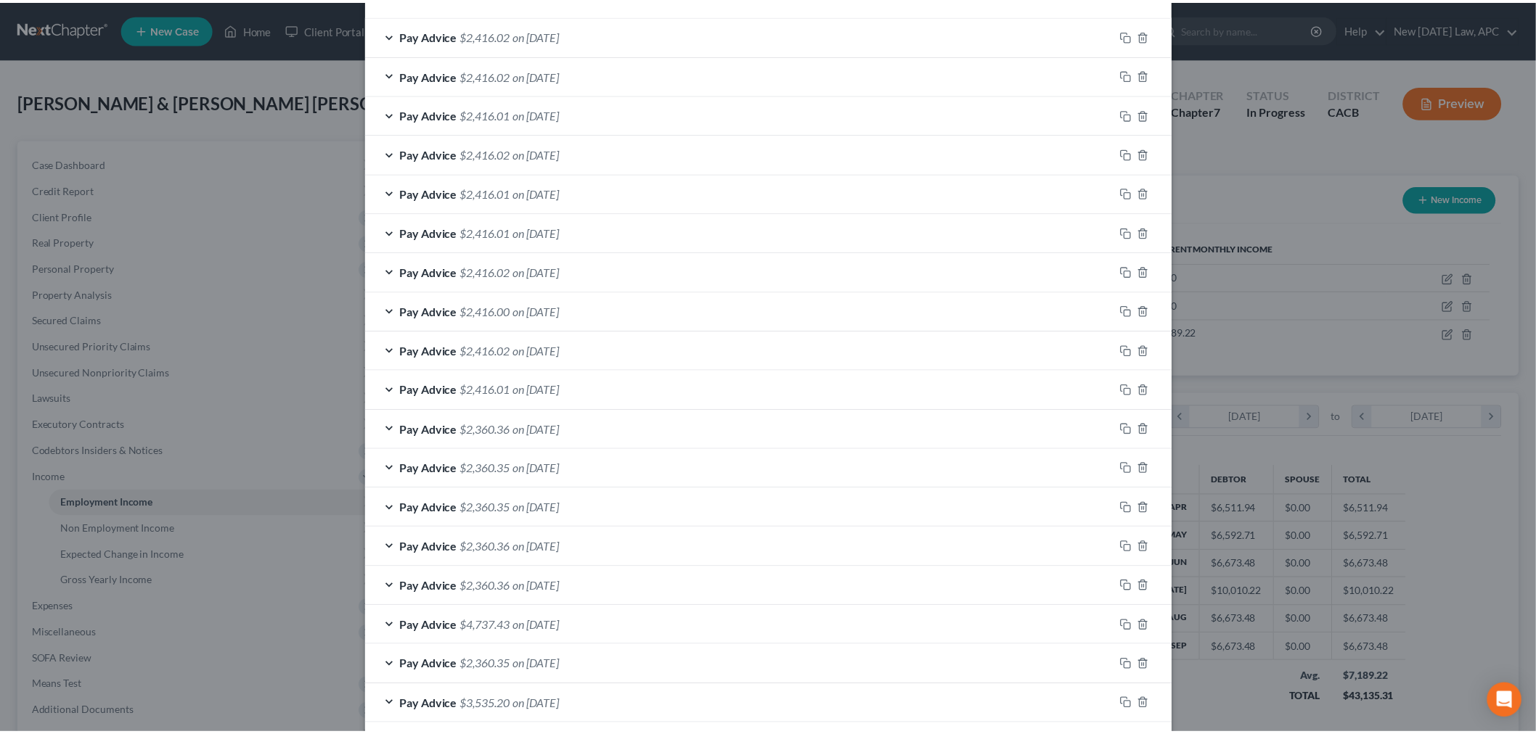
scroll to position [784, 0]
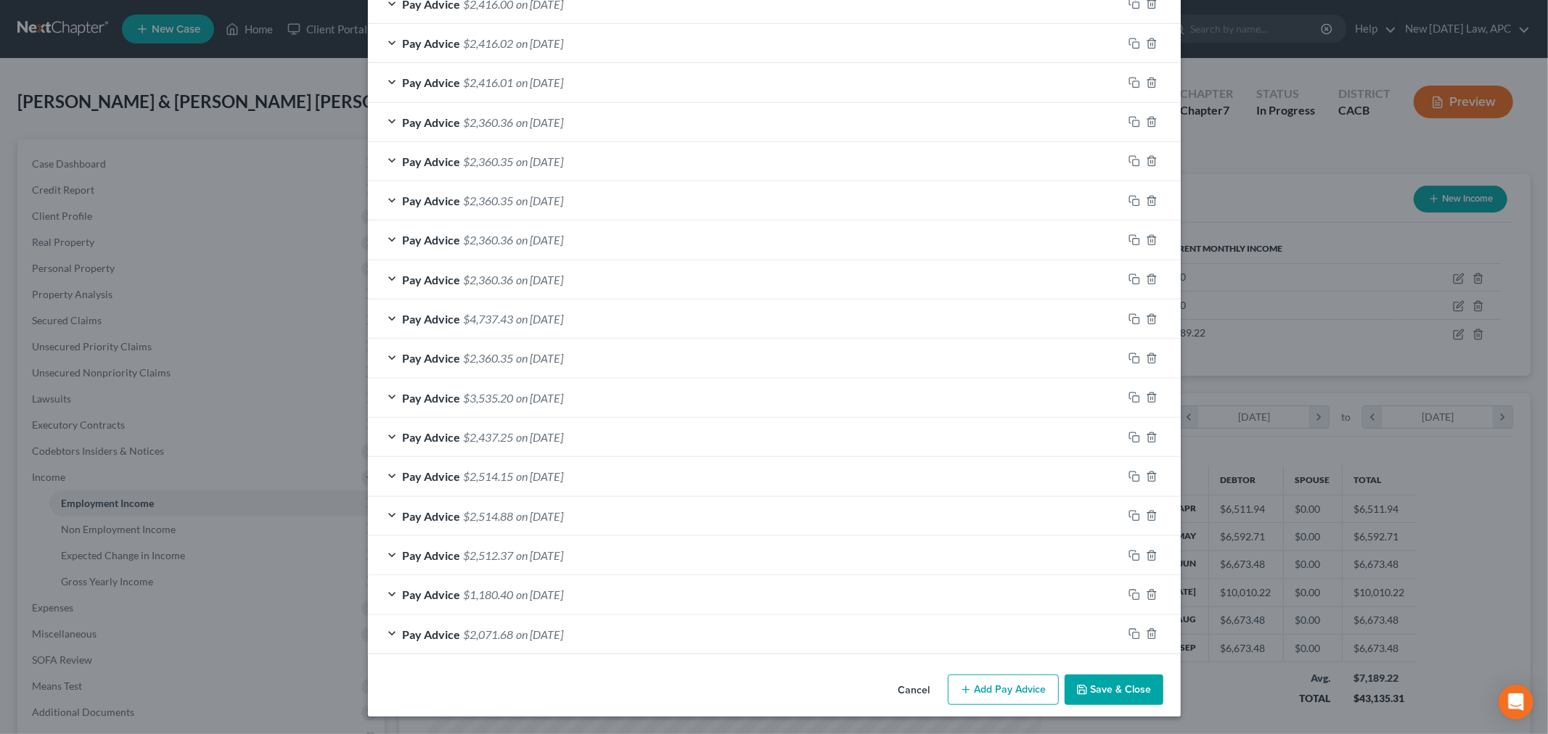
click at [1091, 687] on button "Save & Close" at bounding box center [1114, 690] width 99 height 30
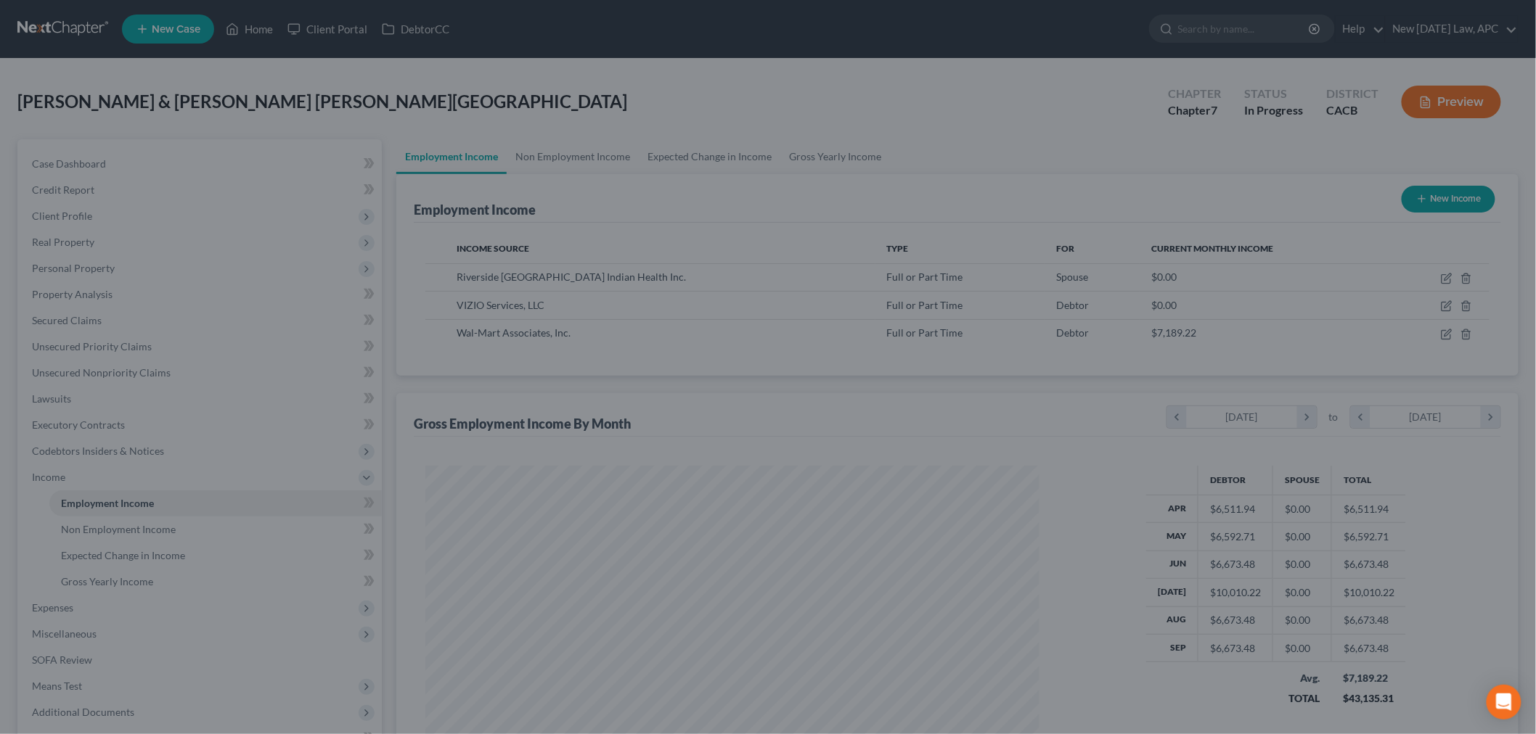
scroll to position [725358, 725024]
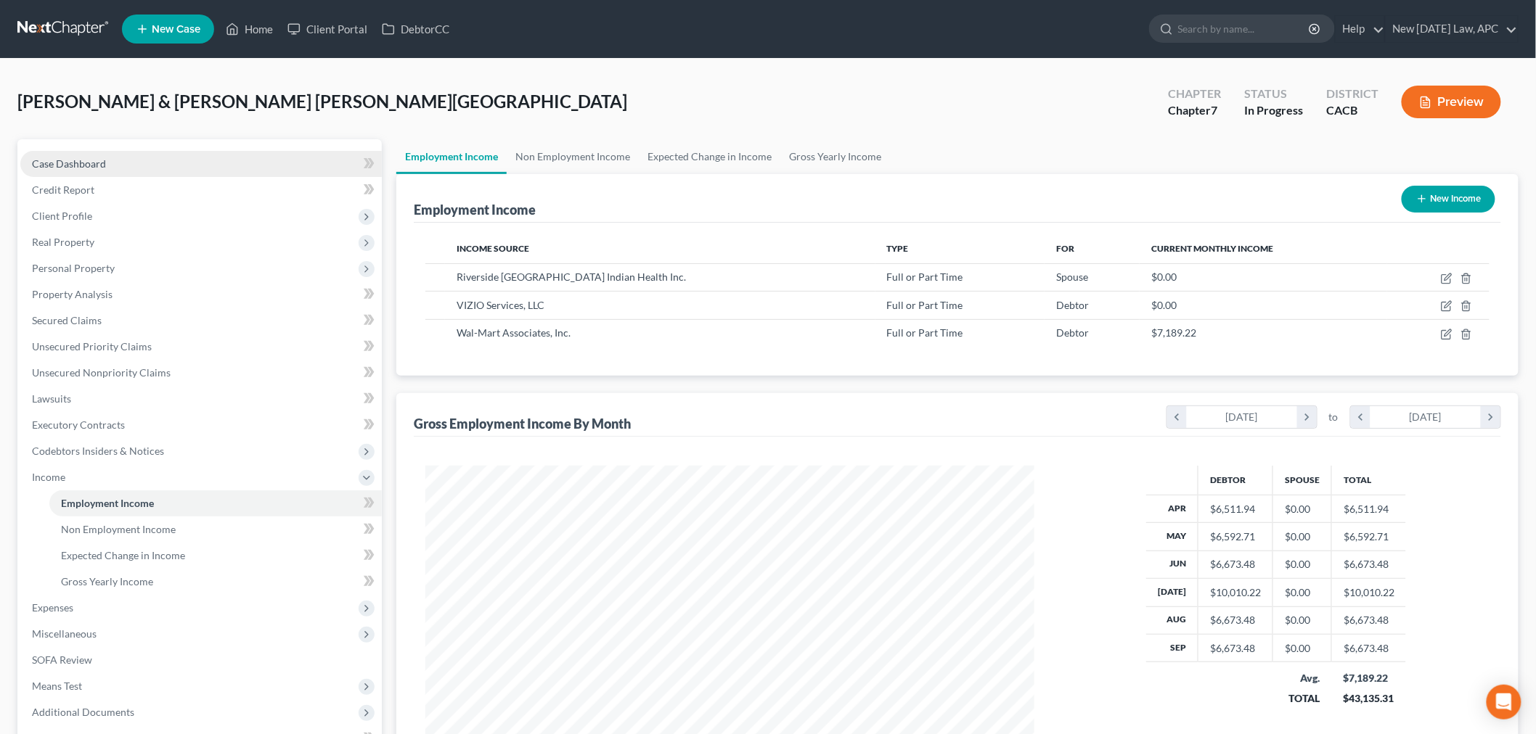
click at [162, 154] on link "Case Dashboard" at bounding box center [200, 164] width 361 height 26
select select "6"
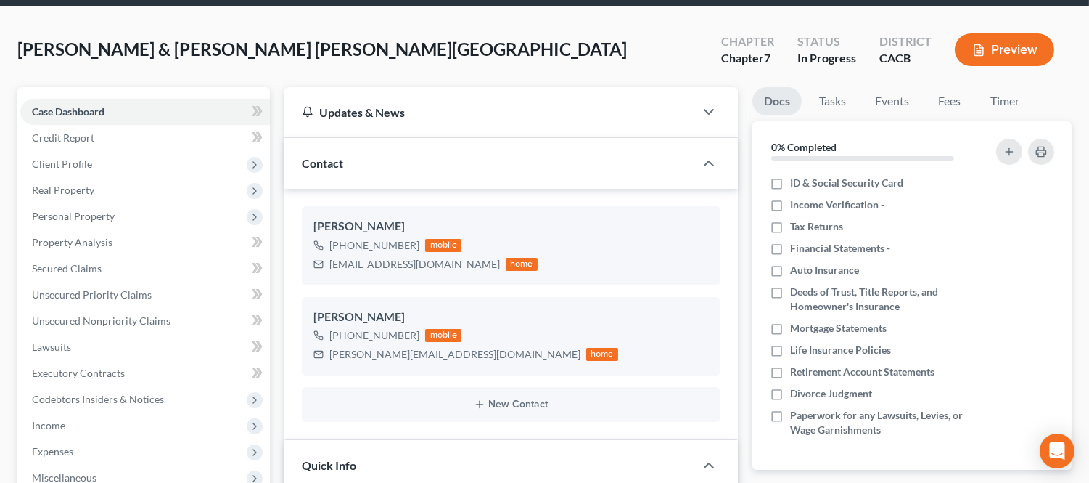
scroll to position [81, 0]
